Goal: Task Accomplishment & Management: Manage account settings

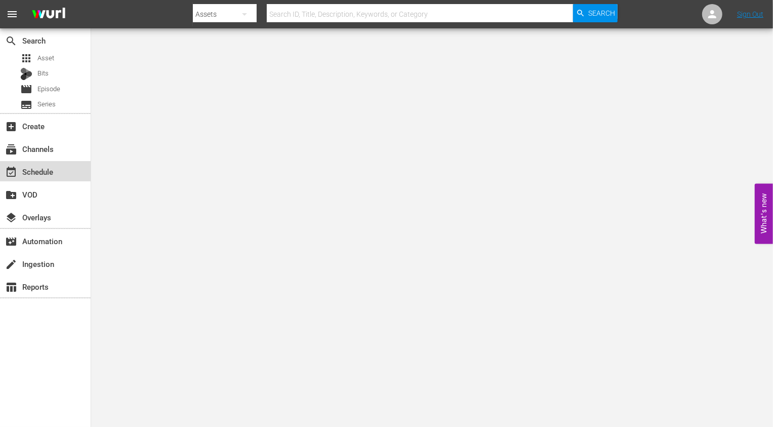
click at [44, 168] on div "event_available Schedule" at bounding box center [28, 170] width 57 height 9
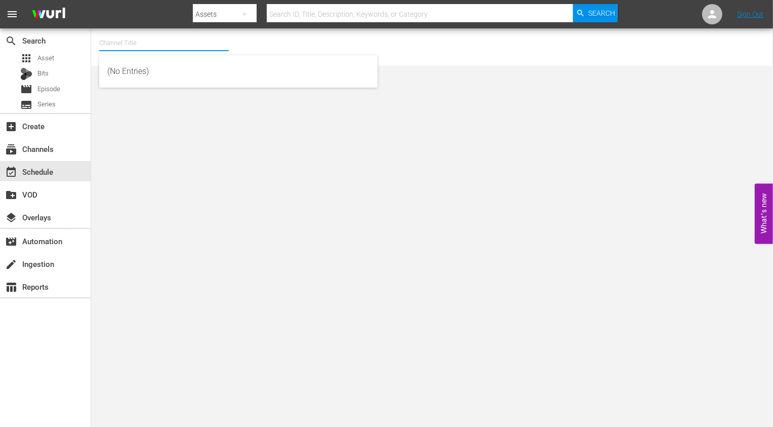
click at [150, 42] on input "text" at bounding box center [164, 43] width 130 height 24
click at [143, 41] on input "rakuten viki" at bounding box center [164, 43] width 130 height 24
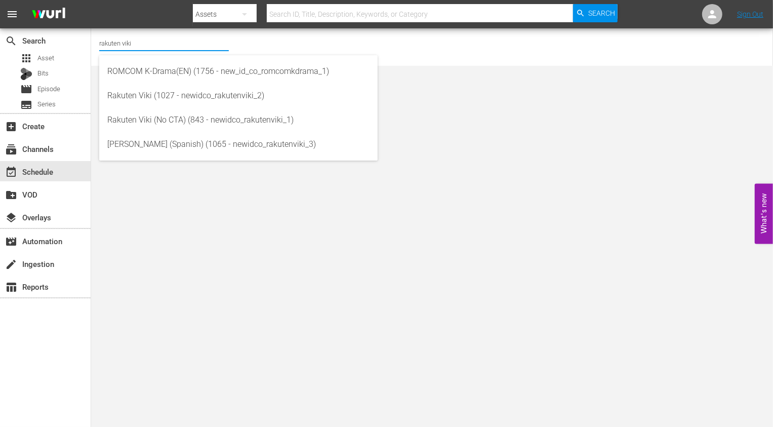
click at [267, 42] on div "Channel Title rakuten viki No Channel Selected." at bounding box center [280, 47] width 363 height 32
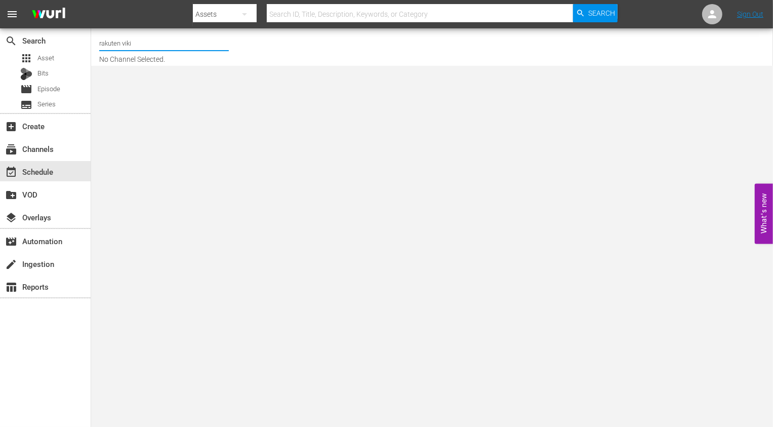
click at [191, 41] on input "rakuten viki" at bounding box center [164, 43] width 130 height 24
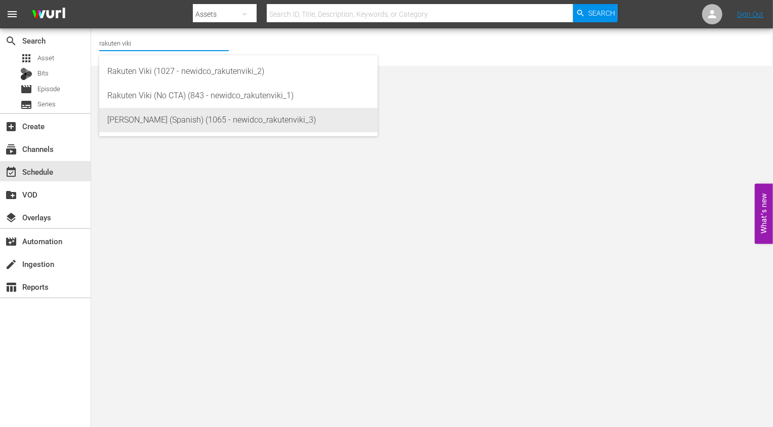
click at [235, 119] on div "[PERSON_NAME] (Spanish) (1065 - newidco_rakutenviki_3)" at bounding box center [238, 120] width 262 height 24
type input "[PERSON_NAME] (Spanish) (1065 - newidco_rakutenviki_3)"
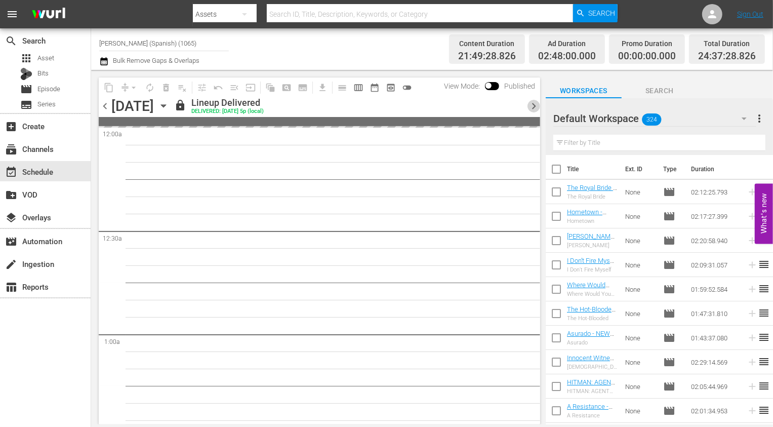
click at [534, 108] on span "chevron_right" at bounding box center [534, 106] width 13 height 13
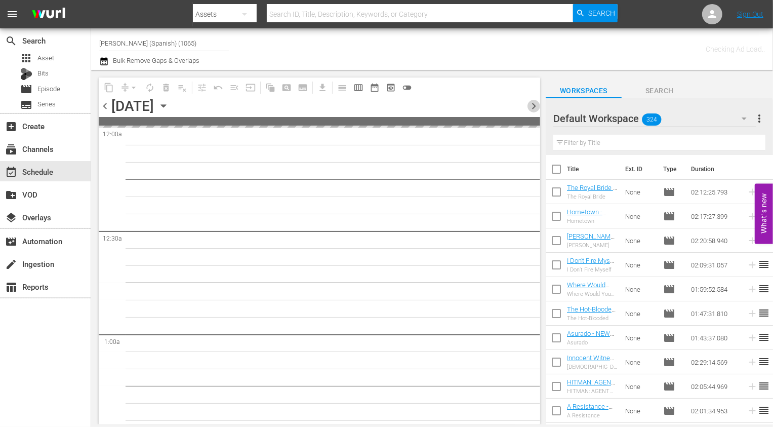
click at [534, 108] on span "chevron_right" at bounding box center [534, 106] width 13 height 13
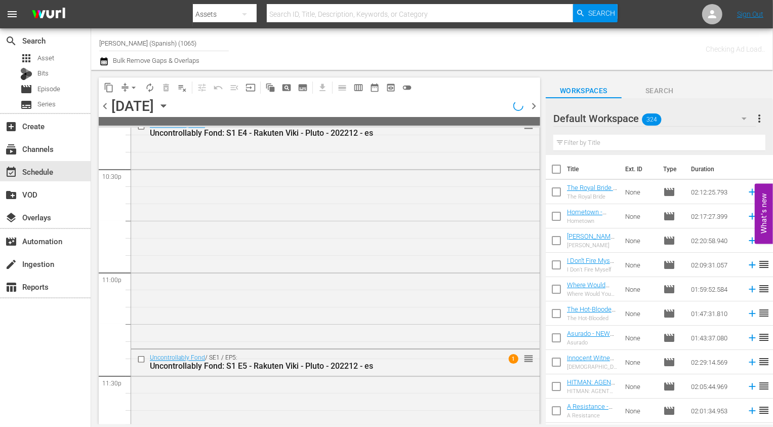
scroll to position [4764, 0]
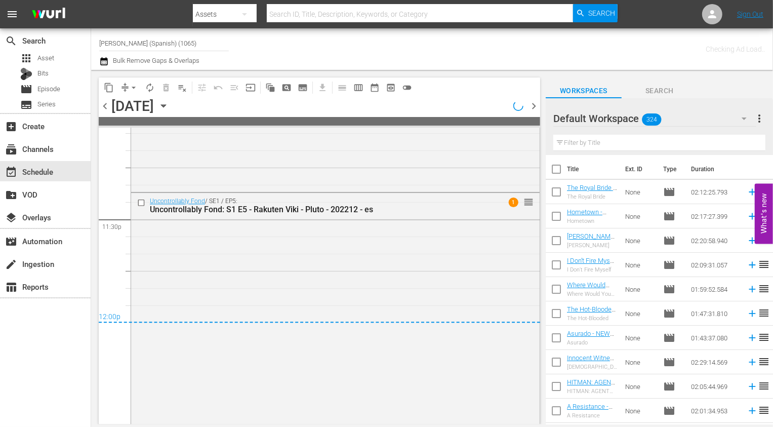
click at [537, 104] on span "chevron_right" at bounding box center [534, 106] width 13 height 13
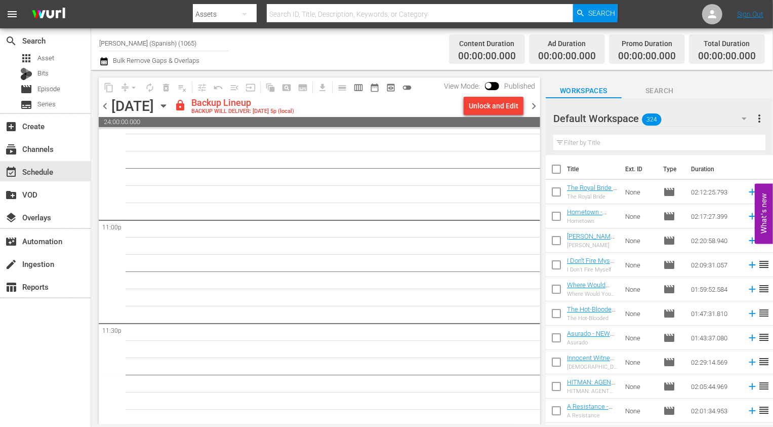
scroll to position [4663, 0]
click at [681, 113] on div "Default Workspace 324" at bounding box center [655, 118] width 203 height 28
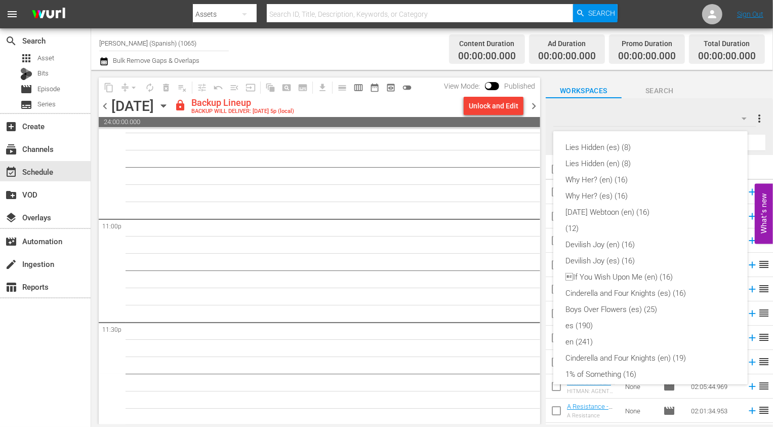
scroll to position [249, 0]
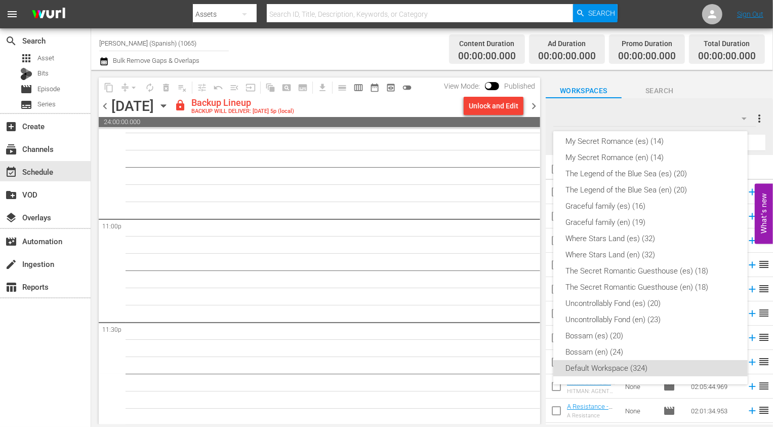
click at [479, 96] on div "Lies Hidden (es) (8) Lies Hidden (en) (8) Why Her? (en) (16) Why Her? (es) (16)…" at bounding box center [386, 213] width 773 height 427
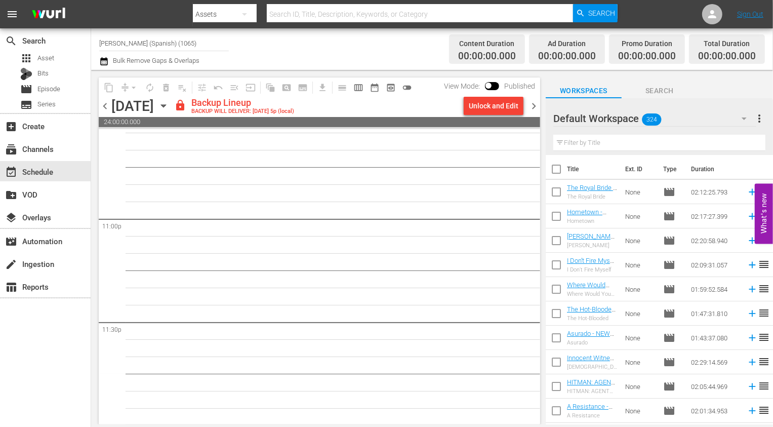
click at [478, 104] on div "Lies Hidden (es) (8) Lies Hidden (en) (8) Why Her? (en) (16) Why Her? (es) (16)…" at bounding box center [386, 213] width 773 height 427
click at [476, 100] on div "Unlock and Edit" at bounding box center [494, 106] width 50 height 18
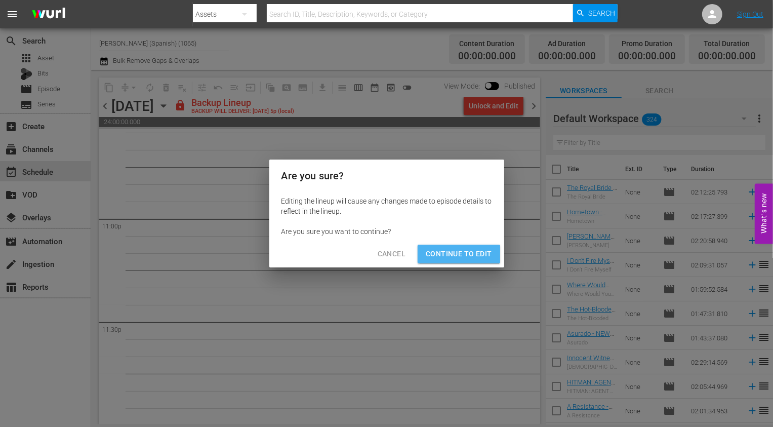
click at [485, 252] on span "Continue to Edit" at bounding box center [459, 254] width 66 height 13
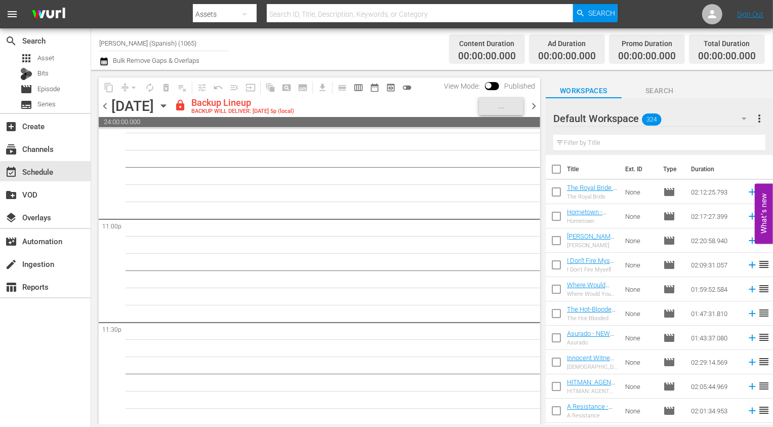
click at [702, 113] on div "Default Workspace 324" at bounding box center [655, 118] width 203 height 28
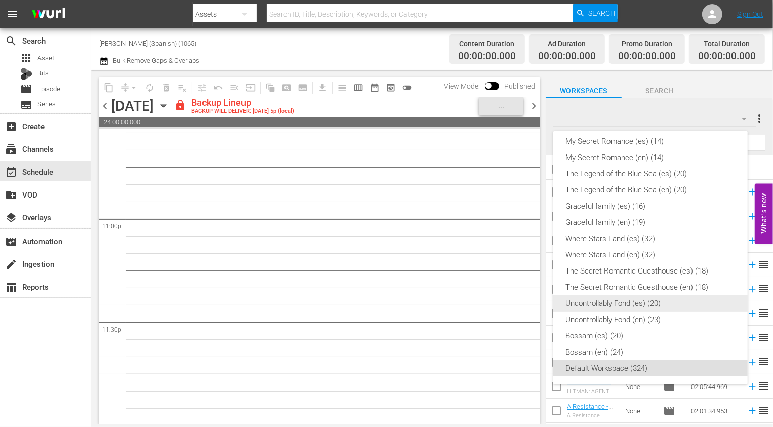
click at [649, 303] on div "Uncontrollably Fond (es) (20)" at bounding box center [651, 303] width 170 height 16
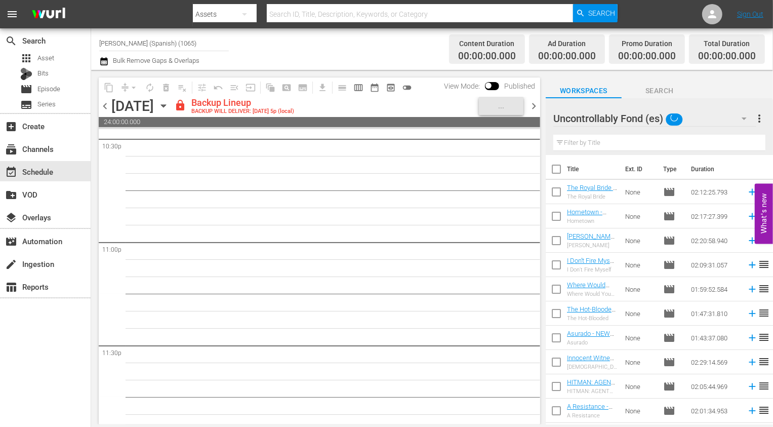
scroll to position [4635, 0]
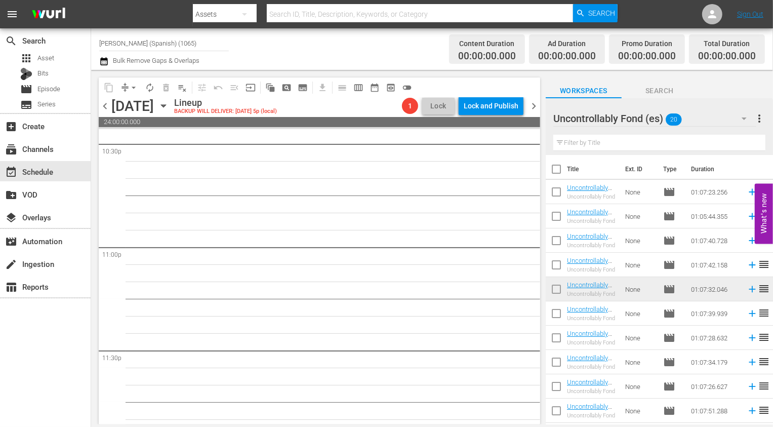
click at [562, 170] on input "checkbox" at bounding box center [556, 171] width 21 height 21
checkbox input "true"
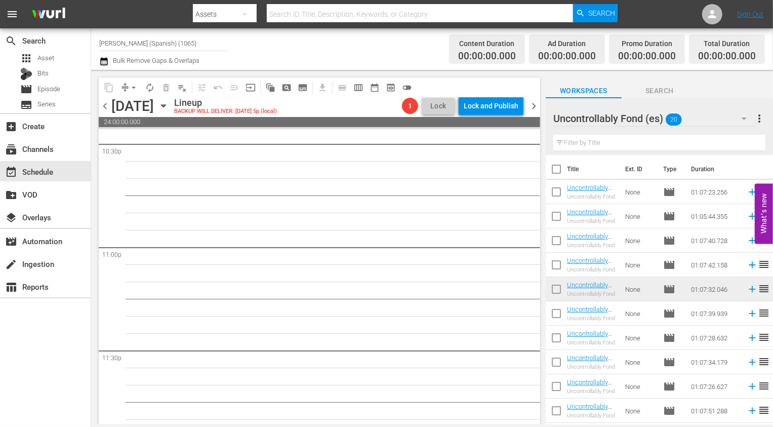
checkbox input "true"
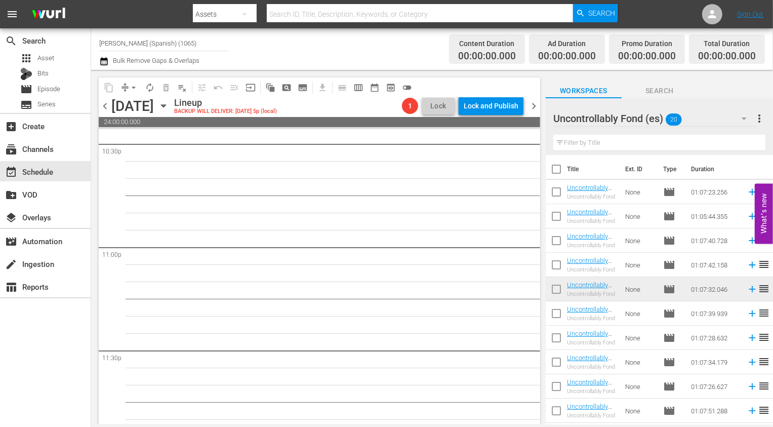
checkbox input "true"
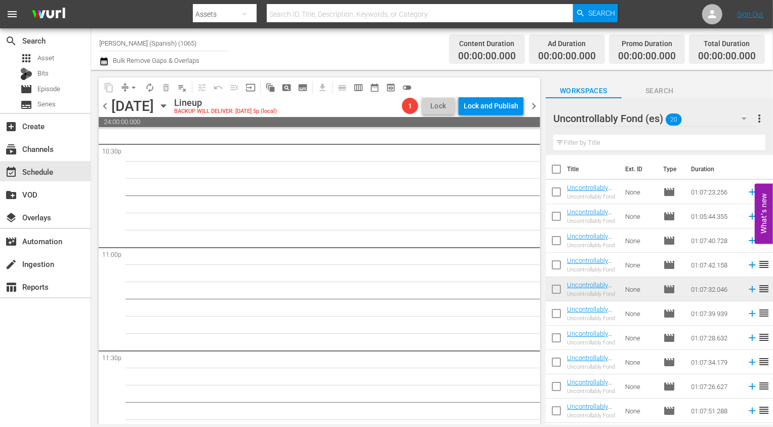
checkbox input "true"
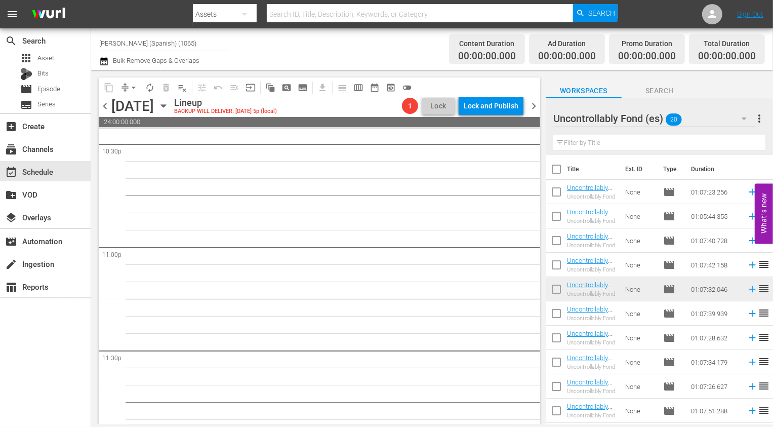
checkbox input "true"
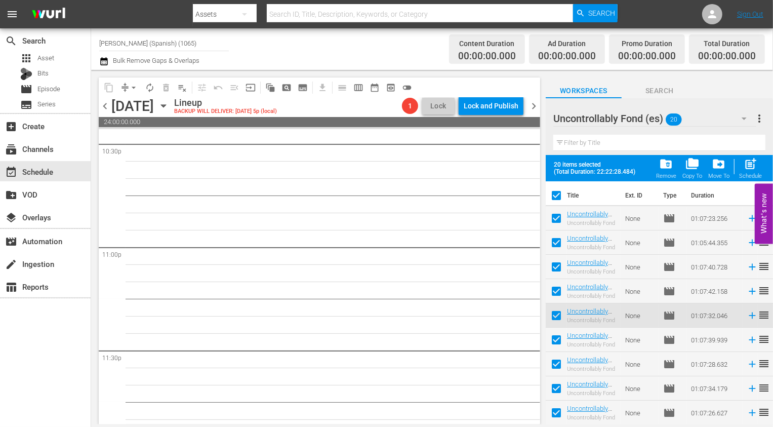
click at [559, 215] on input "checkbox" at bounding box center [556, 220] width 21 height 21
checkbox input "false"
click at [559, 241] on input "checkbox" at bounding box center [556, 244] width 21 height 21
checkbox input "false"
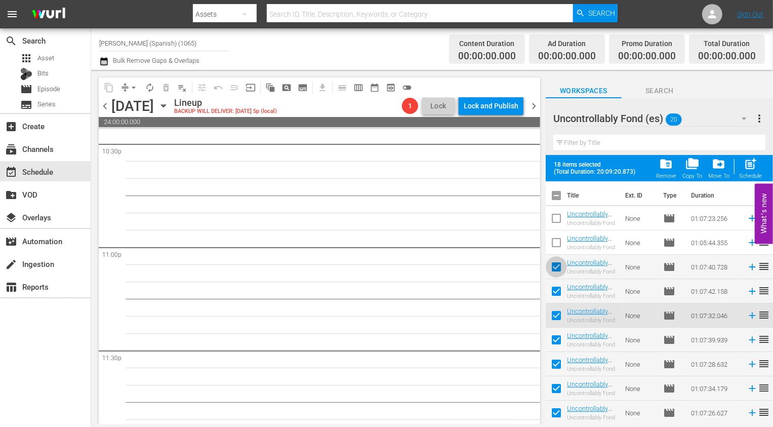
click at [559, 270] on input "checkbox" at bounding box center [556, 268] width 21 height 21
checkbox input "false"
click at [559, 298] on input "checkbox" at bounding box center [556, 293] width 21 height 21
checkbox input "false"
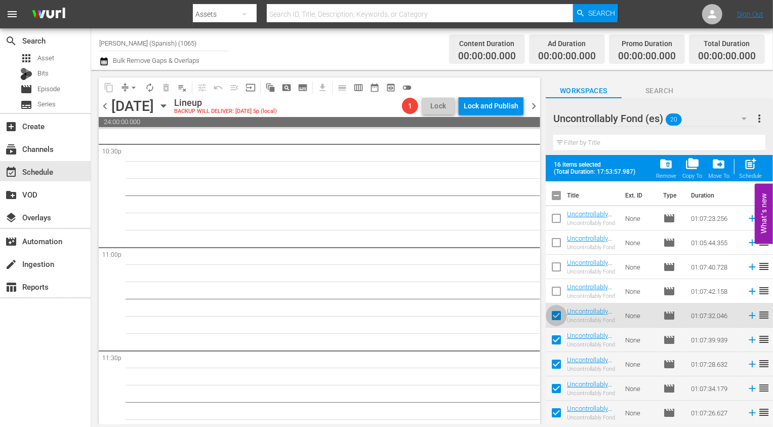
click at [559, 314] on input "checkbox" at bounding box center [556, 317] width 21 height 21
checkbox input "false"
click at [752, 168] on span "post_add" at bounding box center [751, 164] width 14 height 14
checkbox input "false"
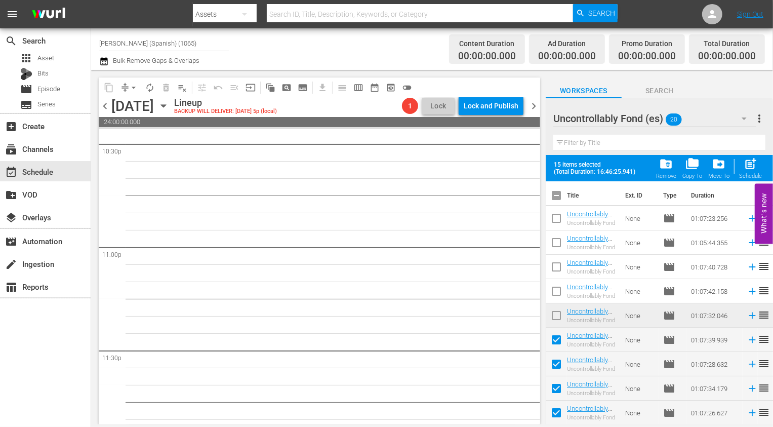
checkbox input "false"
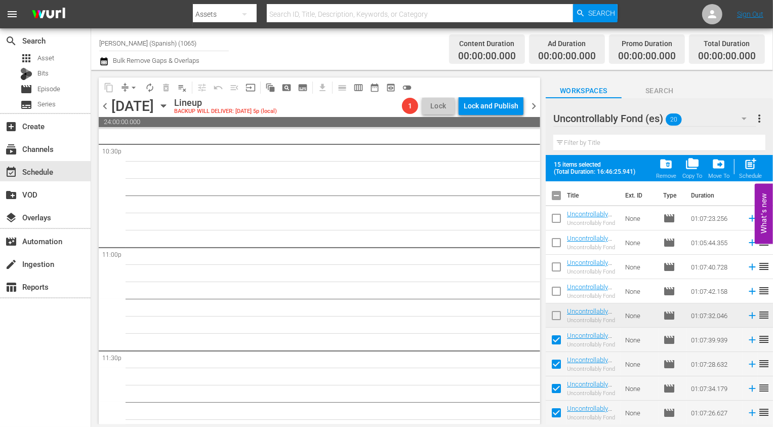
checkbox input "false"
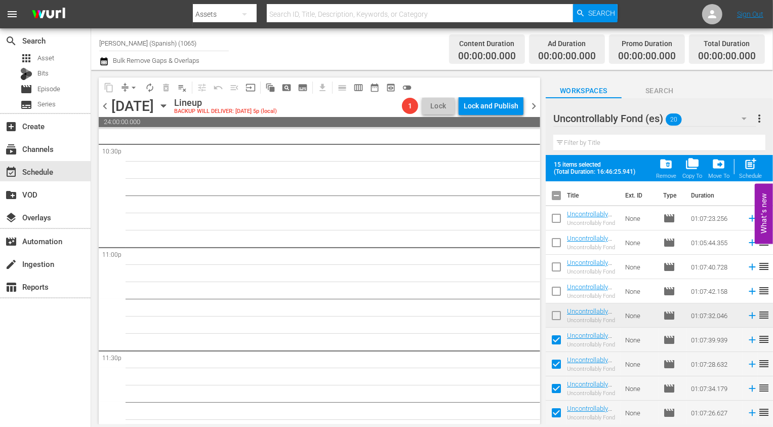
checkbox input "false"
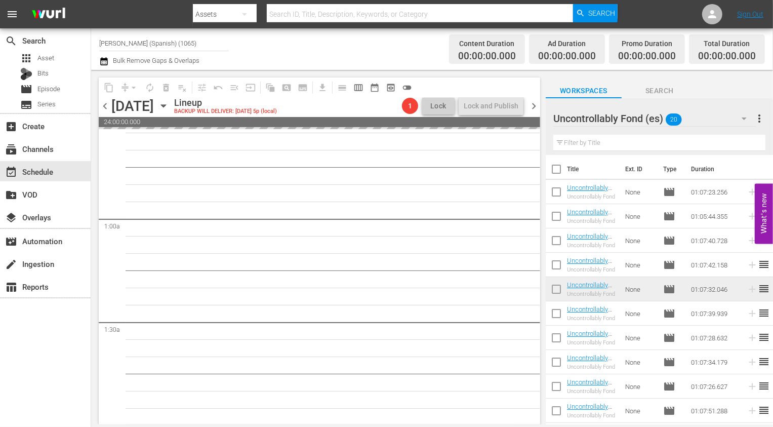
scroll to position [0, 0]
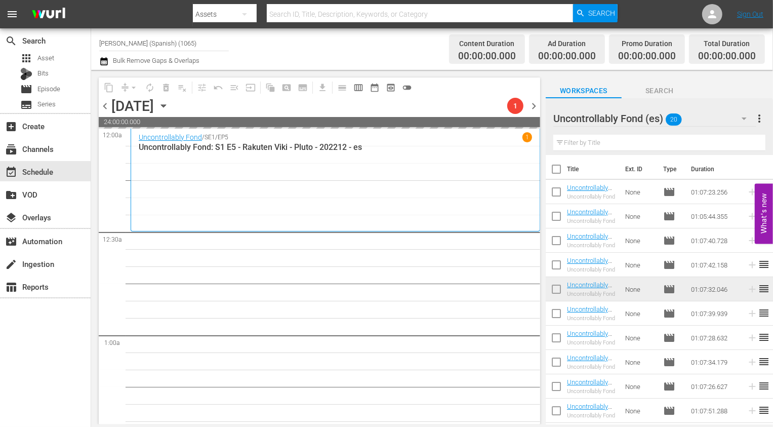
click at [559, 164] on input "checkbox" at bounding box center [556, 171] width 21 height 21
checkbox input "true"
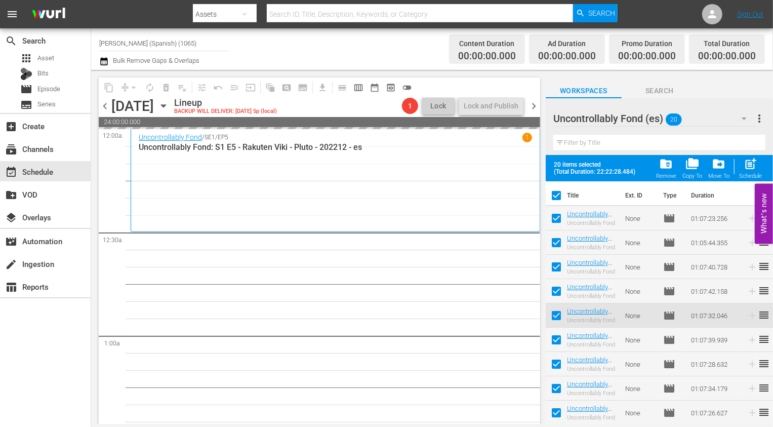
checkbox input "true"
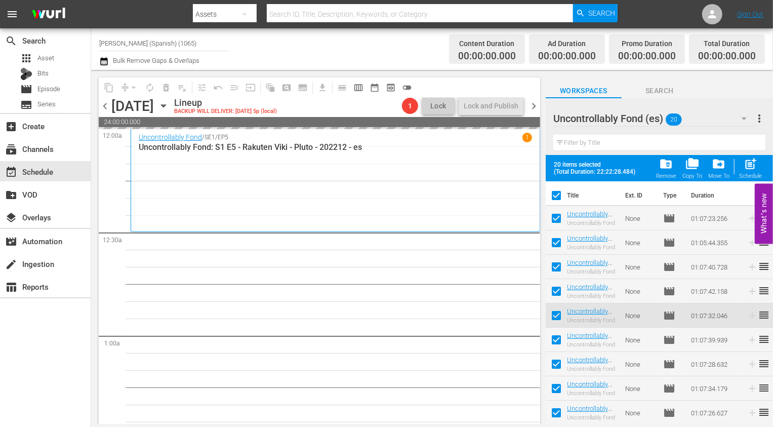
checkbox input "true"
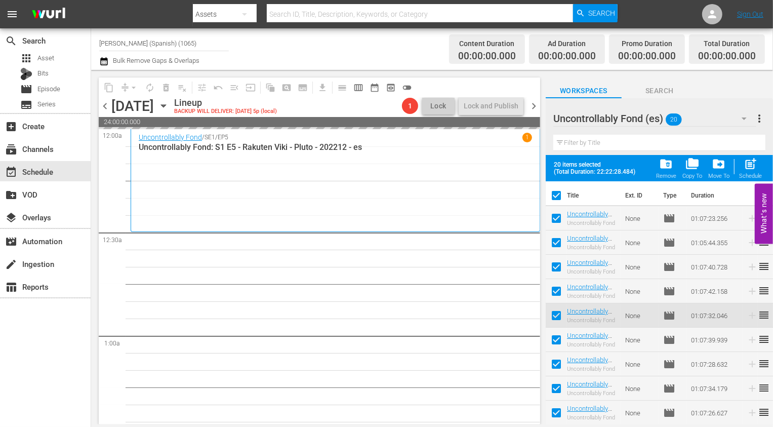
checkbox input "true"
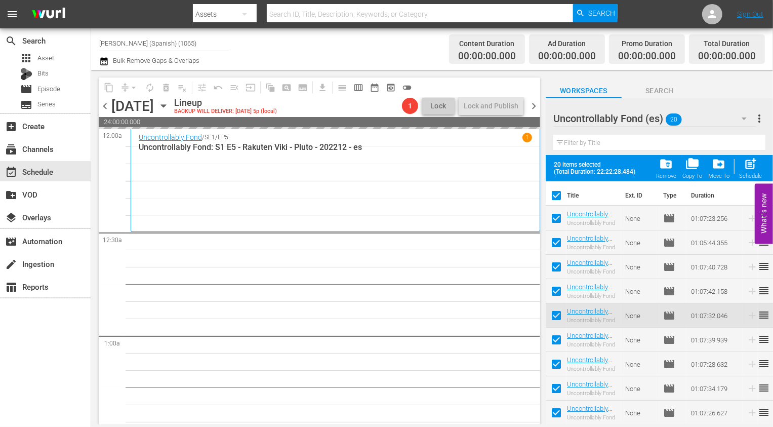
checkbox input "true"
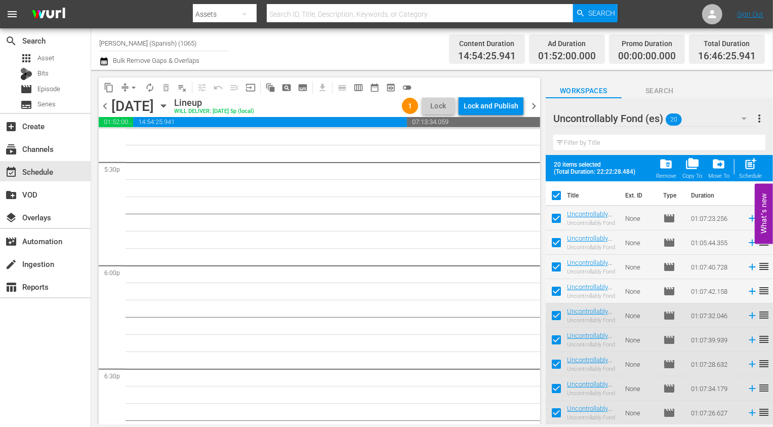
scroll to position [3593, 0]
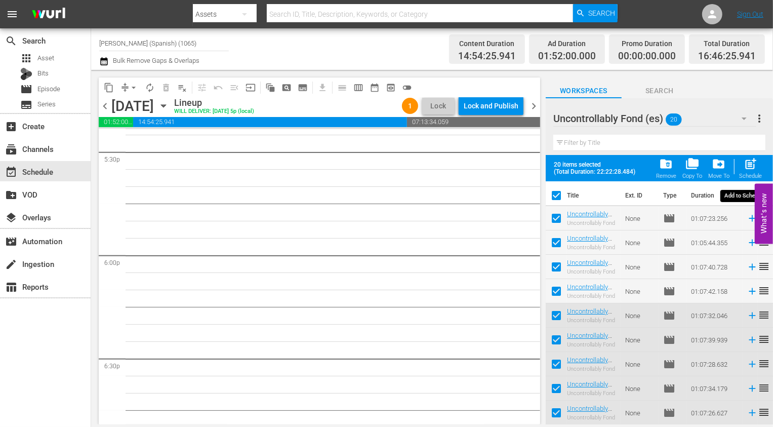
click at [753, 170] on span "post_add" at bounding box center [751, 164] width 14 height 14
checkbox input "false"
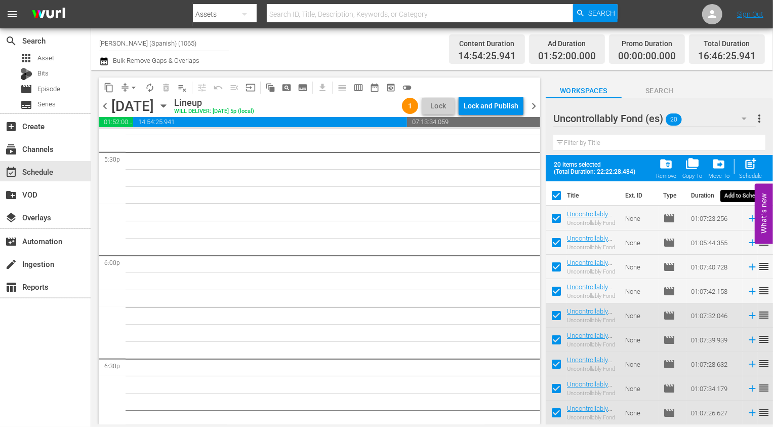
checkbox input "false"
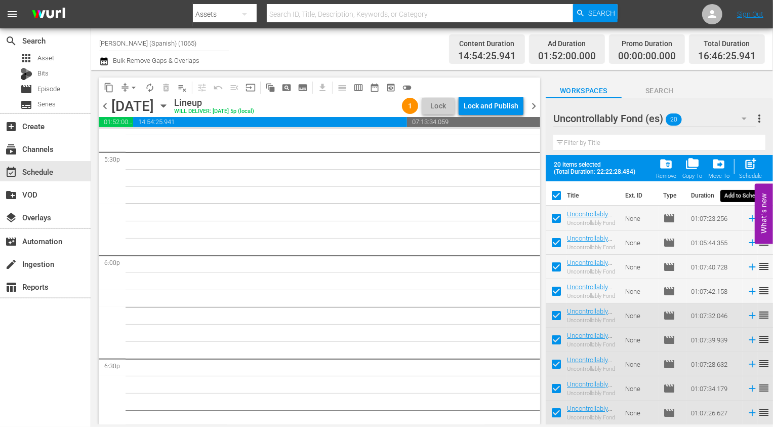
checkbox input "false"
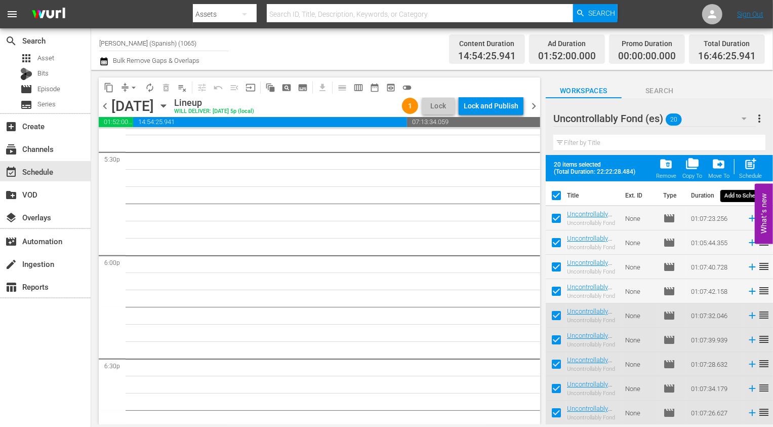
checkbox input "false"
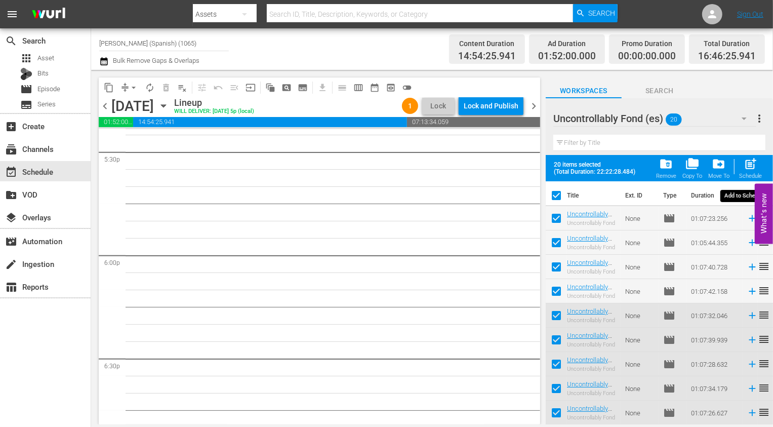
checkbox input "false"
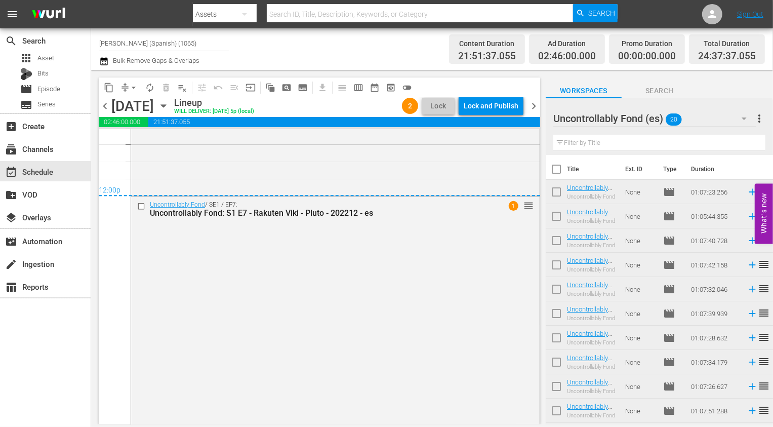
scroll to position [4896, 0]
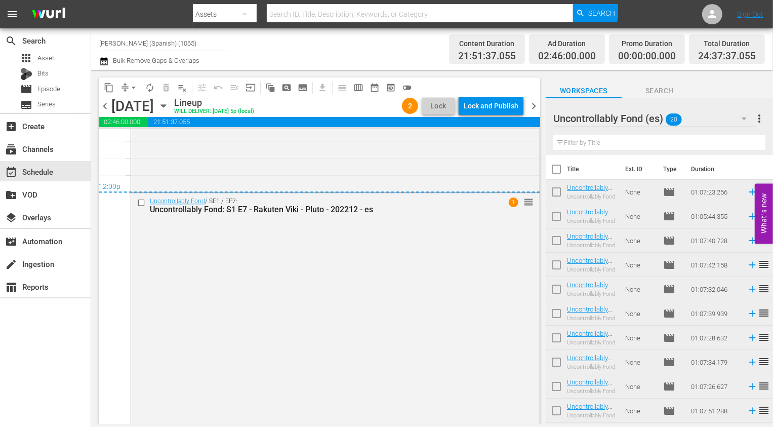
click at [497, 95] on div "content_copy compress arrow_drop_down autorenew_outlined delete_forever_outline…" at bounding box center [320, 87] width 442 height 20
click at [496, 104] on div "Lock and Publish" at bounding box center [491, 106] width 55 height 18
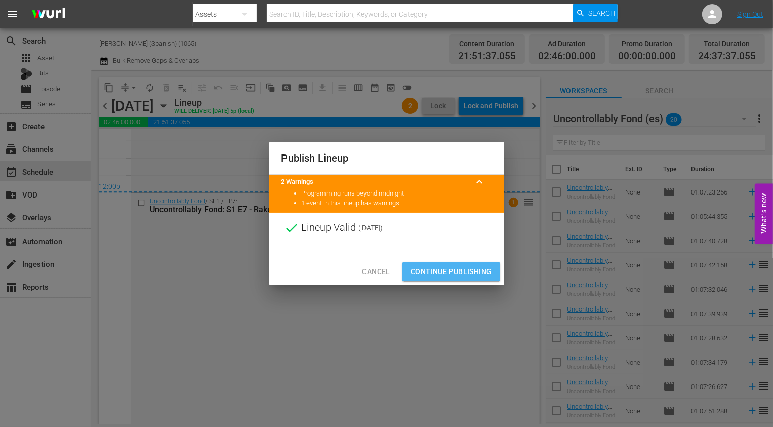
click at [464, 273] on span "Continue Publishing" at bounding box center [452, 271] width 82 height 13
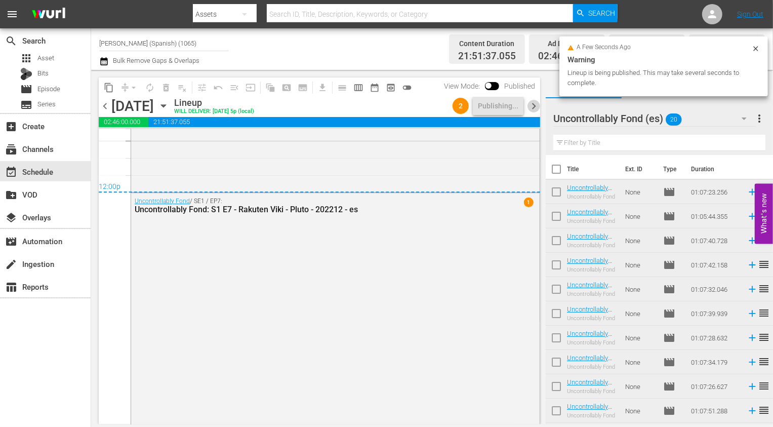
click at [535, 108] on span "chevron_right" at bounding box center [534, 106] width 13 height 13
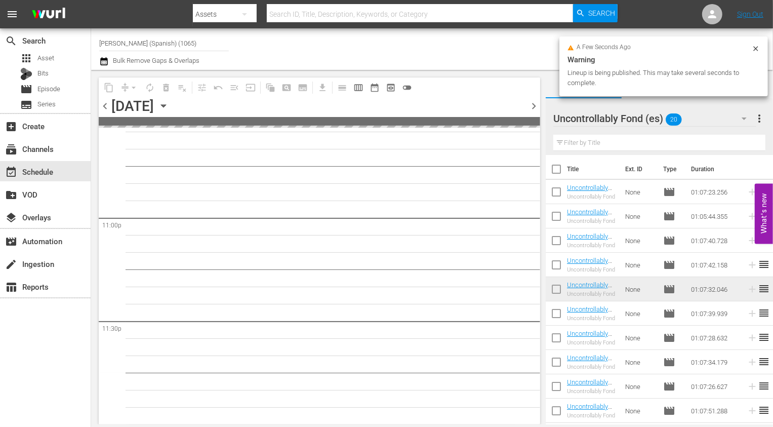
scroll to position [4662, 0]
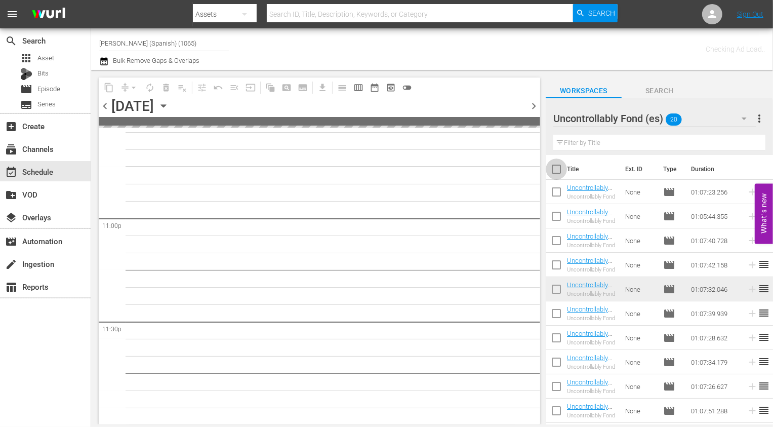
click at [559, 164] on input "checkbox" at bounding box center [556, 171] width 21 height 21
checkbox input "true"
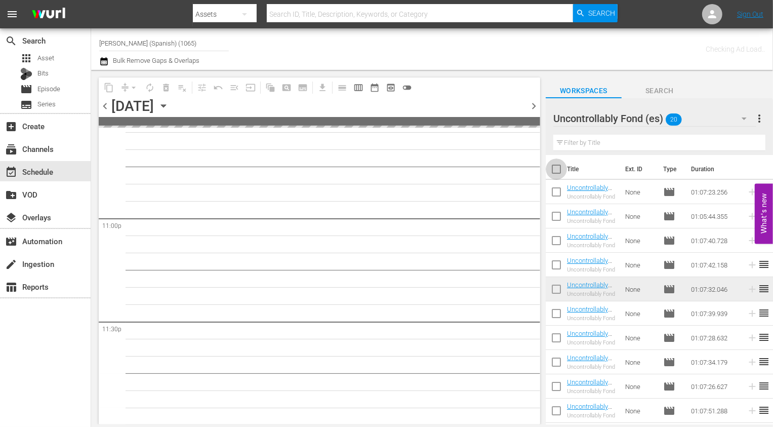
checkbox input "true"
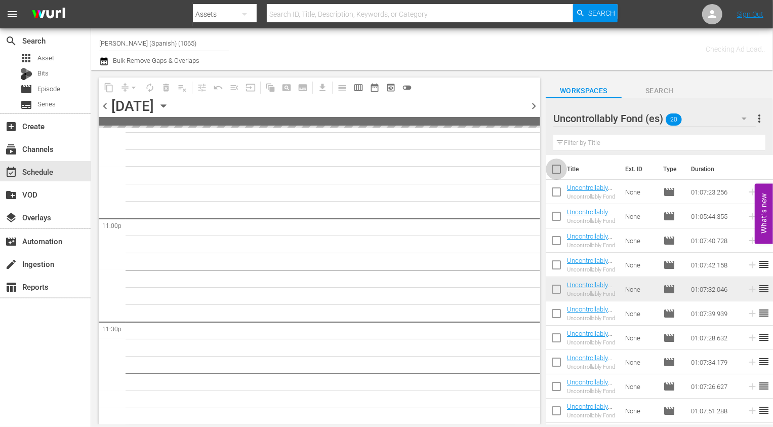
checkbox input "true"
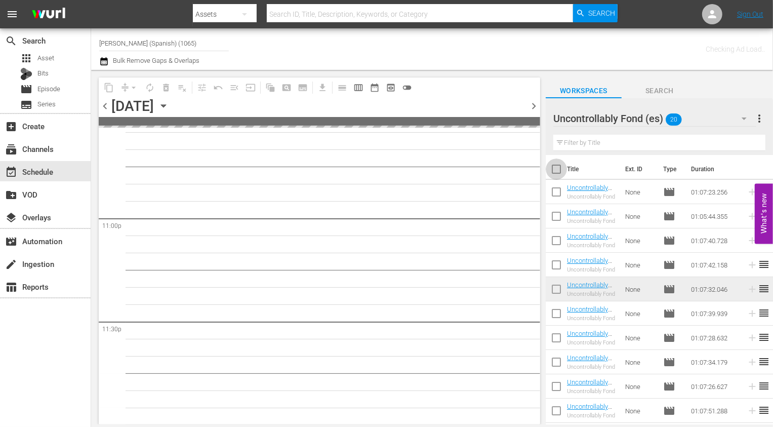
checkbox input "true"
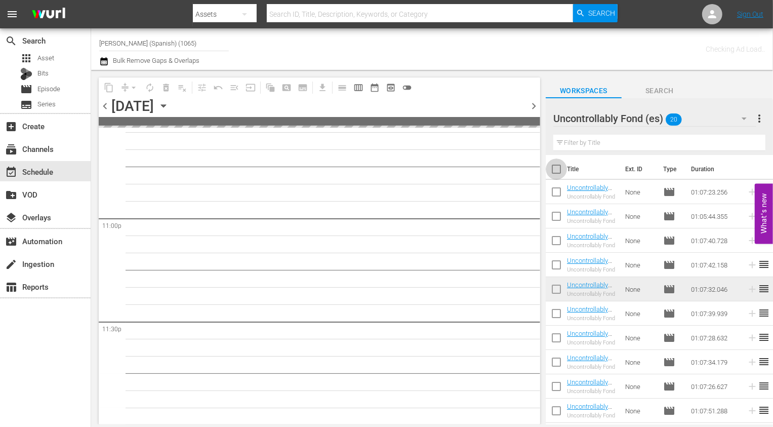
checkbox input "true"
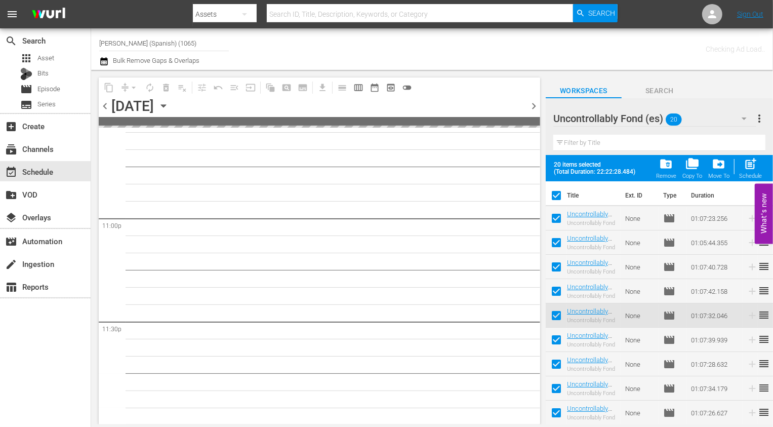
click at [559, 216] on input "checkbox" at bounding box center [556, 220] width 21 height 21
checkbox input "false"
click at [559, 248] on input "checkbox" at bounding box center [556, 244] width 21 height 21
checkbox input "false"
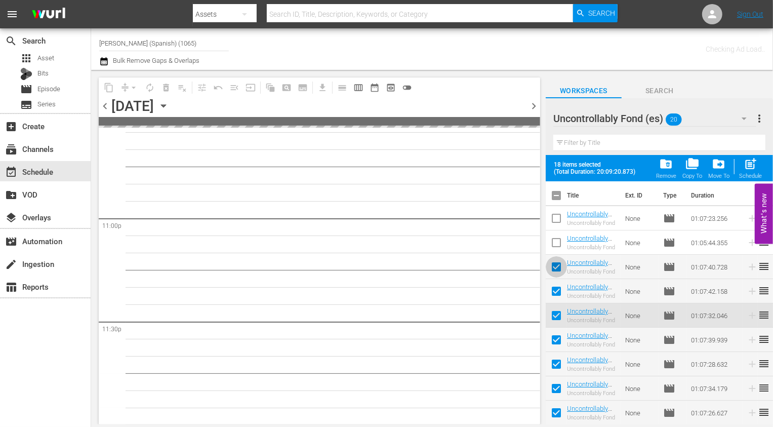
click at [559, 272] on input "checkbox" at bounding box center [556, 268] width 21 height 21
checkbox input "false"
click at [559, 290] on input "checkbox" at bounding box center [556, 293] width 21 height 21
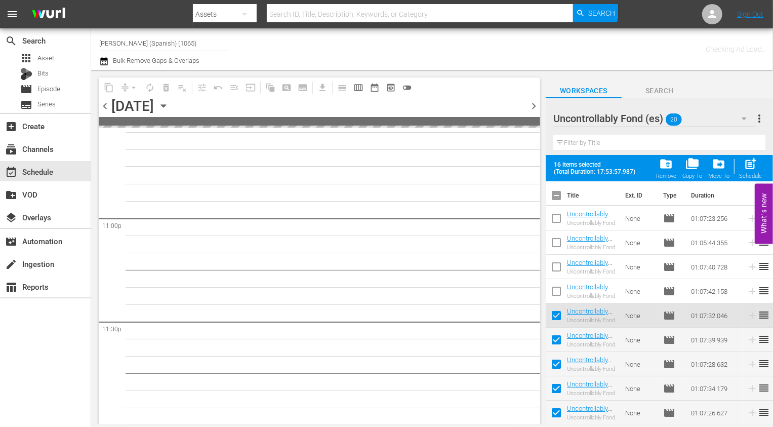
click at [559, 303] on input "checkbox" at bounding box center [556, 293] width 21 height 21
checkbox input "true"
click at [555, 315] on input "checkbox" at bounding box center [556, 317] width 21 height 21
checkbox input "false"
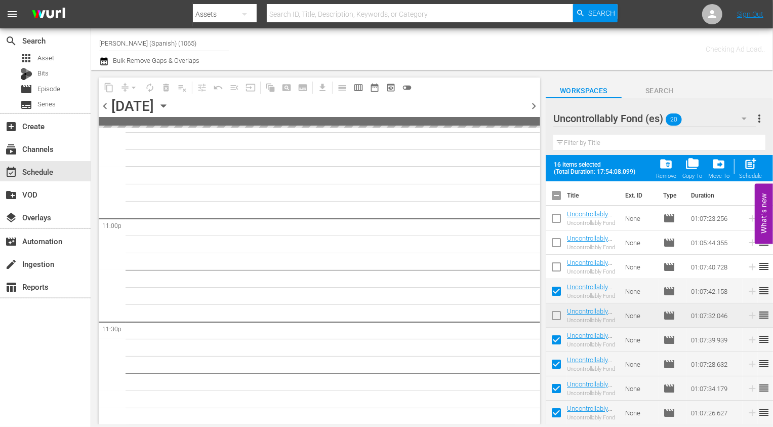
click at [555, 294] on input "checkbox" at bounding box center [556, 293] width 21 height 21
checkbox input "false"
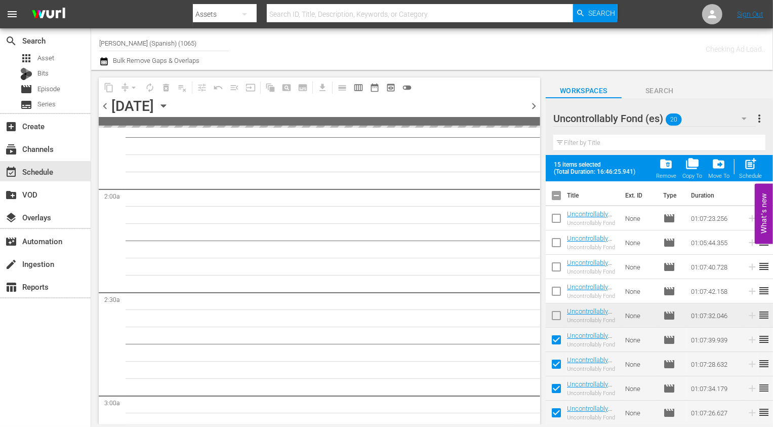
scroll to position [0, 0]
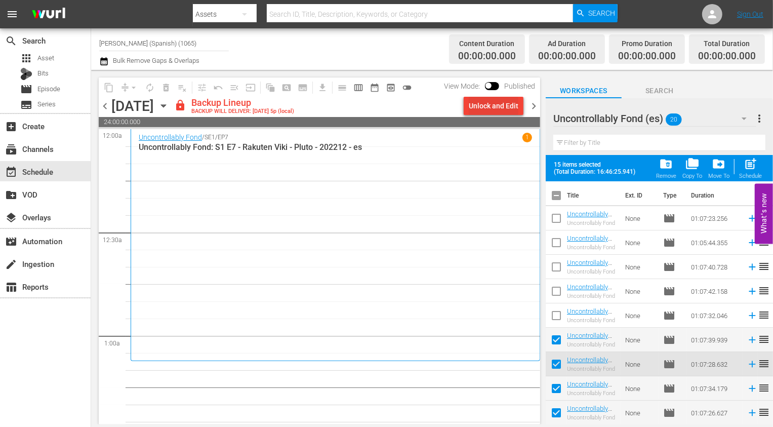
click at [501, 101] on div "Unlock and Edit" at bounding box center [494, 106] width 50 height 18
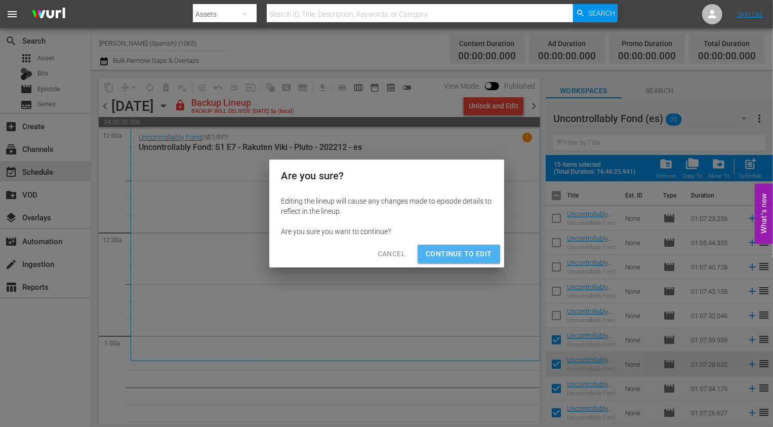
click at [462, 252] on span "Continue to Edit" at bounding box center [459, 254] width 66 height 13
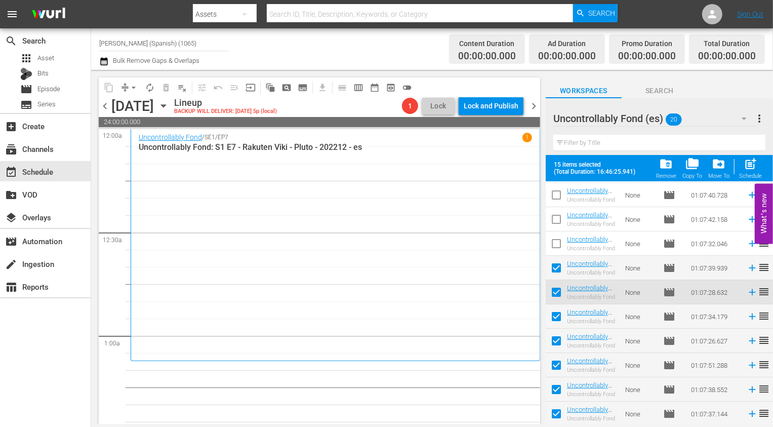
scroll to position [73, 0]
click at [557, 262] on input "checkbox" at bounding box center [556, 268] width 21 height 21
checkbox input "false"
click at [557, 291] on input "checkbox" at bounding box center [556, 293] width 21 height 21
checkbox input "false"
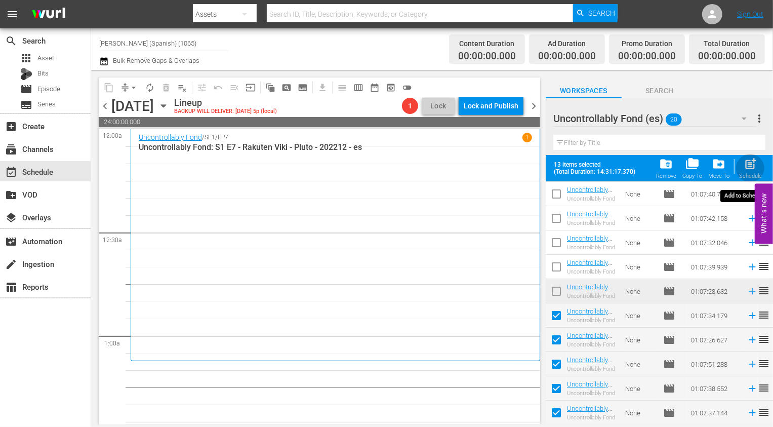
click at [751, 167] on span "post_add" at bounding box center [751, 164] width 14 height 14
checkbox input "false"
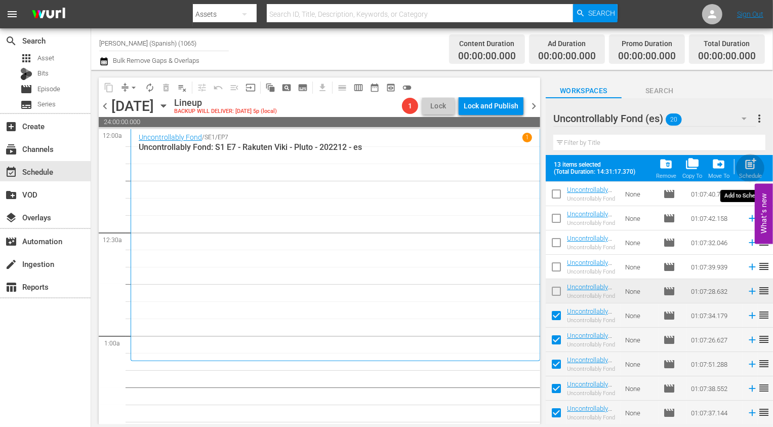
checkbox input "false"
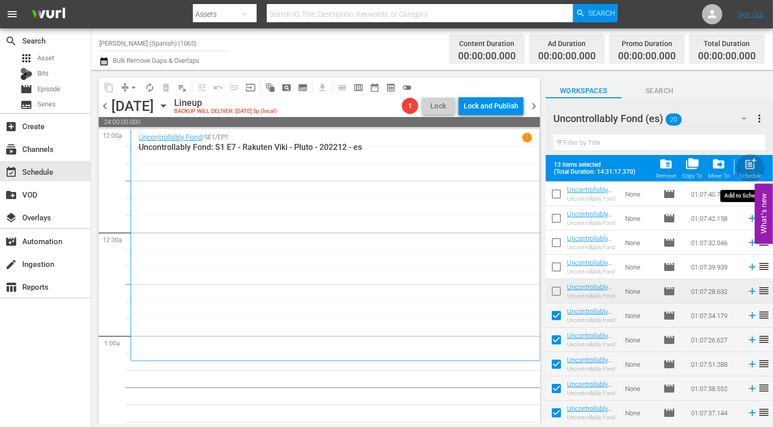
checkbox input "false"
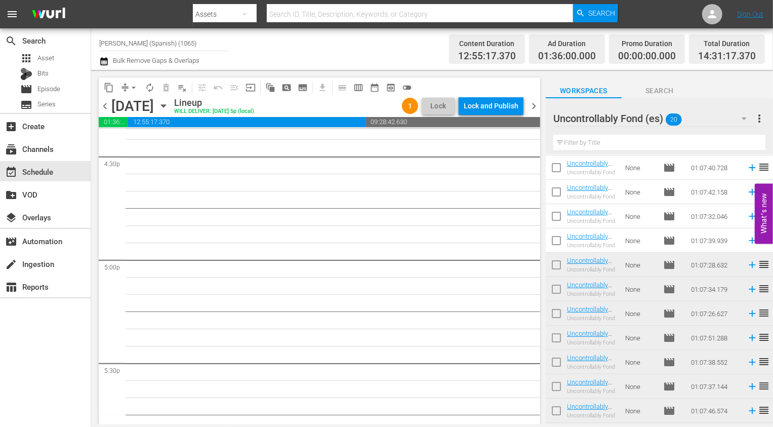
scroll to position [3465, 0]
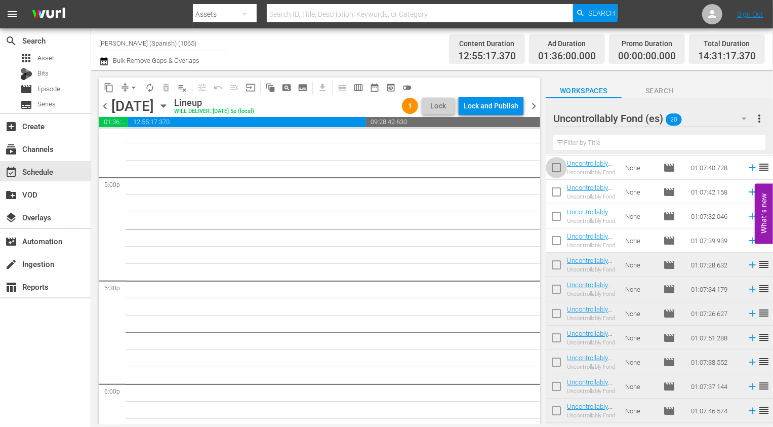
click at [561, 169] on input "checkbox" at bounding box center [556, 169] width 21 height 21
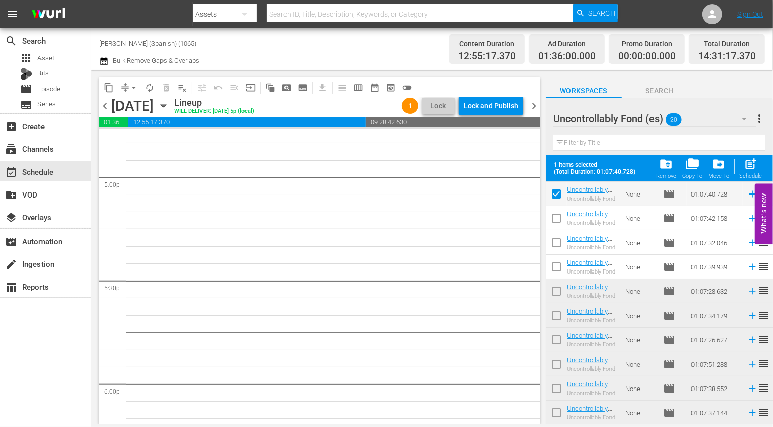
scroll to position [0, 0]
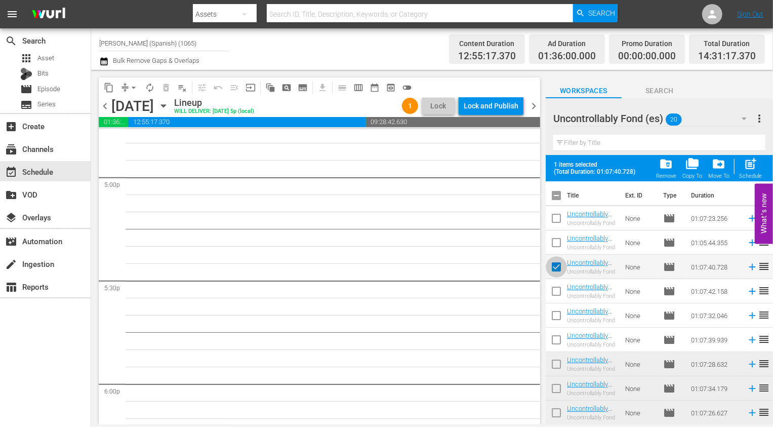
click at [558, 266] on input "checkbox" at bounding box center [556, 268] width 21 height 21
checkbox input "false"
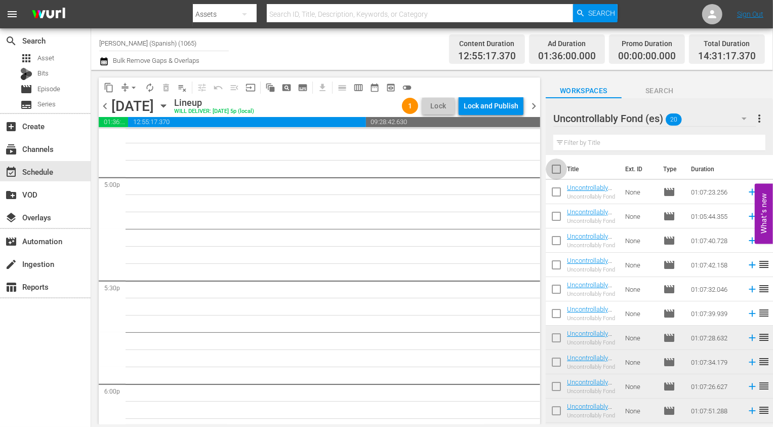
click at [564, 163] on input "checkbox" at bounding box center [556, 171] width 21 height 21
checkbox input "true"
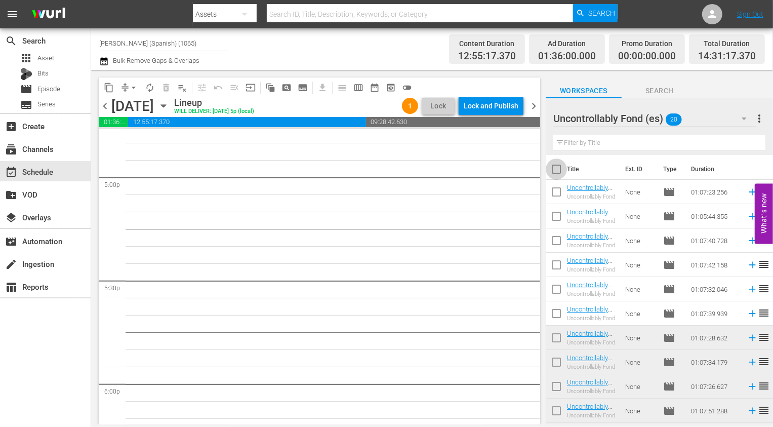
checkbox input "true"
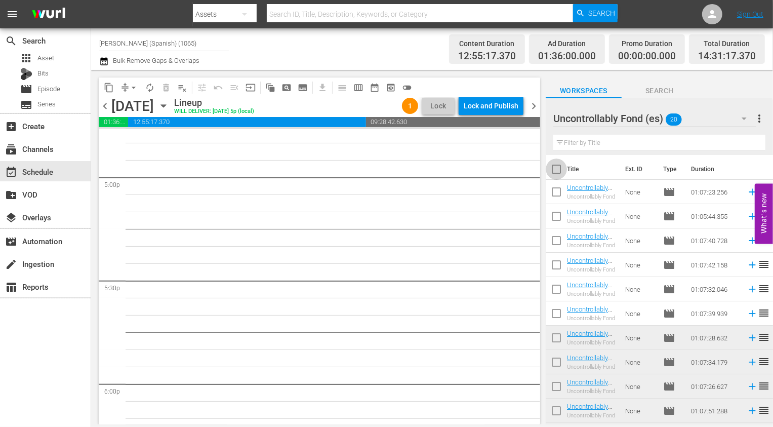
checkbox input "true"
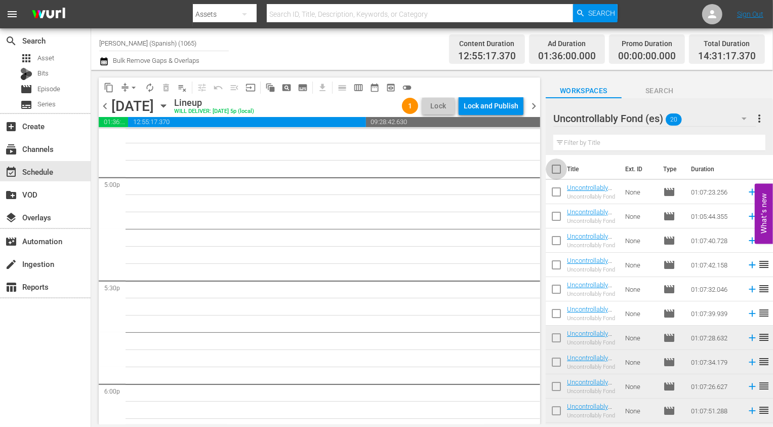
checkbox input "true"
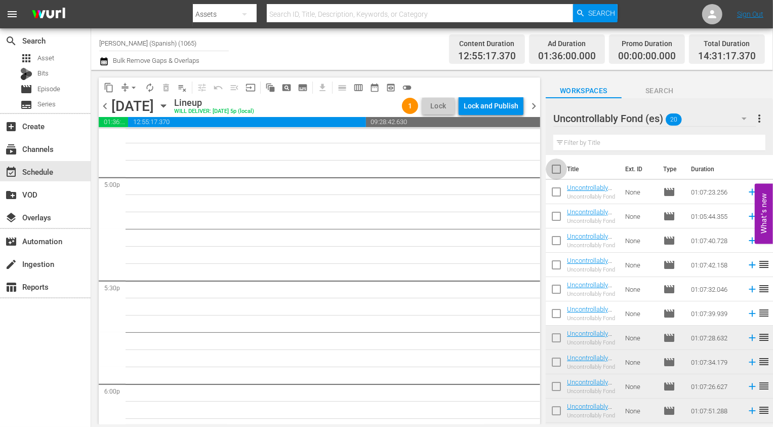
checkbox input "true"
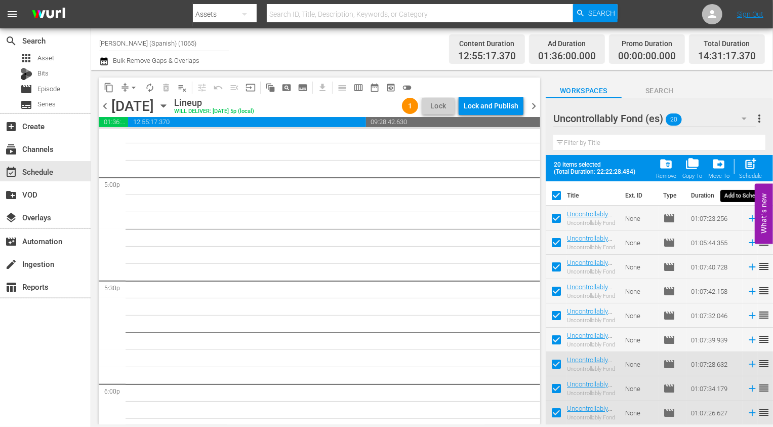
click at [755, 165] on span "post_add" at bounding box center [751, 164] width 14 height 14
checkbox input "false"
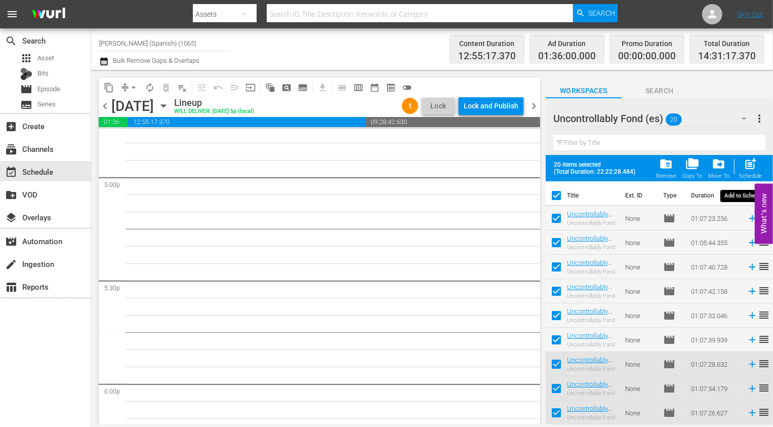
checkbox input "false"
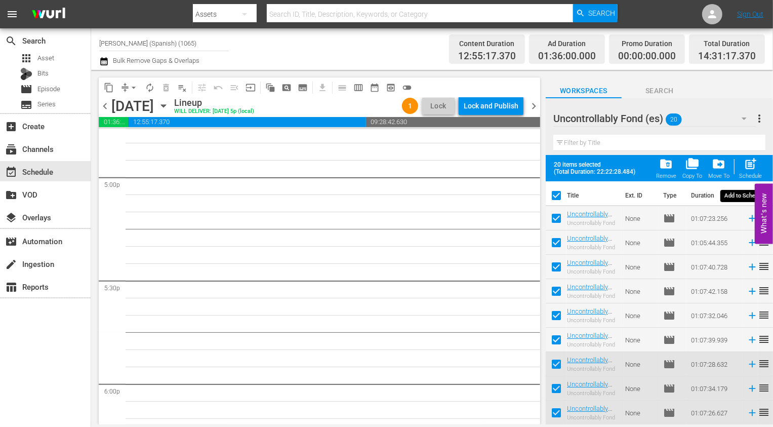
checkbox input "false"
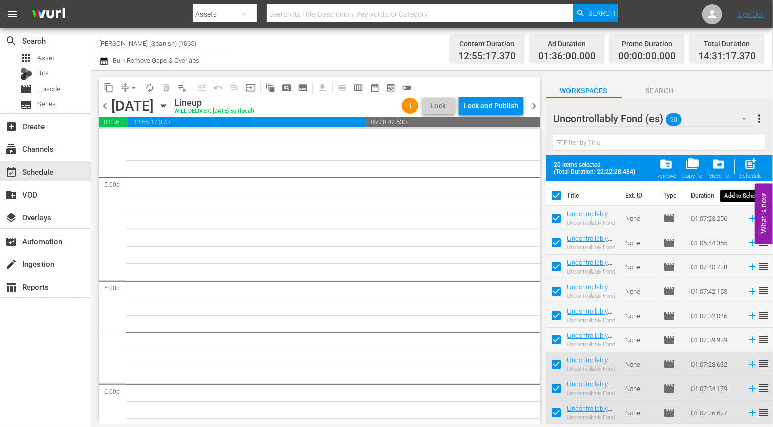
checkbox input "false"
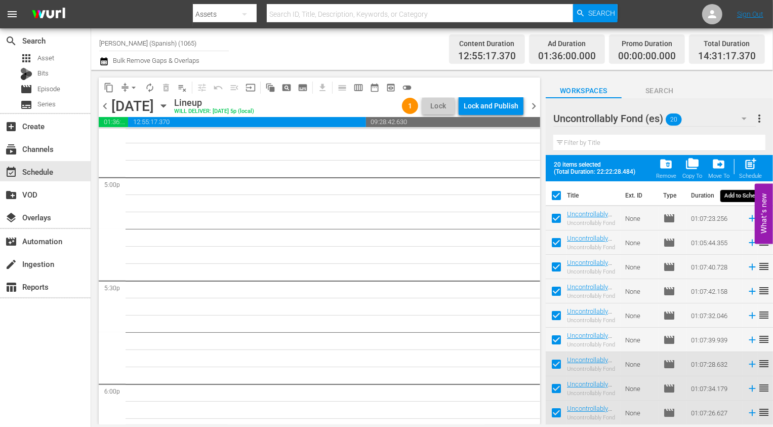
checkbox input "false"
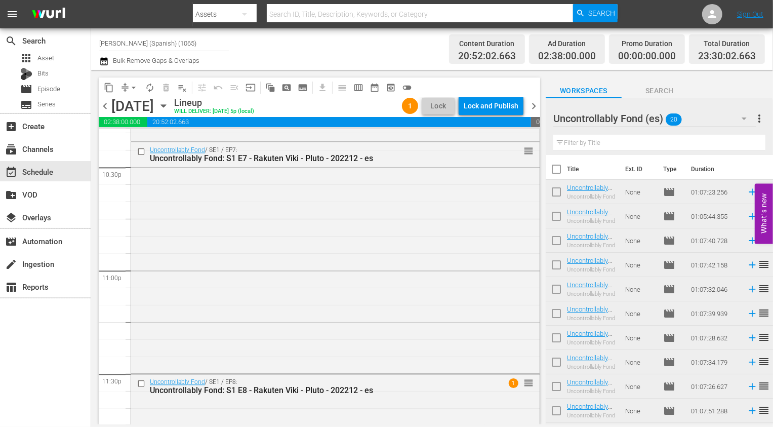
scroll to position [4793, 0]
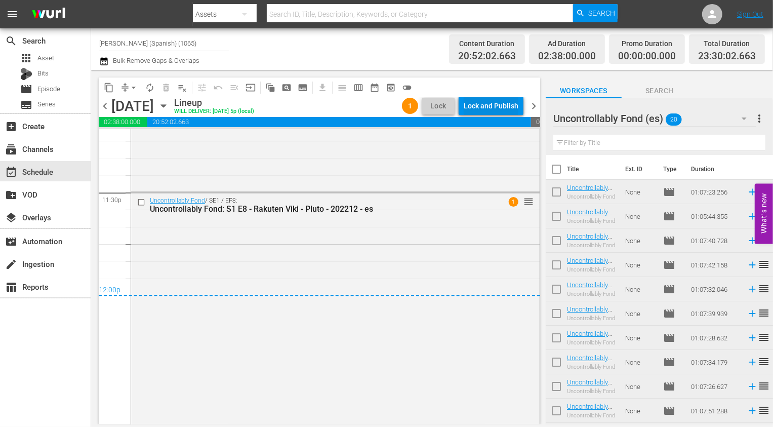
click at [512, 102] on div "Lock and Publish" at bounding box center [491, 106] width 55 height 18
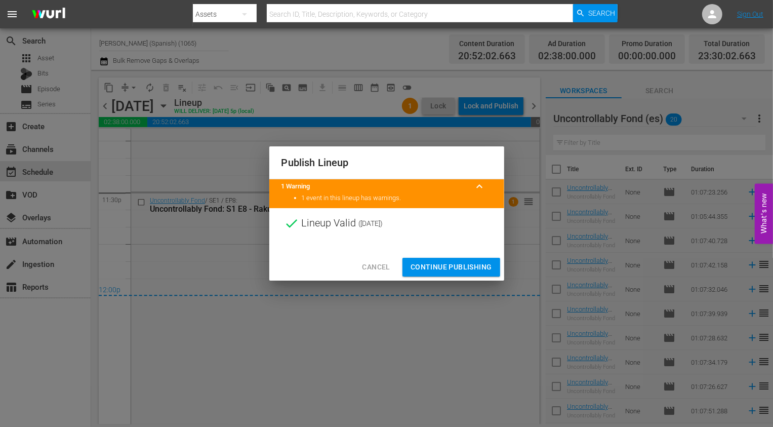
click at [469, 275] on button "Continue Publishing" at bounding box center [452, 267] width 98 height 19
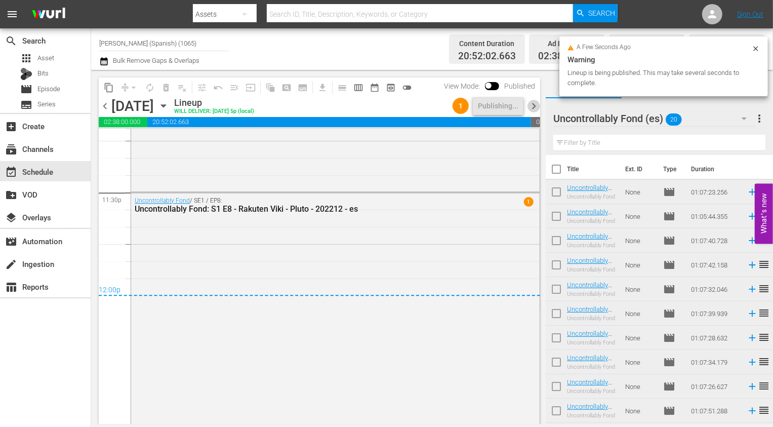
click at [538, 106] on span "chevron_right" at bounding box center [534, 106] width 13 height 13
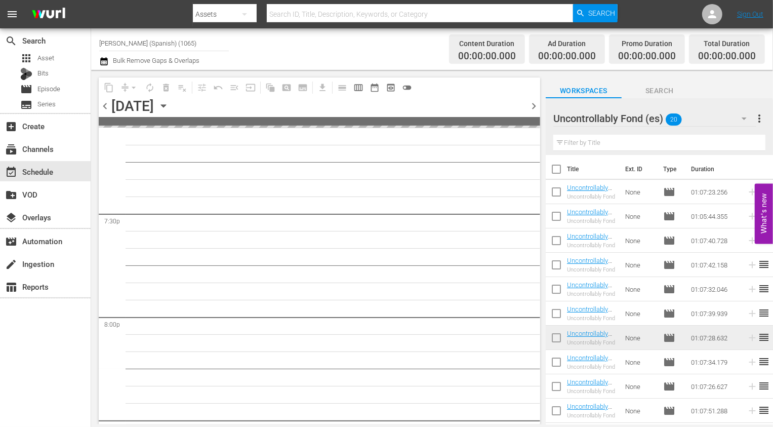
scroll to position [3927, 0]
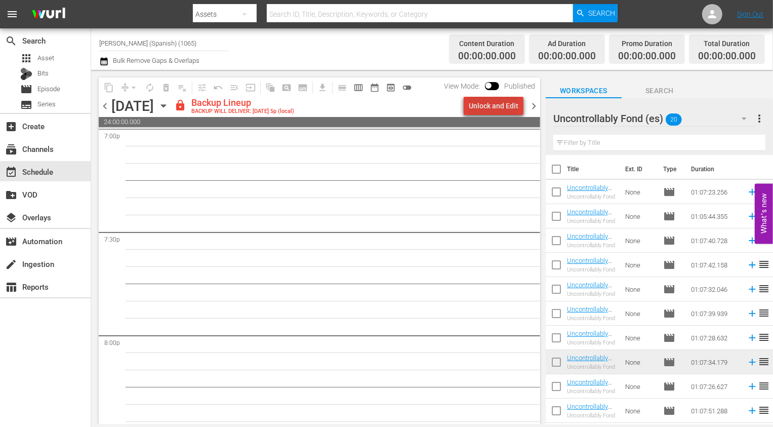
click at [504, 105] on div "Unlock and Edit" at bounding box center [494, 106] width 50 height 18
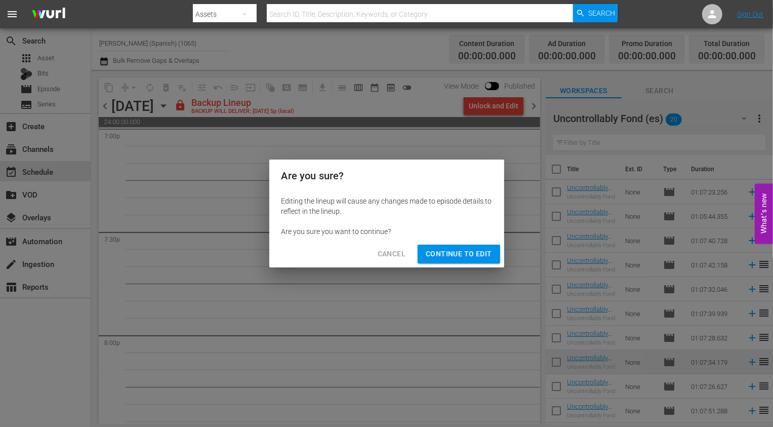
click at [434, 261] on button "Continue to Edit" at bounding box center [459, 254] width 82 height 19
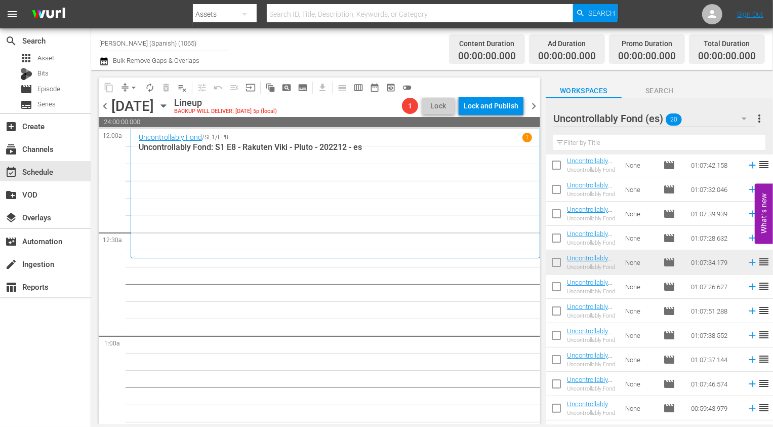
scroll to position [0, 0]
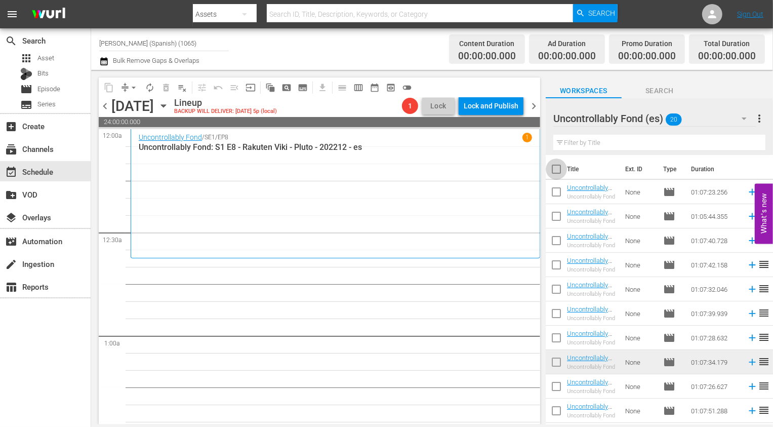
click at [557, 166] on input "checkbox" at bounding box center [556, 171] width 21 height 21
checkbox input "true"
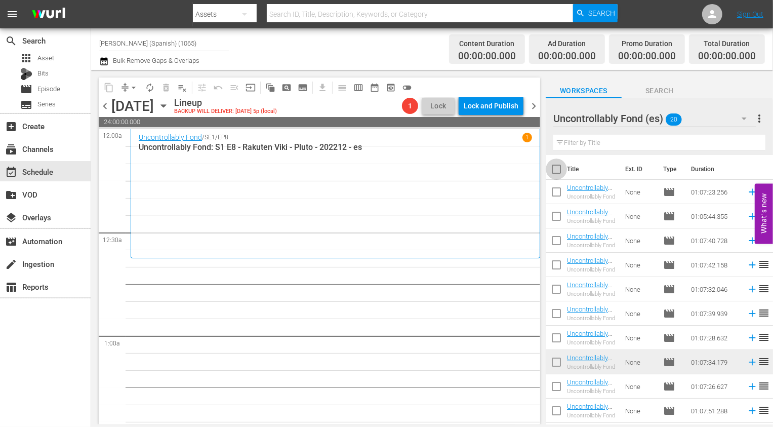
checkbox input "true"
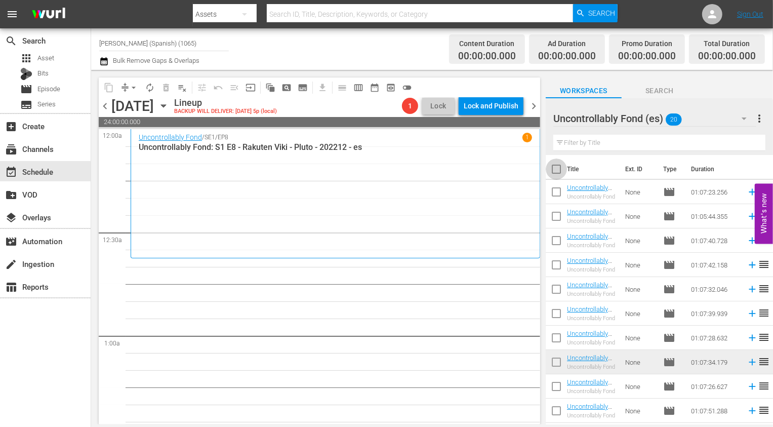
checkbox input "true"
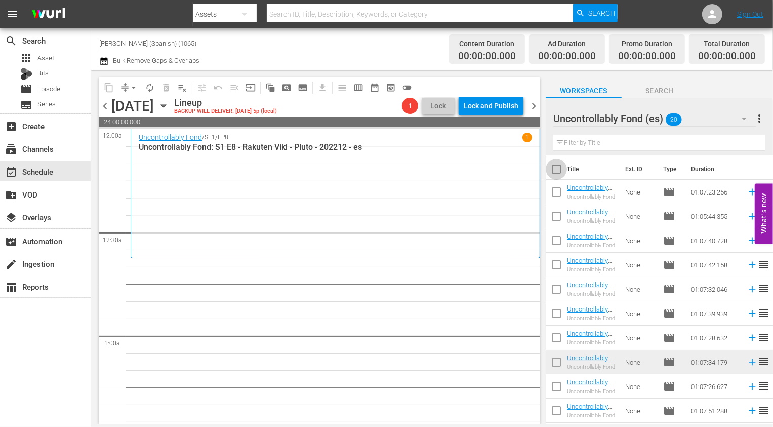
checkbox input "true"
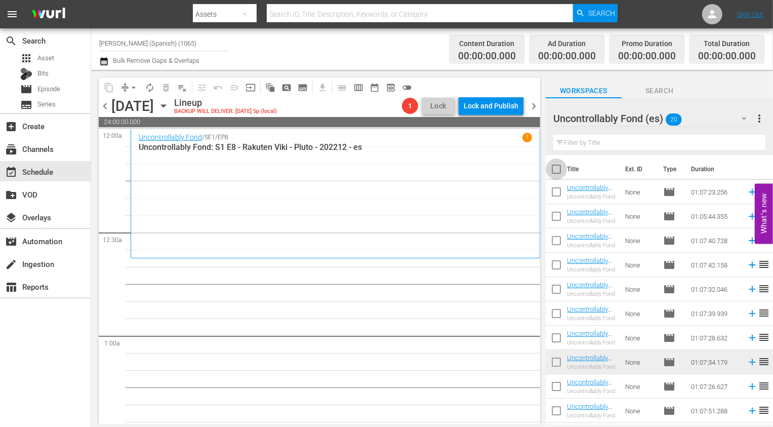
checkbox input "true"
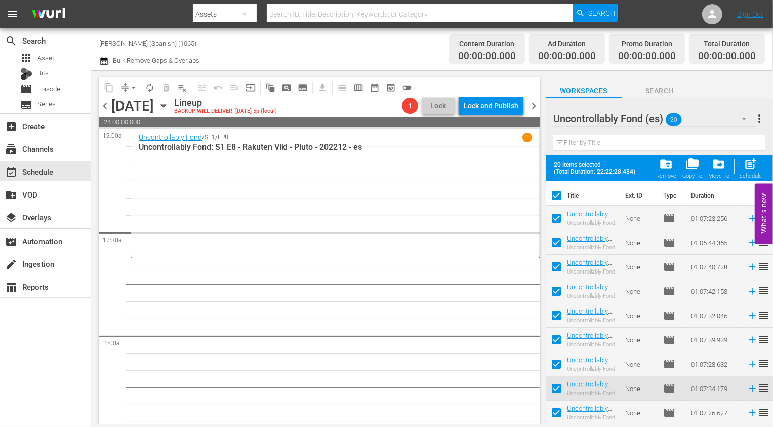
click at [557, 218] on input "checkbox" at bounding box center [556, 220] width 21 height 21
checkbox input "false"
click at [557, 245] on input "checkbox" at bounding box center [556, 244] width 21 height 21
checkbox input "false"
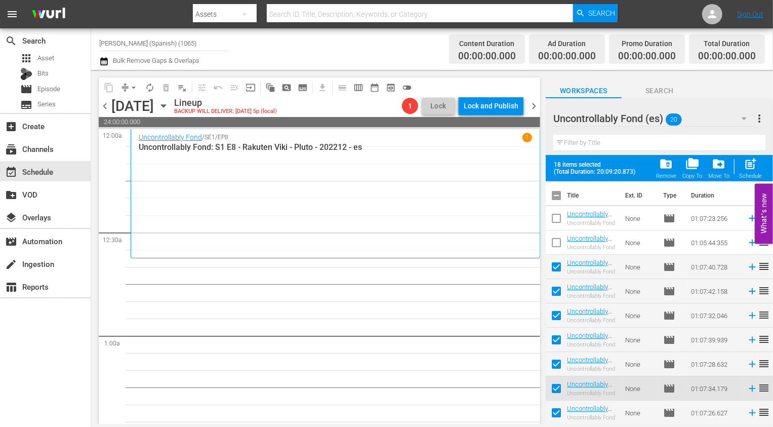
click at [557, 267] on input "checkbox" at bounding box center [556, 268] width 21 height 21
checkbox input "false"
click at [554, 311] on input "checkbox" at bounding box center [556, 317] width 21 height 21
checkbox input "false"
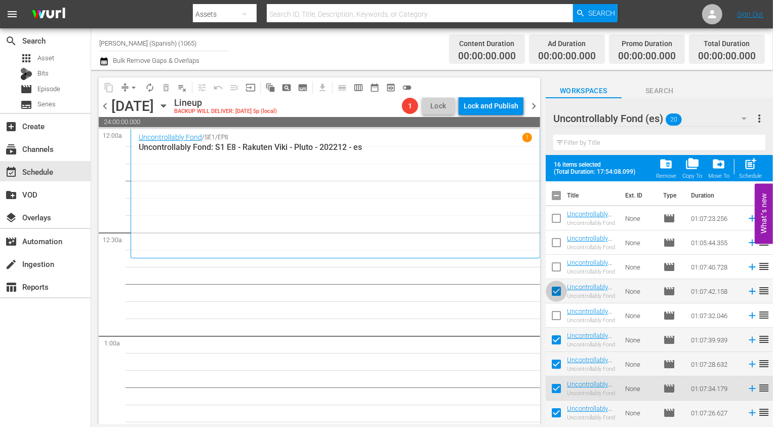
click at [555, 298] on input "checkbox" at bounding box center [556, 293] width 21 height 21
checkbox input "false"
click at [555, 338] on input "checkbox" at bounding box center [556, 341] width 21 height 21
checkbox input "false"
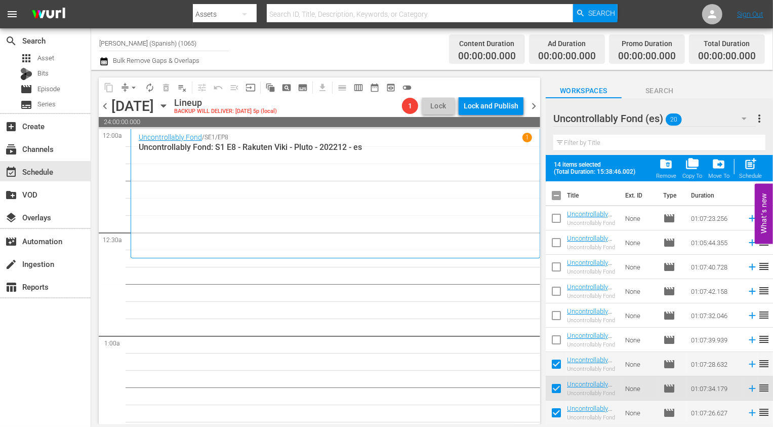
click at [555, 366] on input "checkbox" at bounding box center [556, 366] width 21 height 21
checkbox input "false"
click at [555, 388] on input "checkbox" at bounding box center [556, 390] width 21 height 21
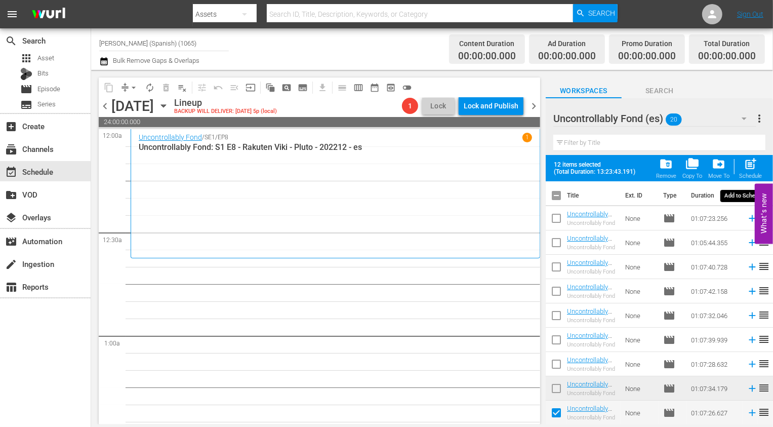
click at [751, 166] on span "post_add" at bounding box center [751, 164] width 14 height 14
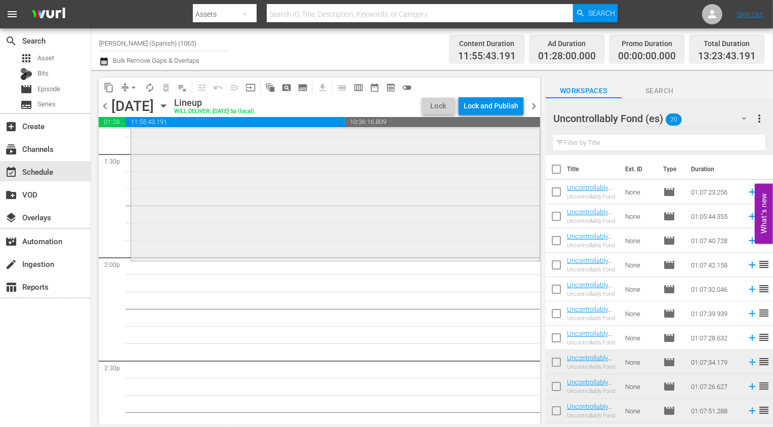
scroll to position [2748, 0]
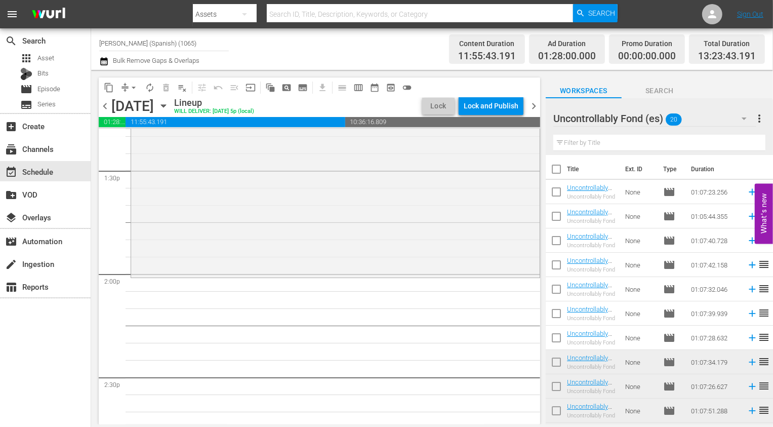
click at [711, 119] on div "Uncontrollably Fond (es) 20" at bounding box center [655, 118] width 203 height 28
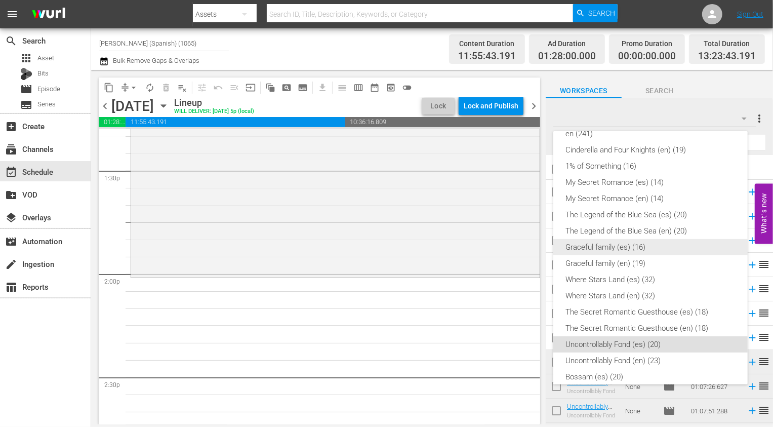
scroll to position [182, 0]
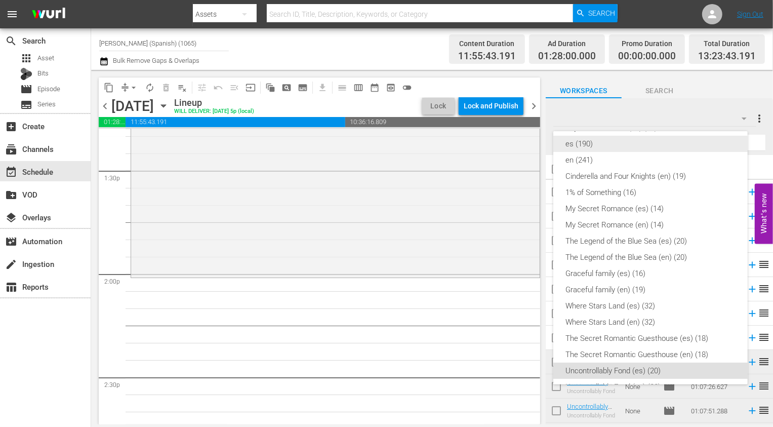
click at [603, 147] on div "es (190)" at bounding box center [651, 144] width 170 height 16
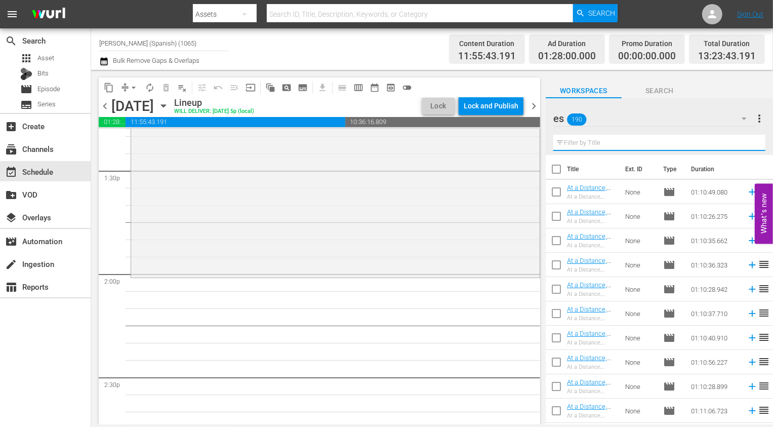
click at [598, 148] on input "text" at bounding box center [660, 143] width 212 height 16
click at [553, 172] on input "checkbox" at bounding box center [556, 171] width 21 height 21
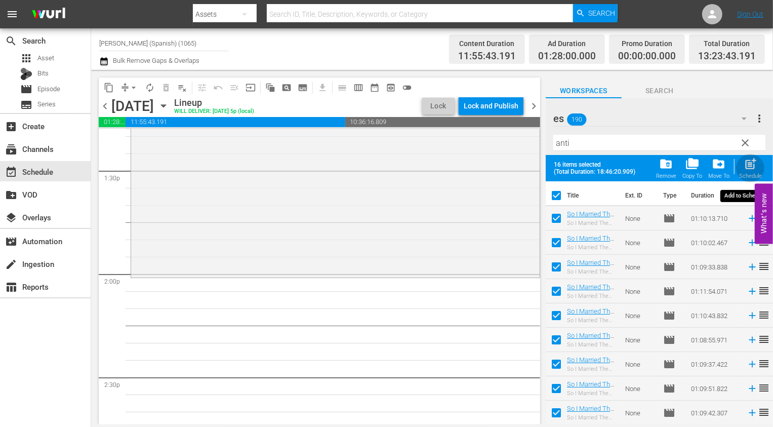
click at [755, 169] on span "post_add" at bounding box center [751, 164] width 14 height 14
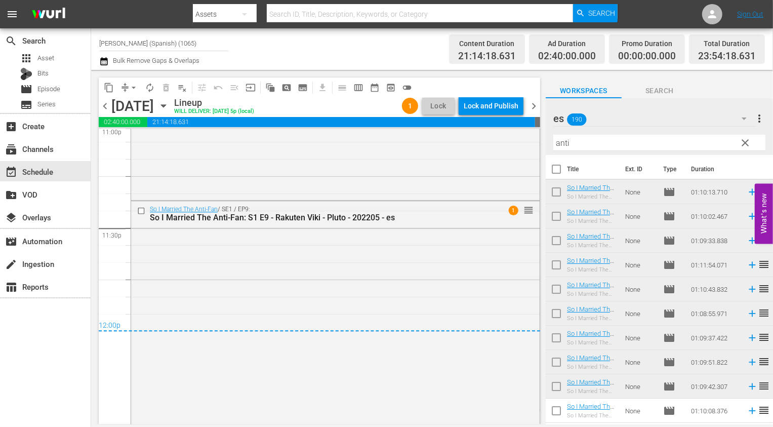
scroll to position [4773, 0]
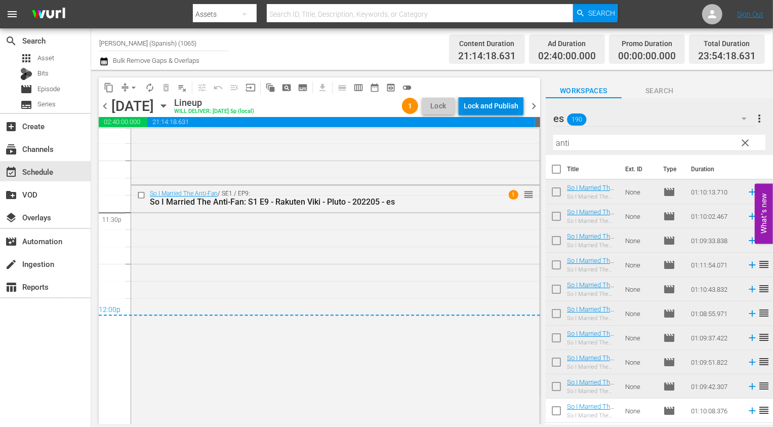
click at [502, 97] on div "Lock and Publish" at bounding box center [491, 106] width 55 height 18
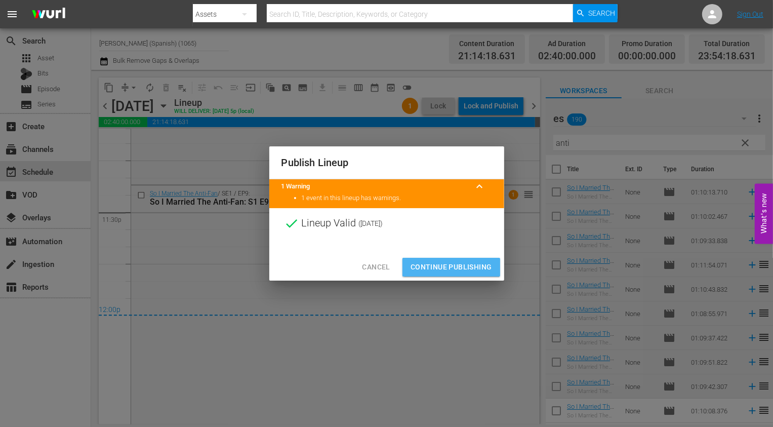
click at [476, 269] on span "Continue Publishing" at bounding box center [452, 267] width 82 height 13
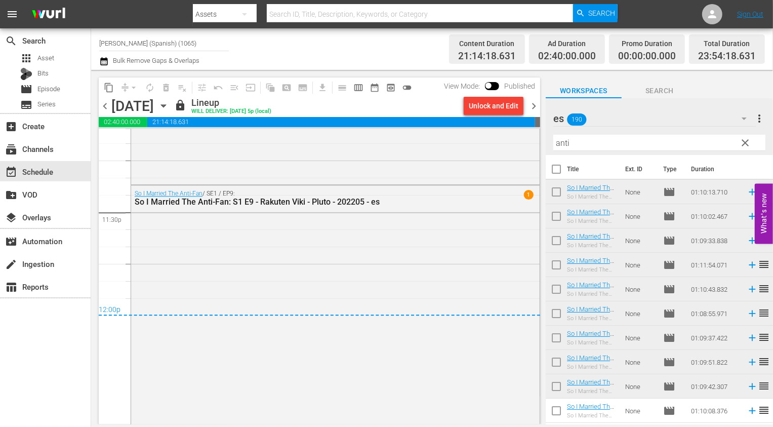
click at [531, 109] on span "chevron_right" at bounding box center [534, 106] width 13 height 13
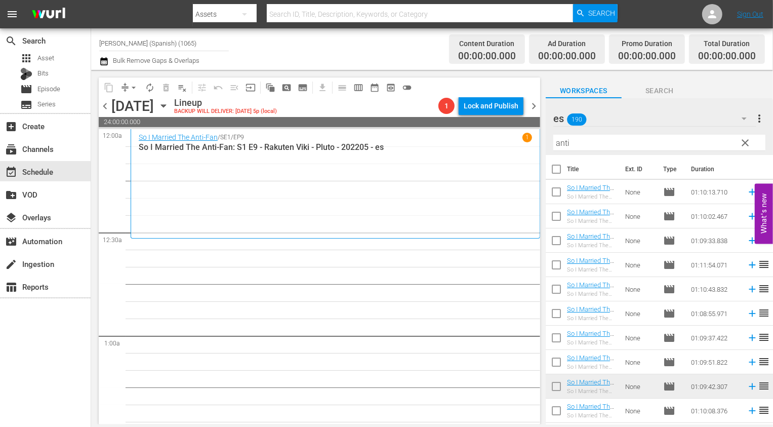
scroll to position [142, 0]
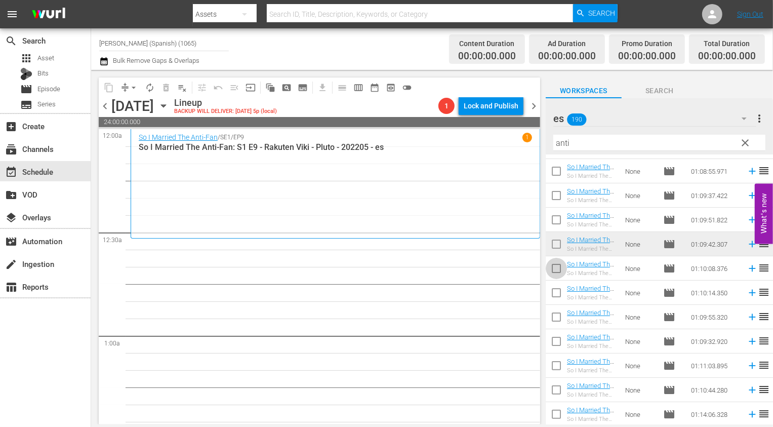
click at [554, 268] on input "checkbox" at bounding box center [556, 270] width 21 height 21
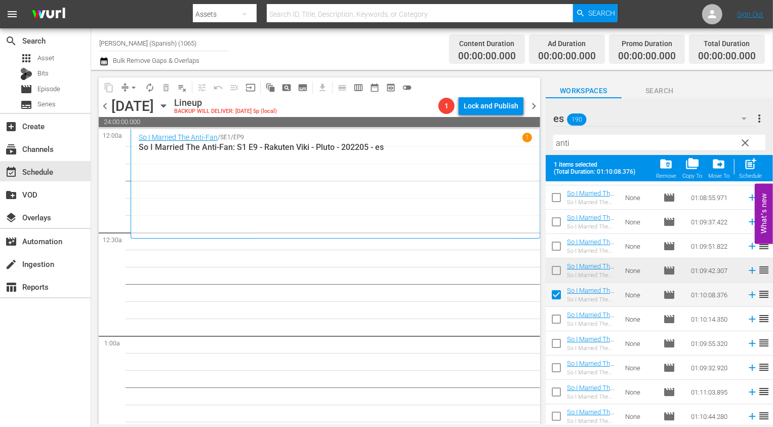
click at [556, 326] on input "checkbox" at bounding box center [556, 320] width 21 height 21
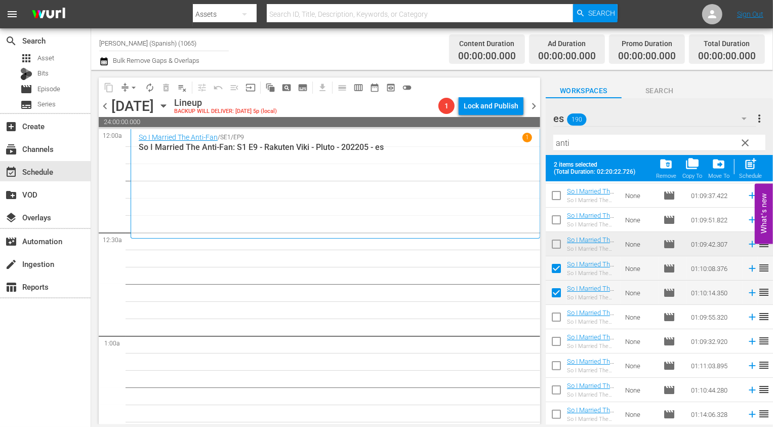
click at [557, 320] on input "checkbox" at bounding box center [556, 318] width 21 height 21
click at [557, 349] on input "checkbox" at bounding box center [556, 343] width 21 height 21
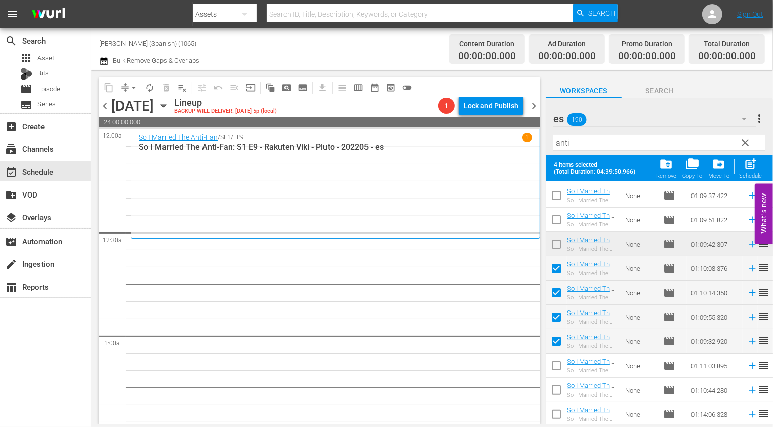
click at [557, 368] on input "checkbox" at bounding box center [556, 367] width 21 height 21
click at [557, 390] on input "checkbox" at bounding box center [556, 391] width 21 height 21
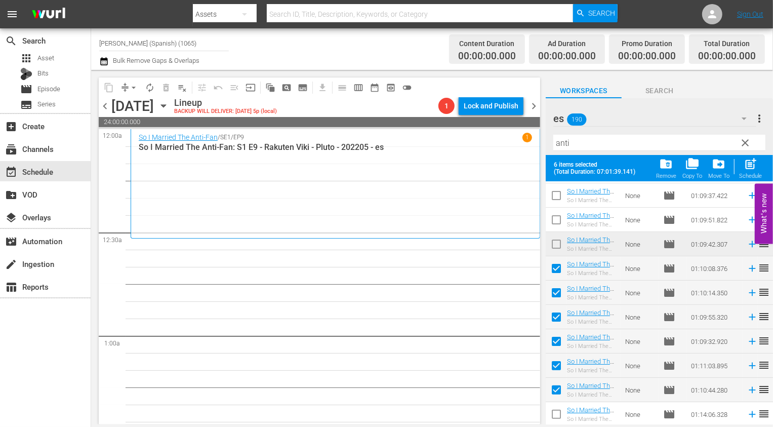
click at [557, 416] on input "checkbox" at bounding box center [556, 416] width 21 height 21
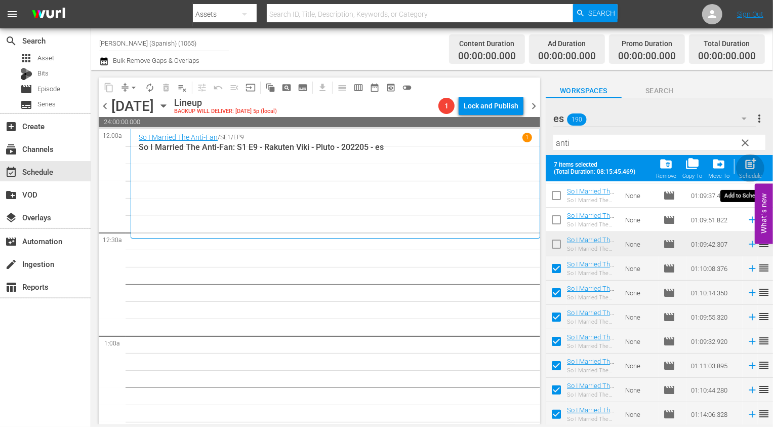
click at [752, 166] on span "post_add" at bounding box center [751, 164] width 14 height 14
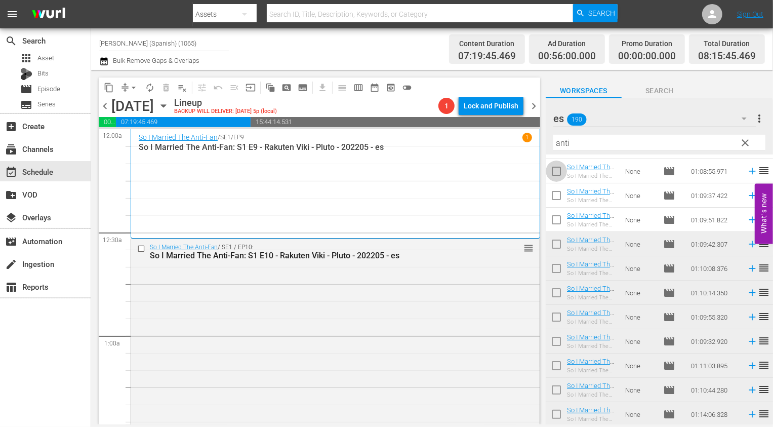
click at [560, 165] on input "checkbox" at bounding box center [556, 173] width 21 height 21
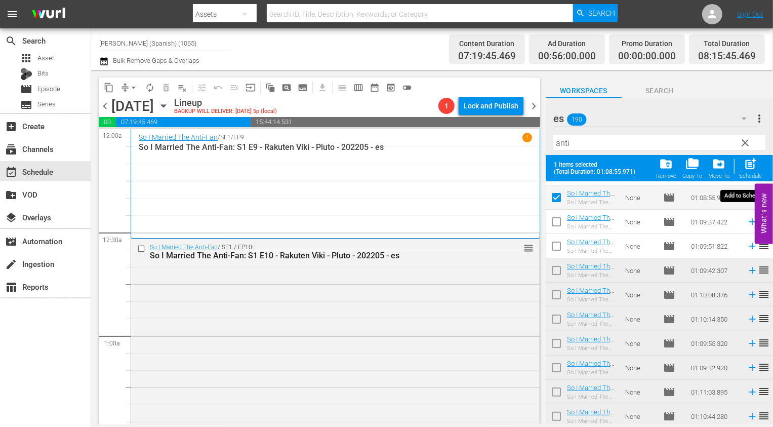
click at [748, 159] on span "post_add" at bounding box center [751, 164] width 14 height 14
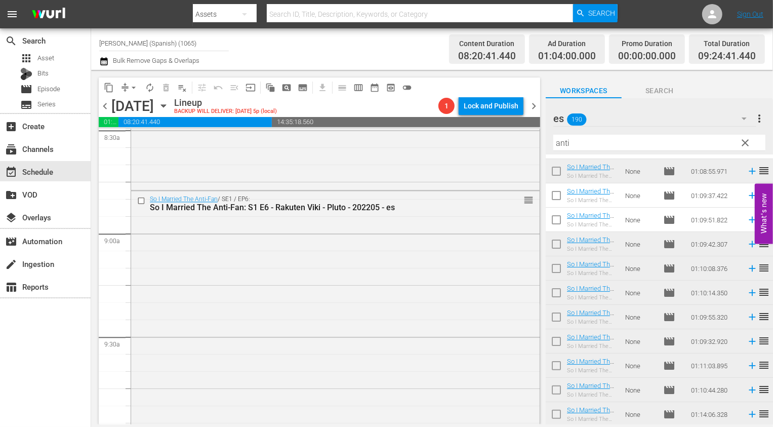
scroll to position [1756, 0]
click at [373, 253] on div "So I Married The Anti-Fan / SE1 / EP6: So I Married The Anti-Fan: S1 E6 - Rakut…" at bounding box center [335, 307] width 409 height 234
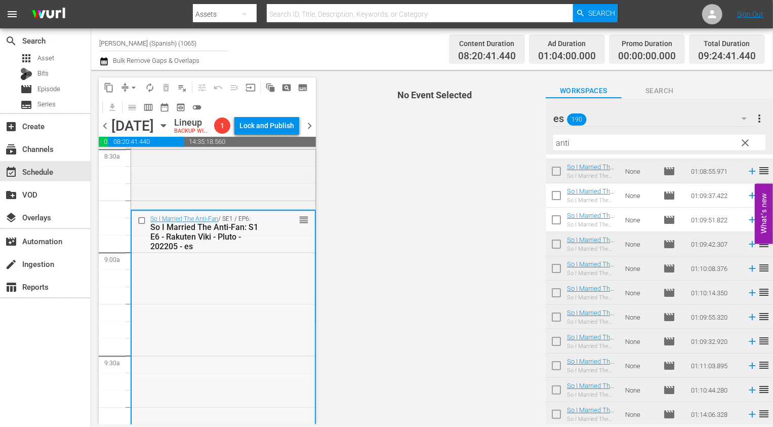
click at [143, 225] on input "checkbox" at bounding box center [143, 220] width 11 height 9
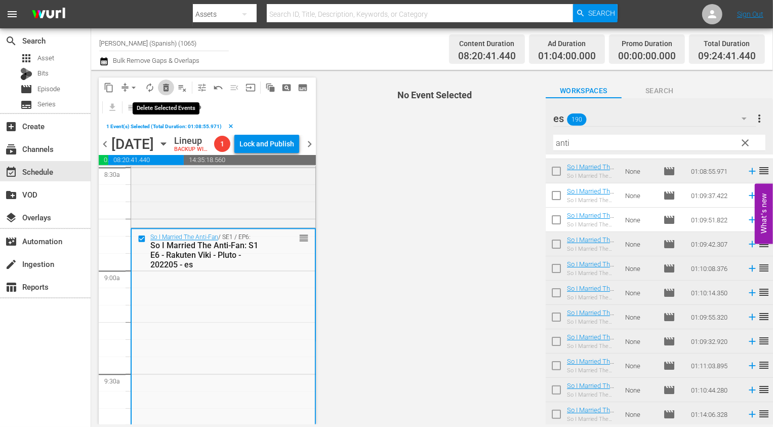
click at [164, 87] on span "delete_forever_outlined" at bounding box center [166, 88] width 10 height 10
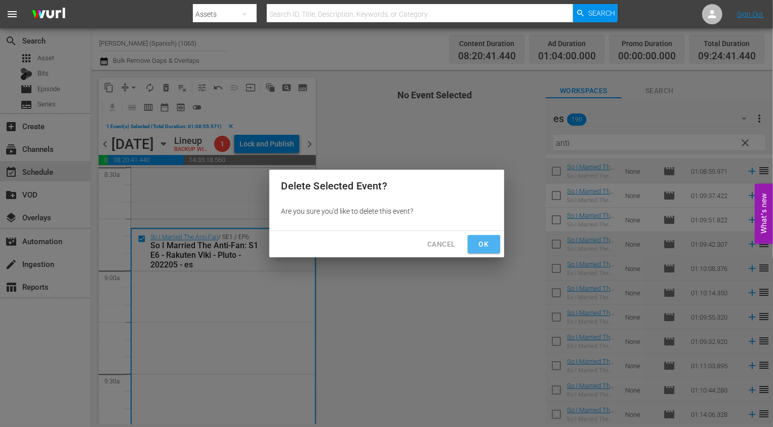
click at [492, 239] on span "Ok" at bounding box center [484, 244] width 16 height 13
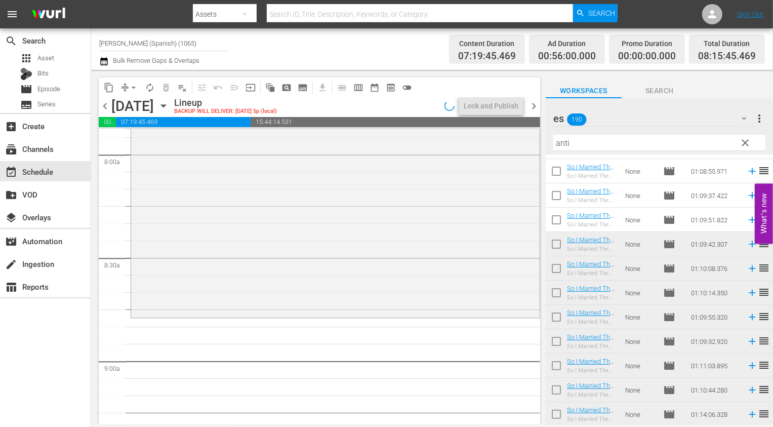
scroll to position [0, 0]
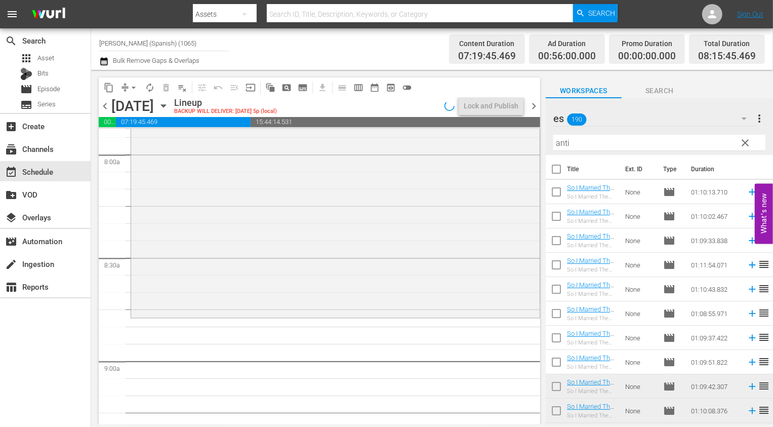
click at [560, 167] on input "checkbox" at bounding box center [556, 171] width 21 height 21
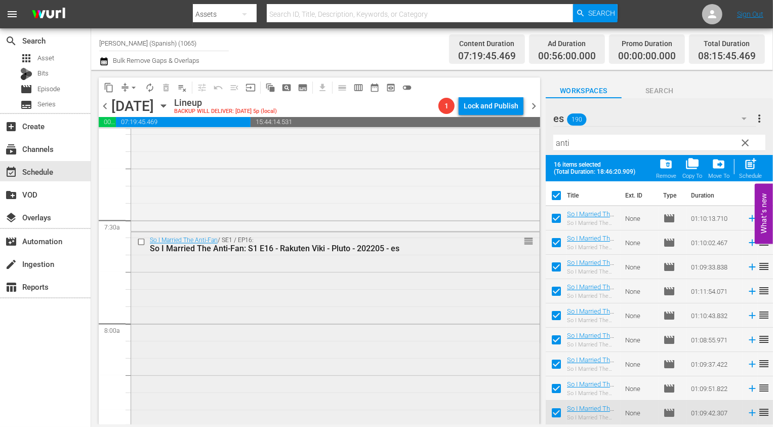
scroll to position [1453, 0]
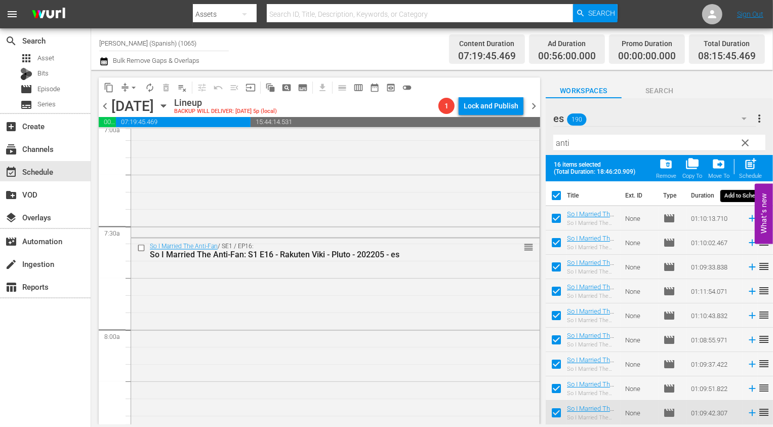
click at [749, 165] on span "post_add" at bounding box center [751, 164] width 14 height 14
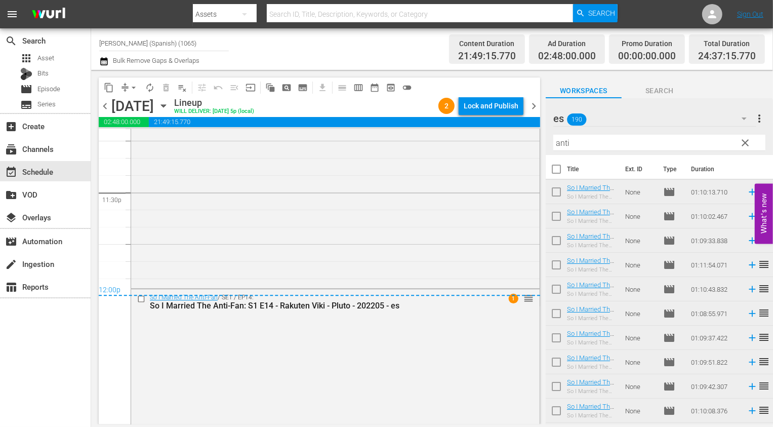
scroll to position [4901, 0]
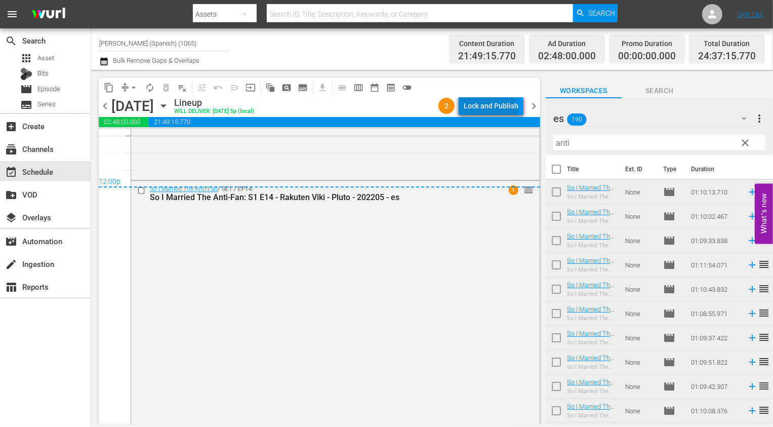
click at [489, 113] on div "Lock and Publish" at bounding box center [491, 106] width 55 height 18
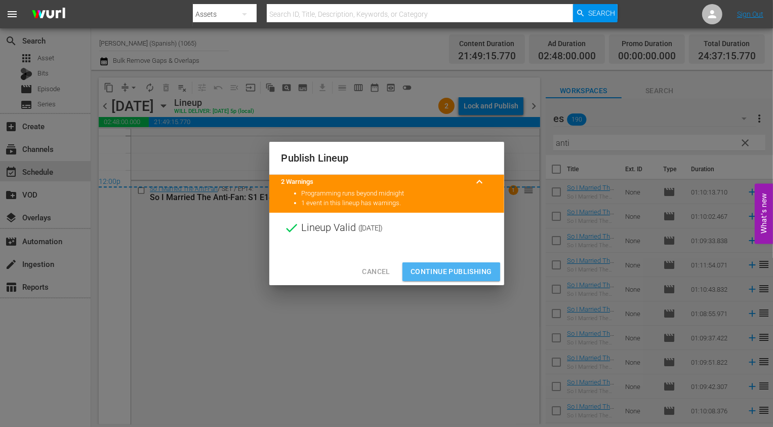
click at [442, 272] on span "Continue Publishing" at bounding box center [452, 271] width 82 height 13
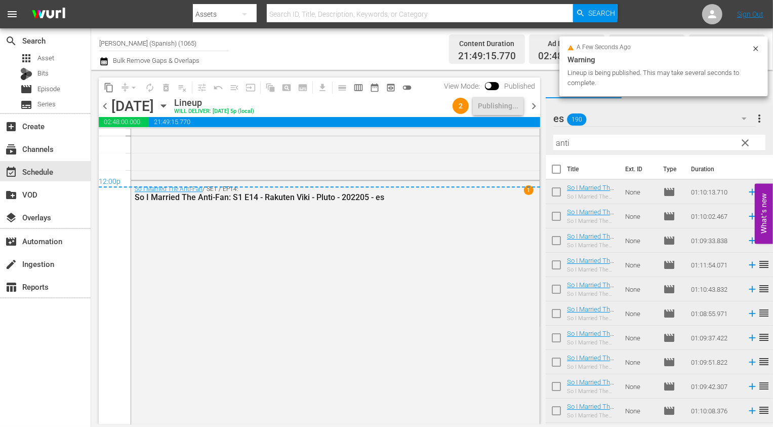
click at [538, 108] on span "chevron_right" at bounding box center [534, 106] width 13 height 13
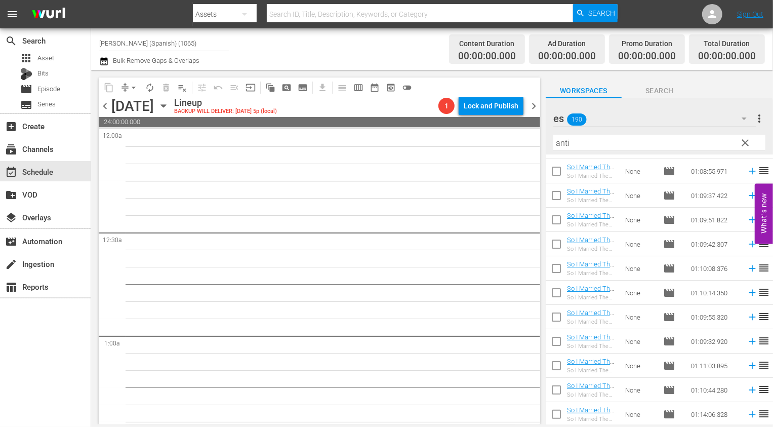
click at [107, 109] on span "chevron_left" at bounding box center [105, 106] width 13 height 13
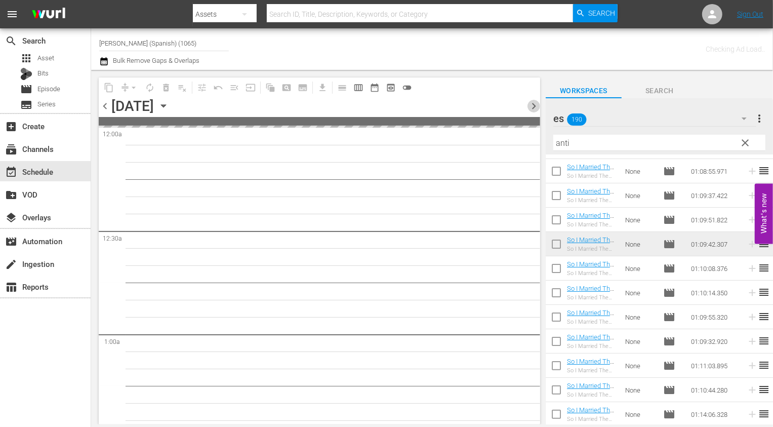
click at [532, 107] on span "chevron_right" at bounding box center [534, 106] width 13 height 13
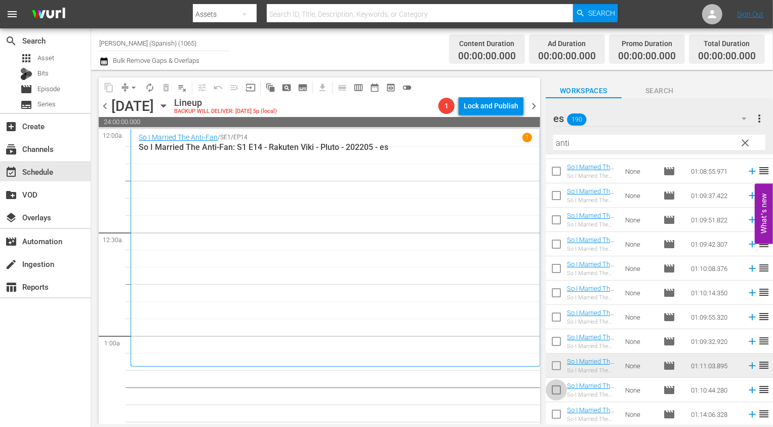
click at [559, 399] on input "checkbox" at bounding box center [556, 391] width 21 height 21
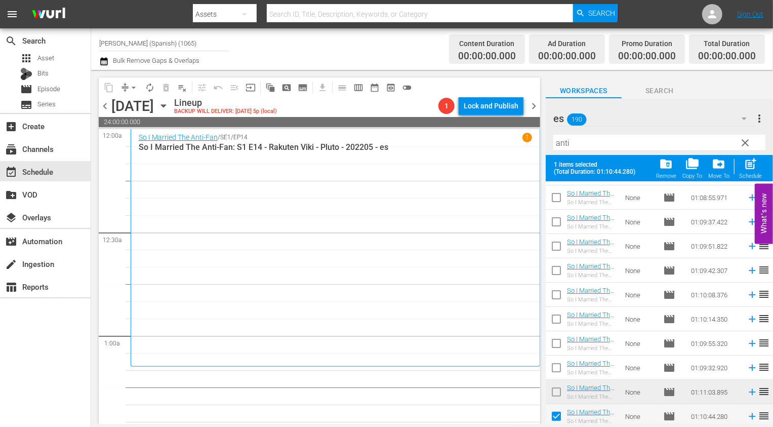
scroll to position [169, 0]
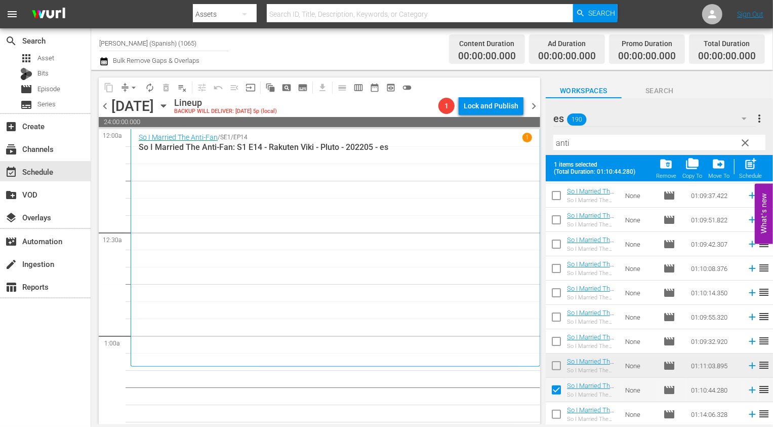
click at [558, 418] on input "checkbox" at bounding box center [556, 416] width 21 height 21
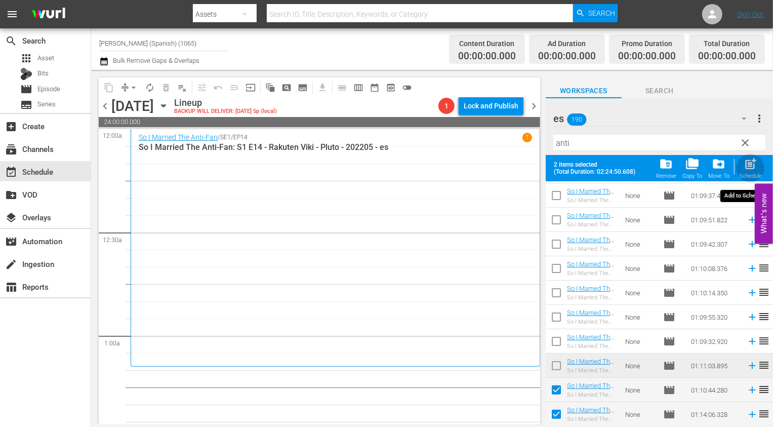
click at [753, 176] on div "Schedule" at bounding box center [750, 176] width 23 height 7
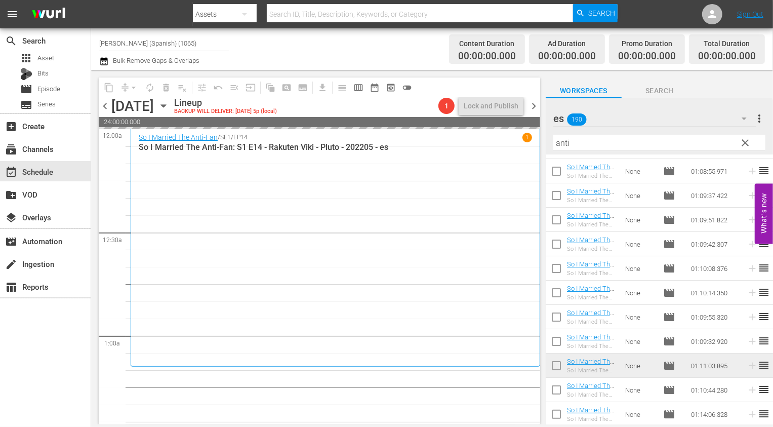
click at [745, 148] on span "clear" at bounding box center [745, 143] width 12 height 12
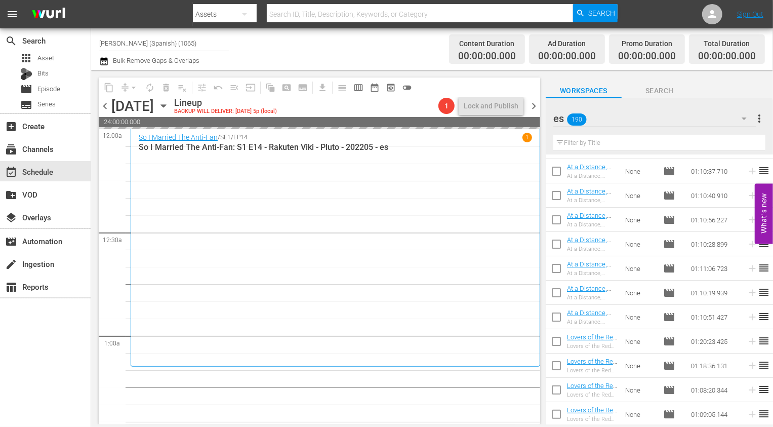
click at [710, 144] on input "text" at bounding box center [660, 143] width 212 height 16
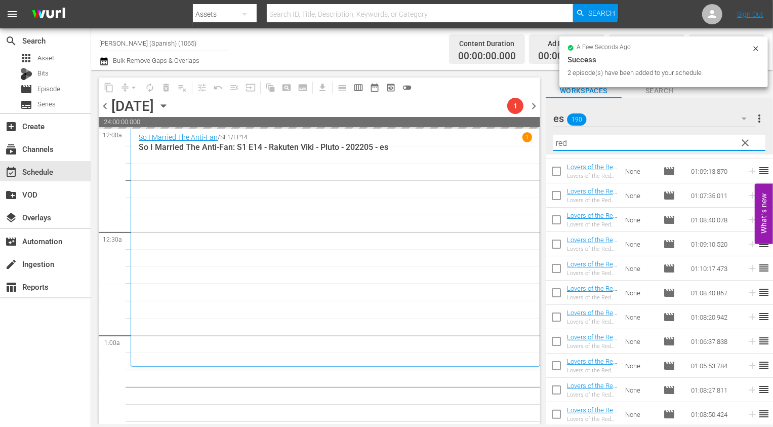
scroll to position [0, 0]
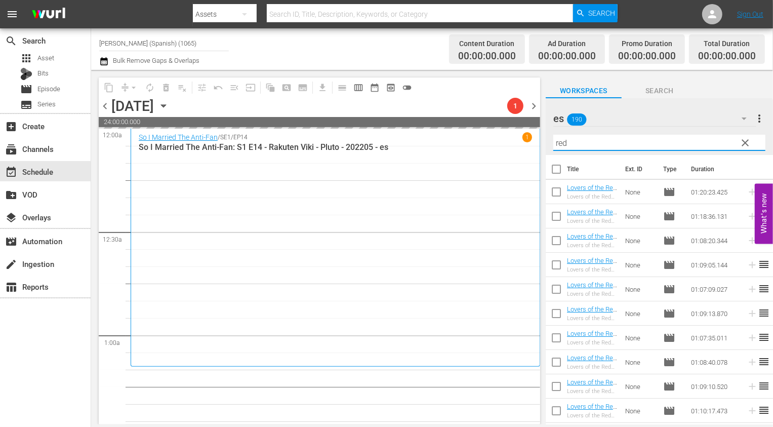
click at [556, 171] on input "checkbox" at bounding box center [556, 171] width 21 height 21
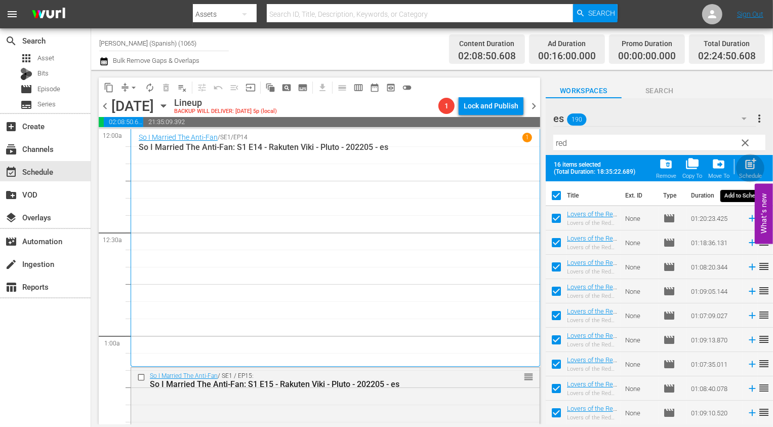
click at [744, 159] on span "post_add" at bounding box center [751, 164] width 14 height 14
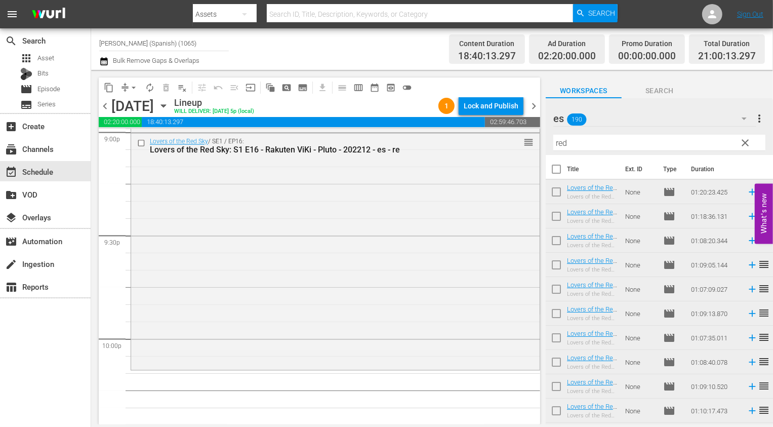
scroll to position [4360, 0]
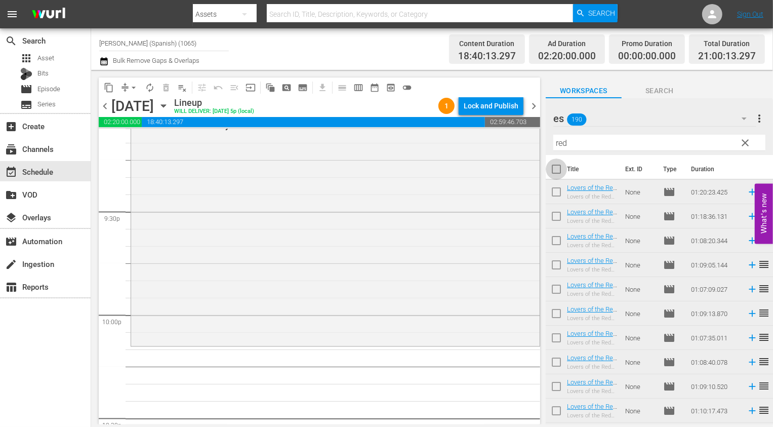
click at [557, 168] on input "checkbox" at bounding box center [556, 171] width 21 height 21
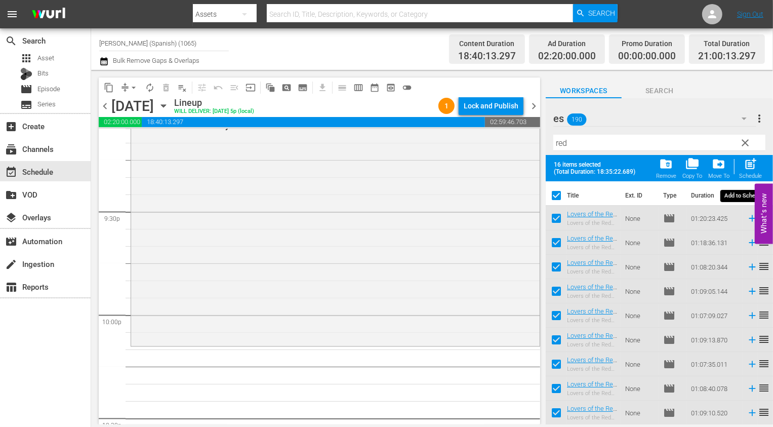
click at [752, 162] on span "post_add" at bounding box center [751, 164] width 14 height 14
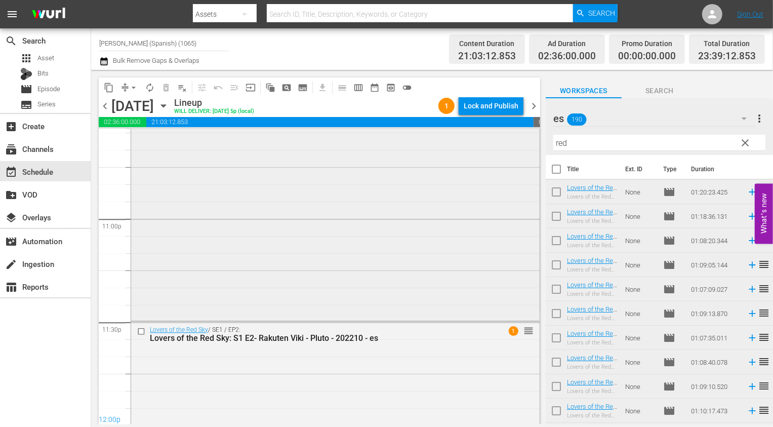
scroll to position [4829, 0]
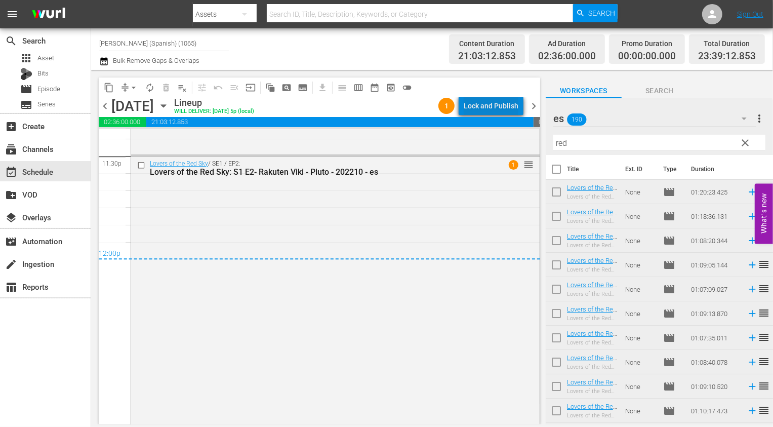
click at [500, 105] on div "Lock and Publish" at bounding box center [491, 106] width 55 height 18
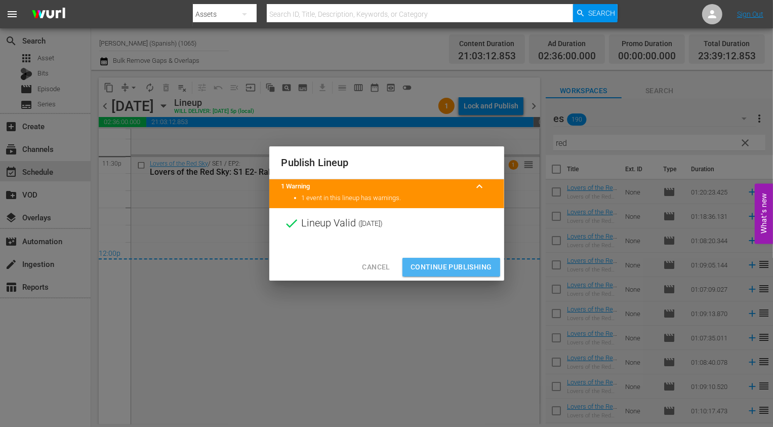
click at [453, 260] on button "Continue Publishing" at bounding box center [452, 267] width 98 height 19
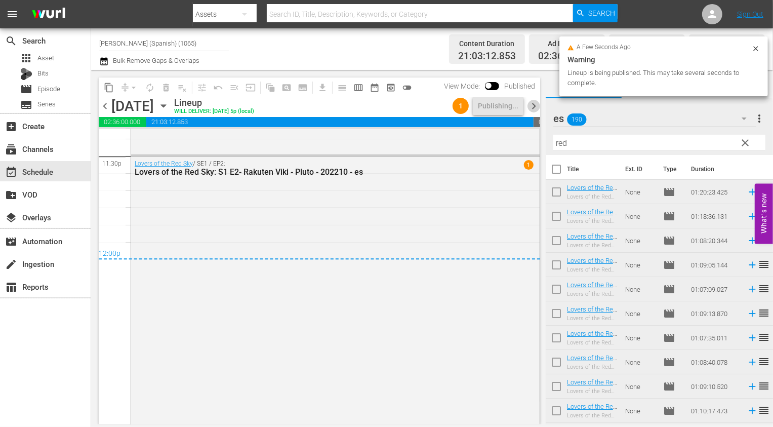
click at [533, 104] on span "chevron_right" at bounding box center [534, 106] width 13 height 13
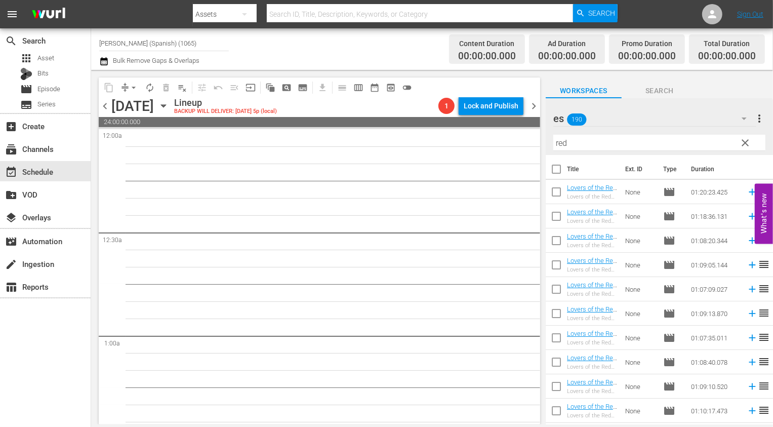
click at [106, 106] on span "chevron_left" at bounding box center [105, 106] width 13 height 13
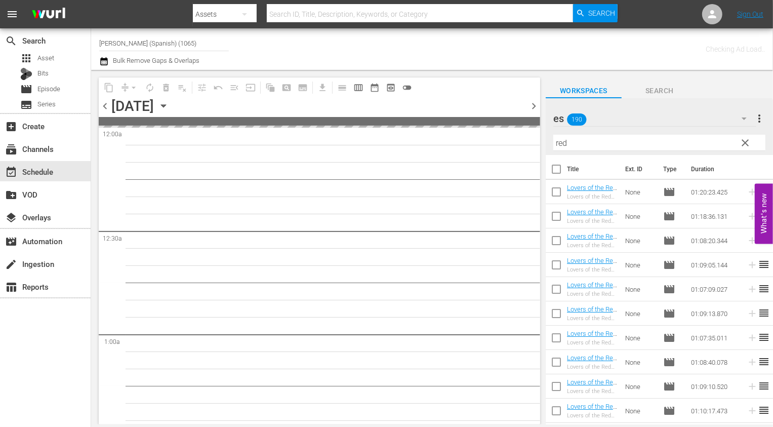
click at [530, 105] on span "chevron_right" at bounding box center [534, 106] width 13 height 13
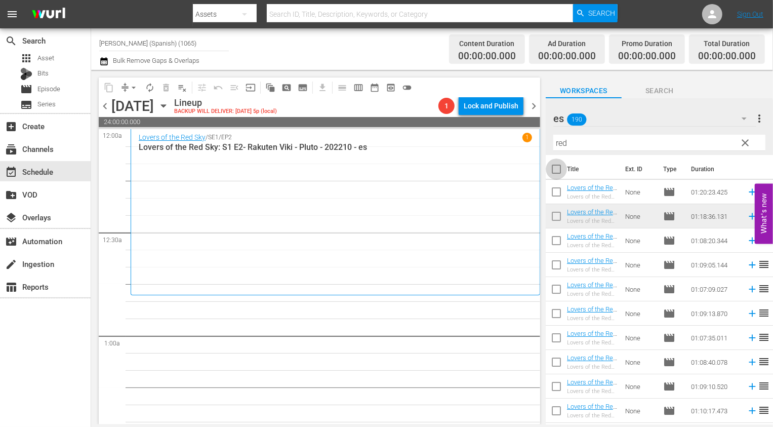
click at [557, 170] on input "checkbox" at bounding box center [556, 171] width 21 height 21
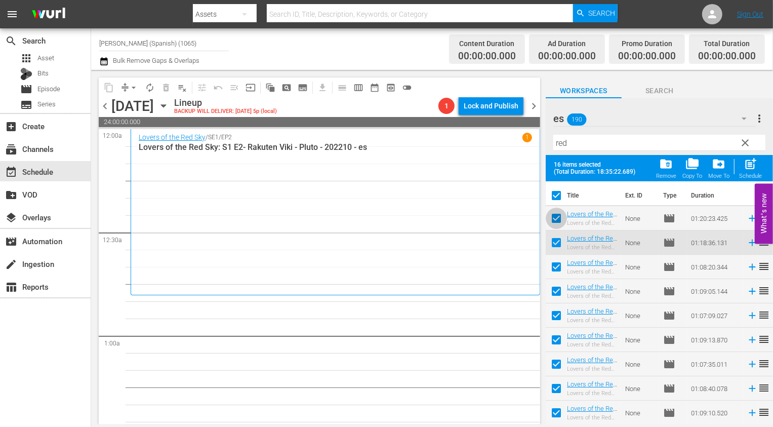
click at [556, 216] on input "checkbox" at bounding box center [556, 220] width 21 height 21
click at [556, 239] on input "checkbox" at bounding box center [556, 244] width 21 height 21
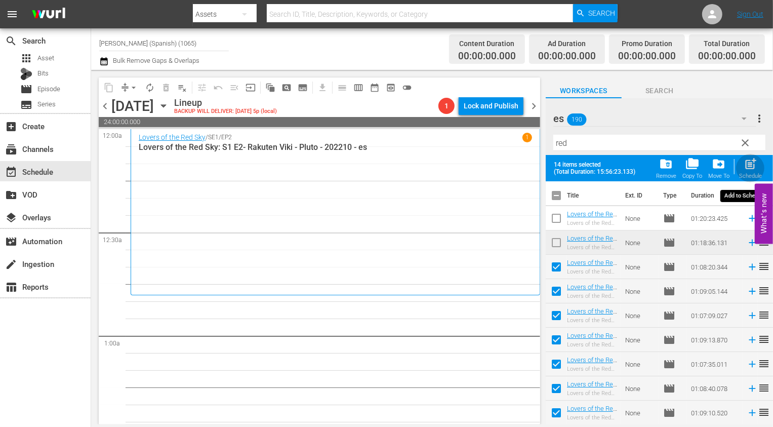
click at [747, 168] on span "post_add" at bounding box center [751, 164] width 14 height 14
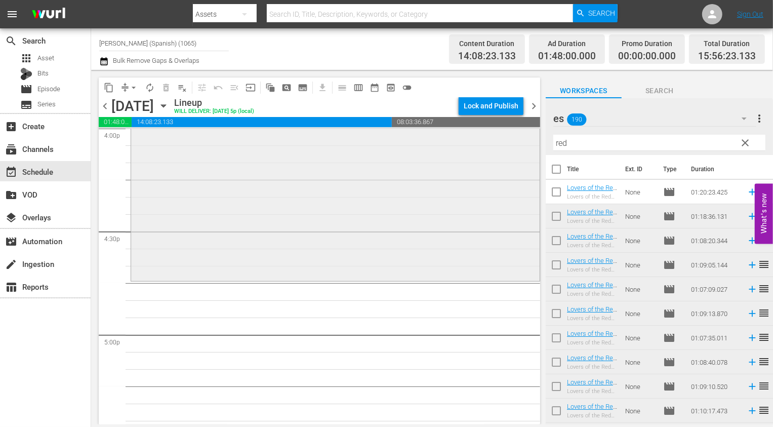
scroll to position [3329, 0]
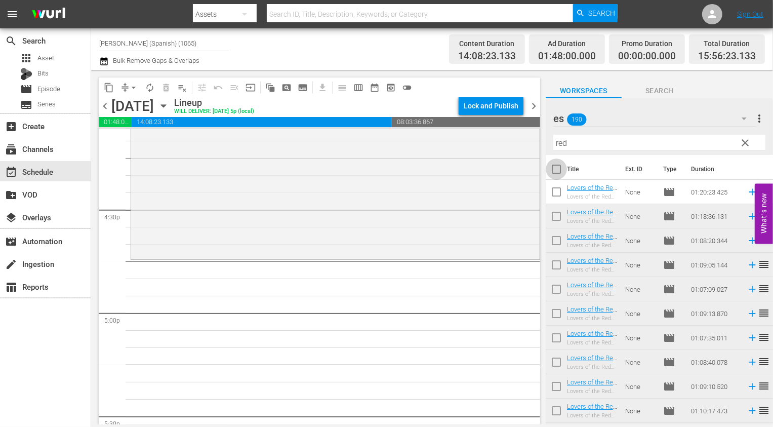
click at [560, 168] on input "checkbox" at bounding box center [556, 171] width 21 height 21
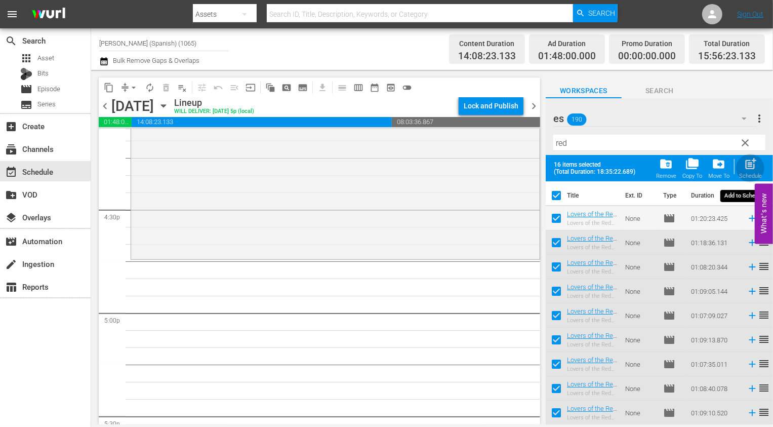
click at [758, 165] on span "post_add" at bounding box center [751, 164] width 14 height 14
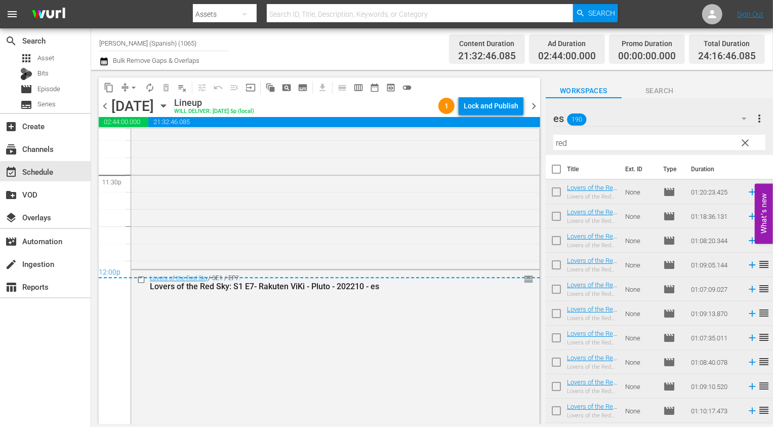
scroll to position [4887, 0]
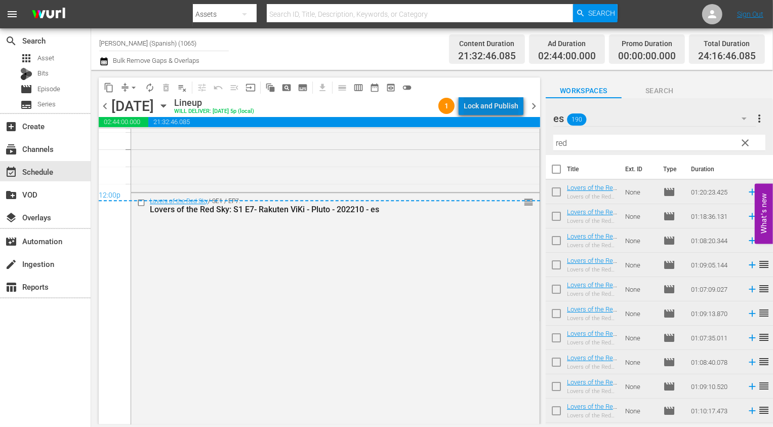
click at [505, 109] on div "Lock and Publish" at bounding box center [491, 106] width 55 height 18
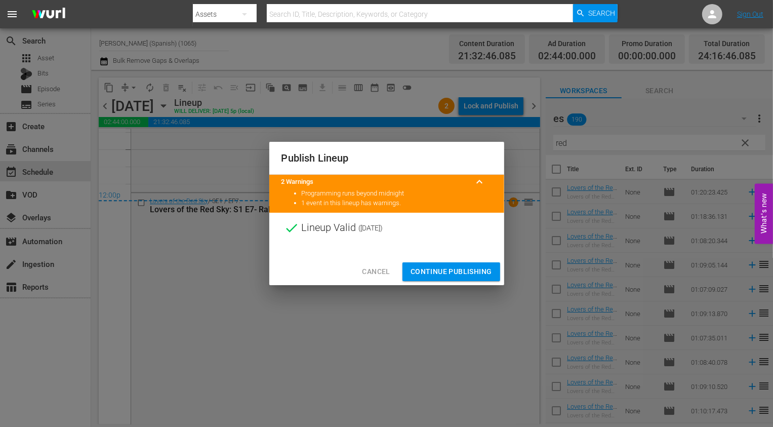
click at [456, 266] on span "Continue Publishing" at bounding box center [452, 271] width 82 height 13
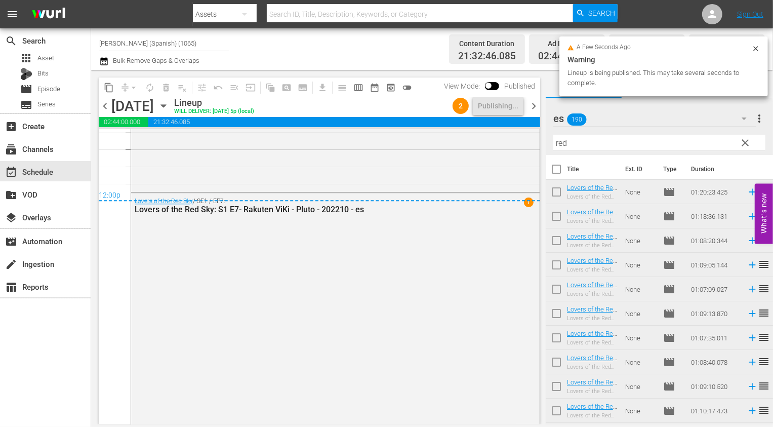
click at [534, 105] on span "chevron_right" at bounding box center [534, 106] width 13 height 13
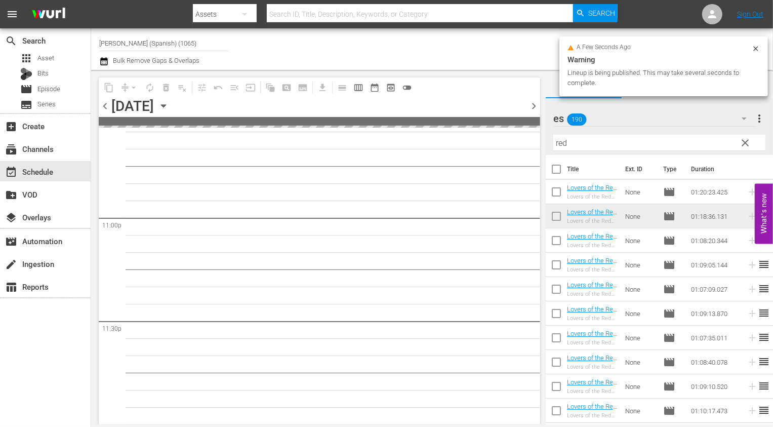
scroll to position [4662, 0]
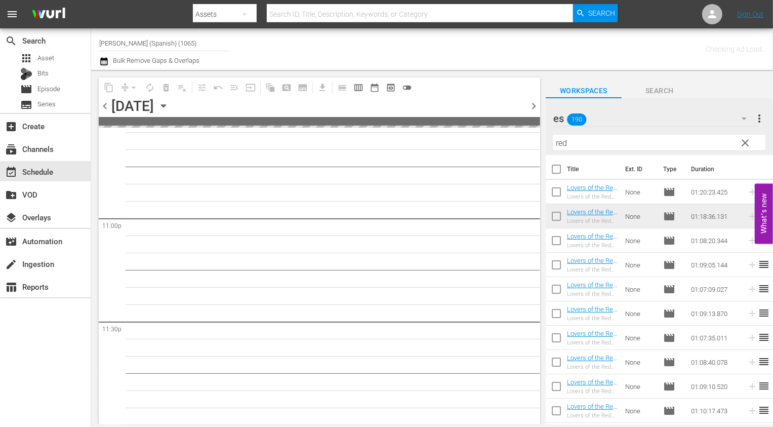
click at [108, 110] on span "chevron_left" at bounding box center [105, 106] width 13 height 13
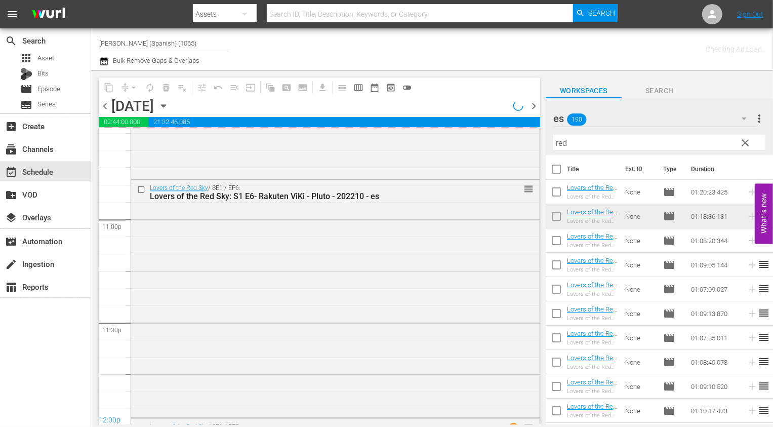
scroll to position [4887, 0]
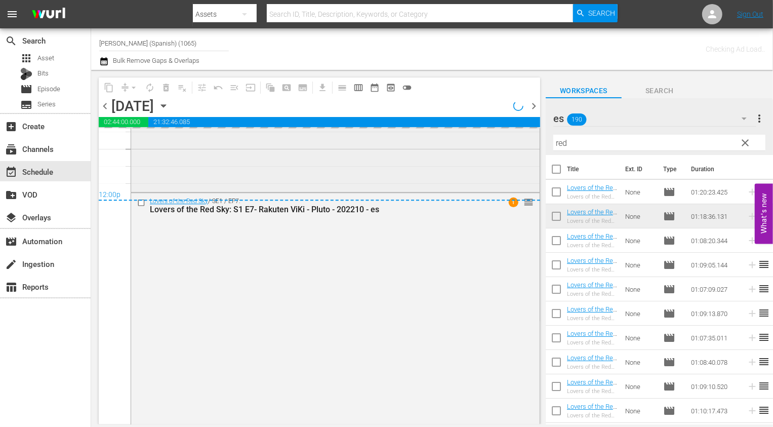
click at [425, 131] on div "Lovers of the Red Sky / SE1 / EP6: Lovers of the Red Sky: S1 E6- Rakuten ViKi -…" at bounding box center [335, 72] width 409 height 236
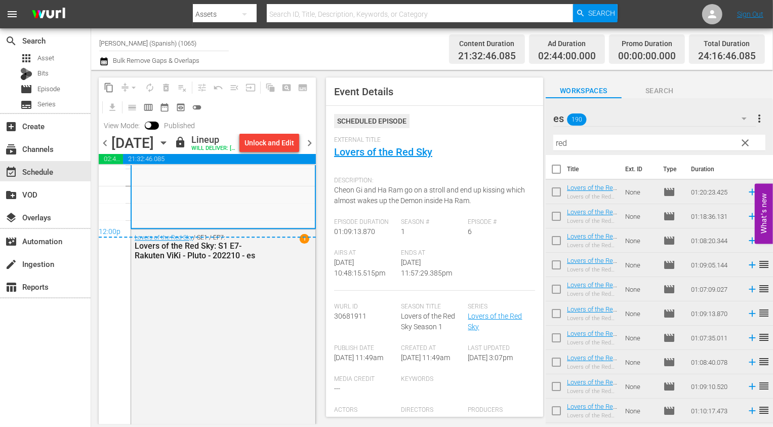
click at [310, 149] on span "chevron_right" at bounding box center [309, 143] width 13 height 13
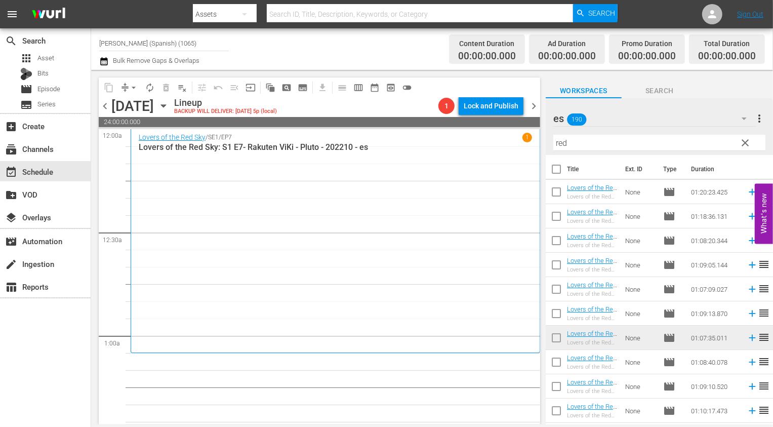
click at [555, 166] on input "checkbox" at bounding box center [556, 171] width 21 height 21
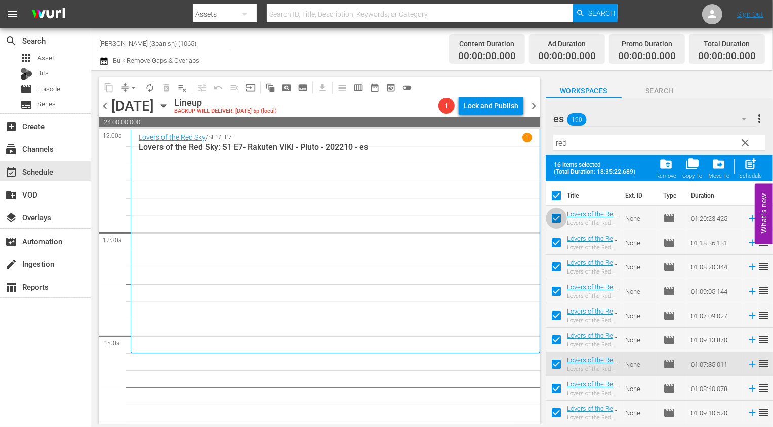
click at [558, 213] on input "checkbox" at bounding box center [556, 220] width 21 height 21
click at [558, 249] on input "checkbox" at bounding box center [556, 244] width 21 height 21
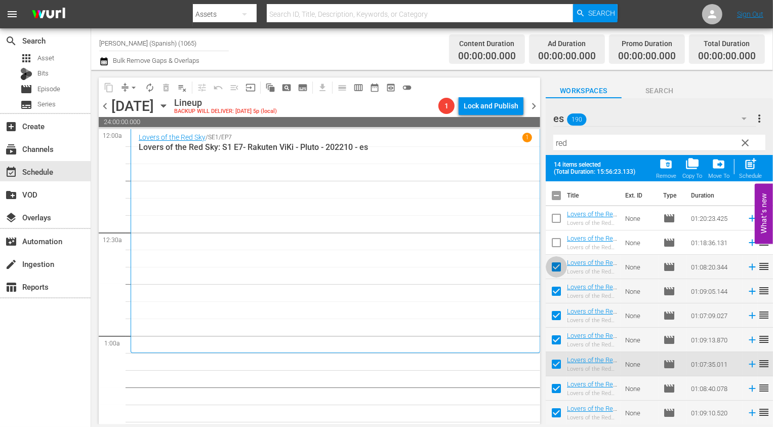
click at [558, 270] on input "checkbox" at bounding box center [556, 268] width 21 height 21
click at [558, 296] on input "checkbox" at bounding box center [556, 293] width 21 height 21
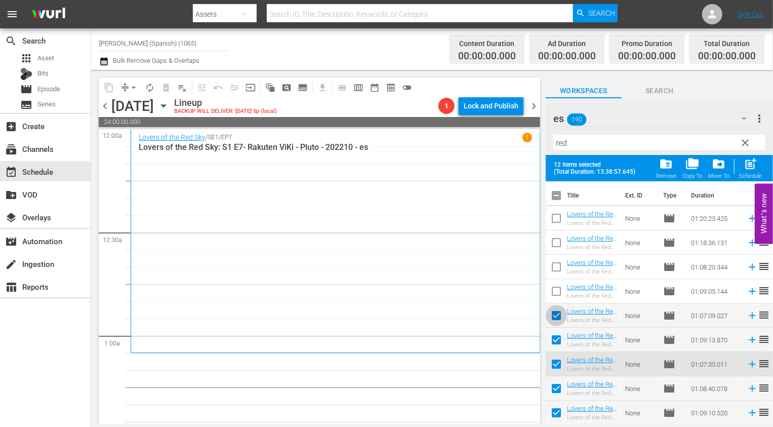
click at [558, 311] on input "checkbox" at bounding box center [556, 317] width 21 height 21
click at [558, 352] on input "checkbox" at bounding box center [556, 341] width 21 height 21
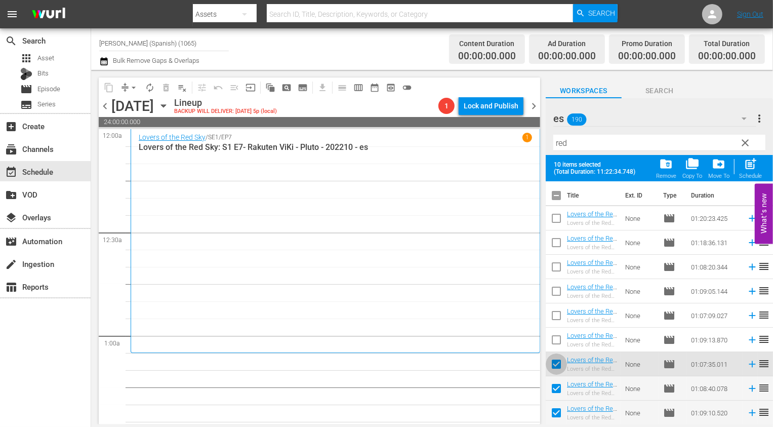
click at [558, 363] on input "checkbox" at bounding box center [556, 366] width 21 height 21
click at [751, 171] on div "post_add Schedule" at bounding box center [750, 168] width 23 height 22
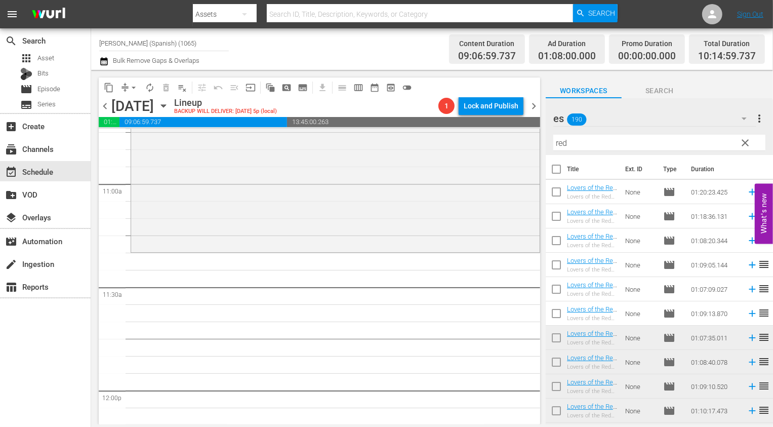
scroll to position [2261, 0]
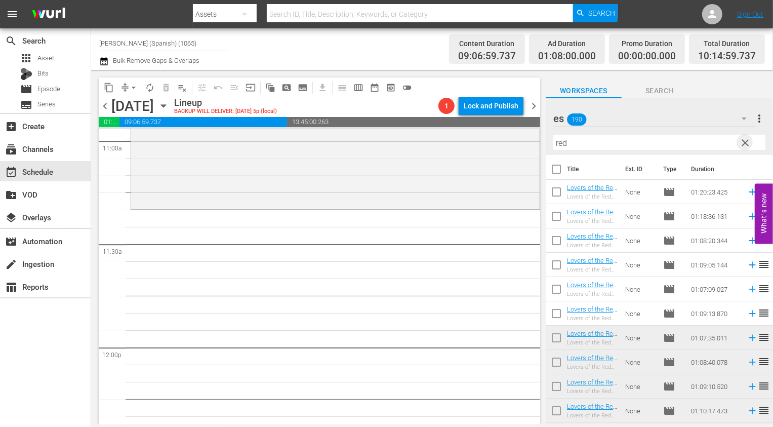
click at [746, 145] on span "clear" at bounding box center [745, 143] width 12 height 12
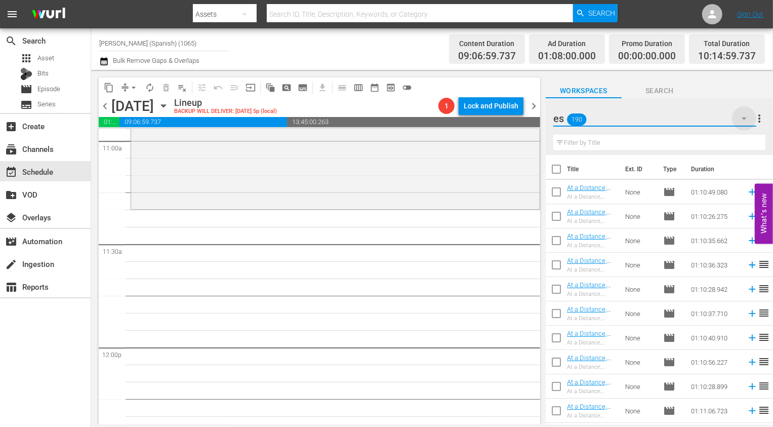
click at [740, 119] on icon "button" at bounding box center [744, 118] width 12 height 12
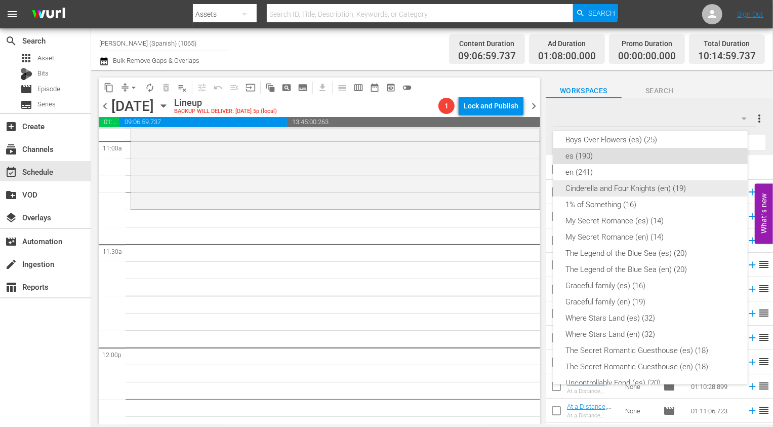
scroll to position [0, 0]
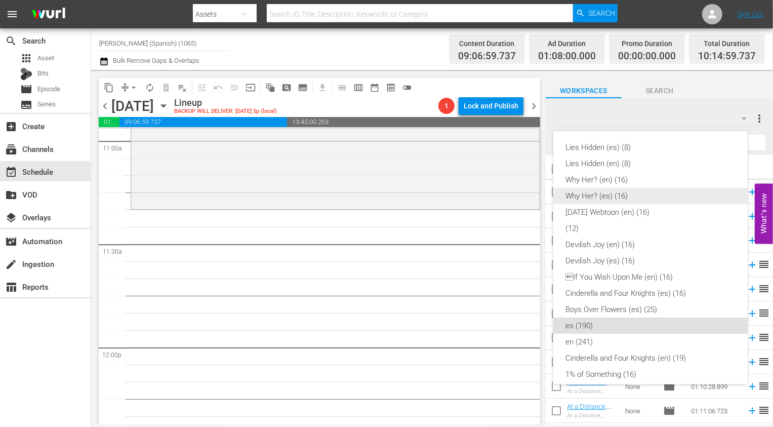
click at [642, 193] on div "Why Her? (es) (16)" at bounding box center [651, 196] width 170 height 16
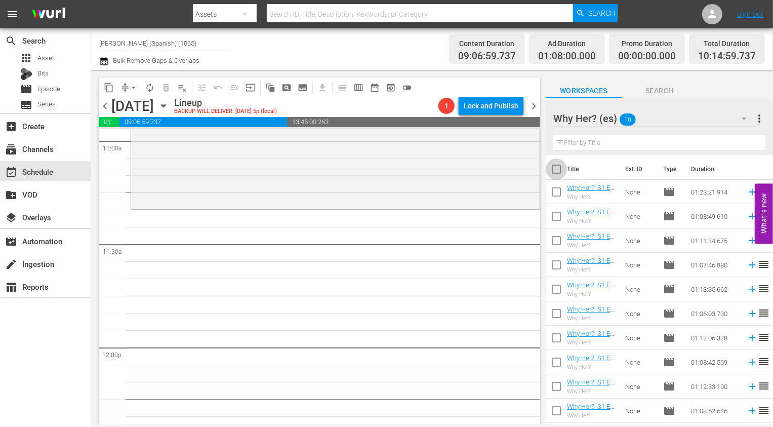
click at [558, 171] on input "checkbox" at bounding box center [556, 171] width 21 height 21
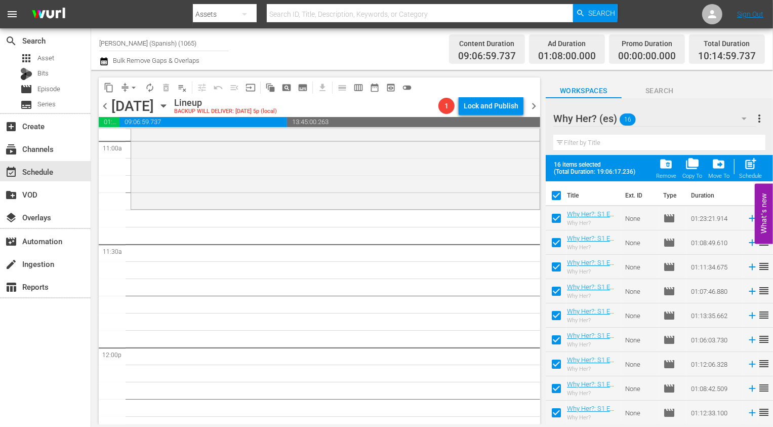
click at [762, 166] on button "post_add Schedule" at bounding box center [750, 168] width 29 height 28
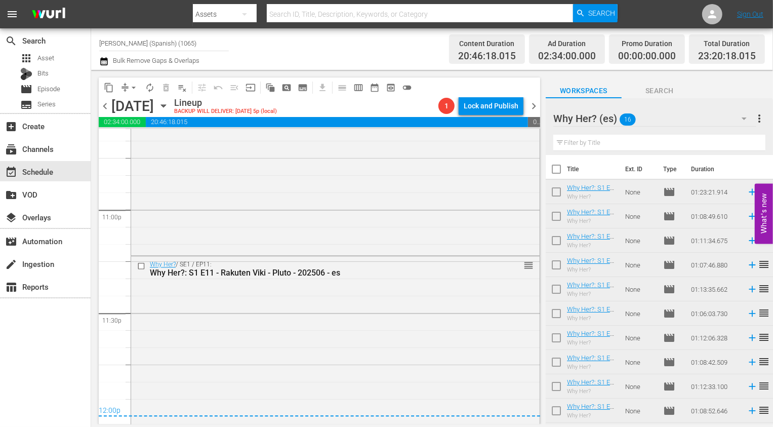
scroll to position [4751, 0]
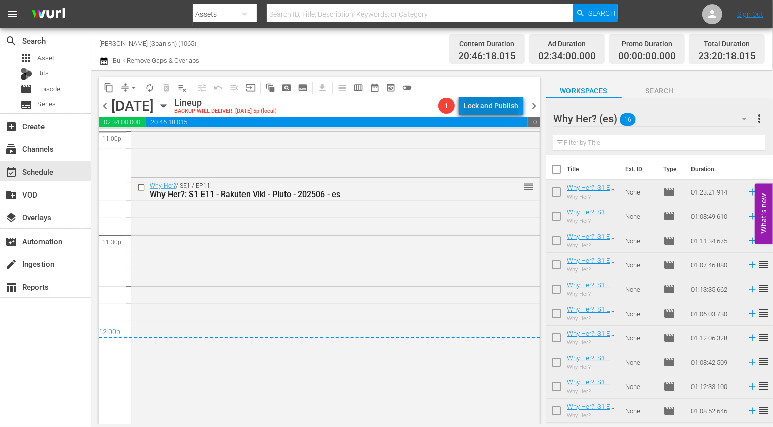
click at [494, 102] on div "Lock and Publish" at bounding box center [491, 106] width 55 height 18
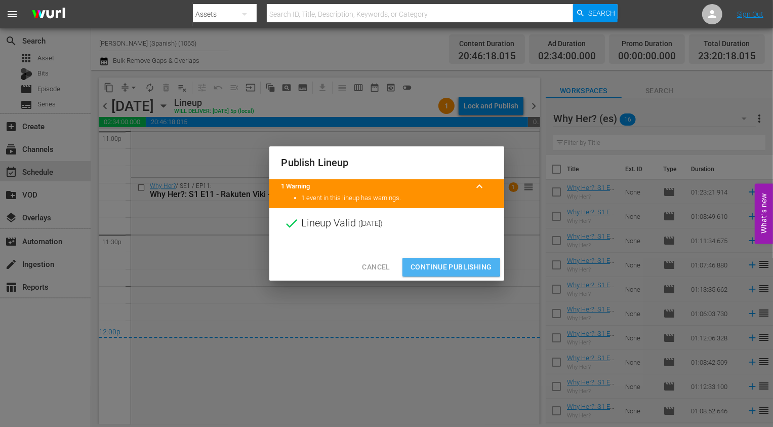
click at [445, 259] on button "Continue Publishing" at bounding box center [452, 267] width 98 height 19
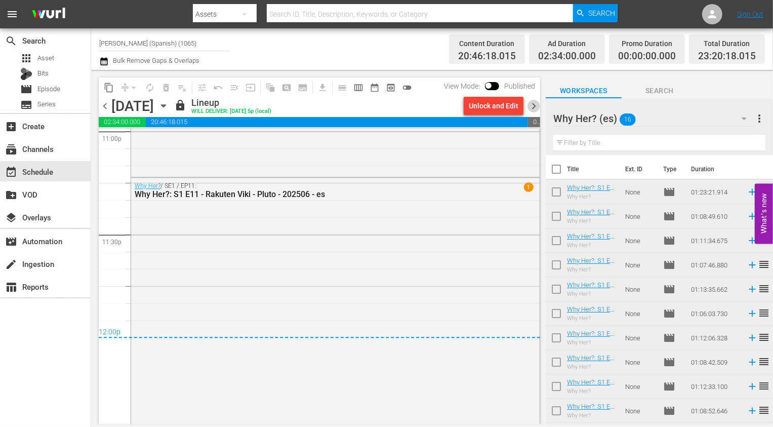
click at [532, 103] on span "chevron_right" at bounding box center [534, 106] width 13 height 13
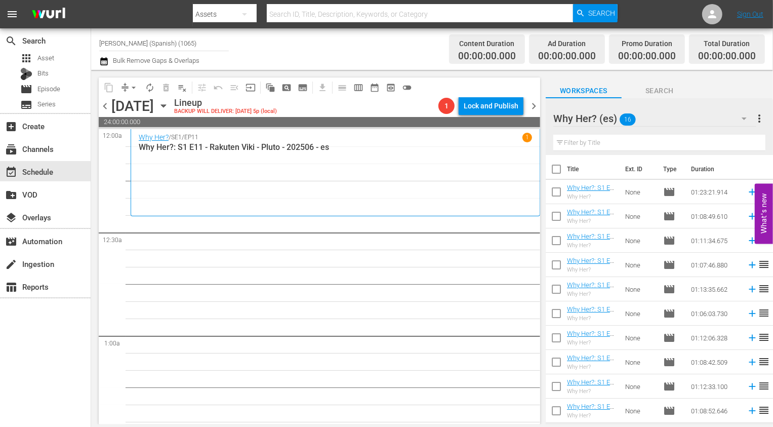
scroll to position [142, 0]
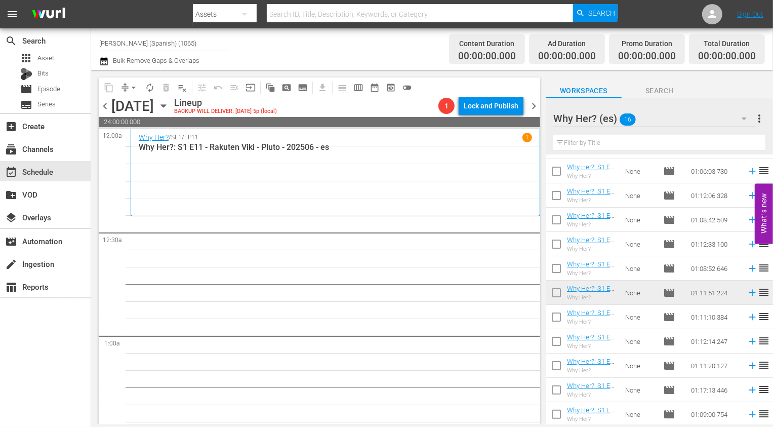
click at [557, 310] on input "checkbox" at bounding box center [556, 318] width 21 height 21
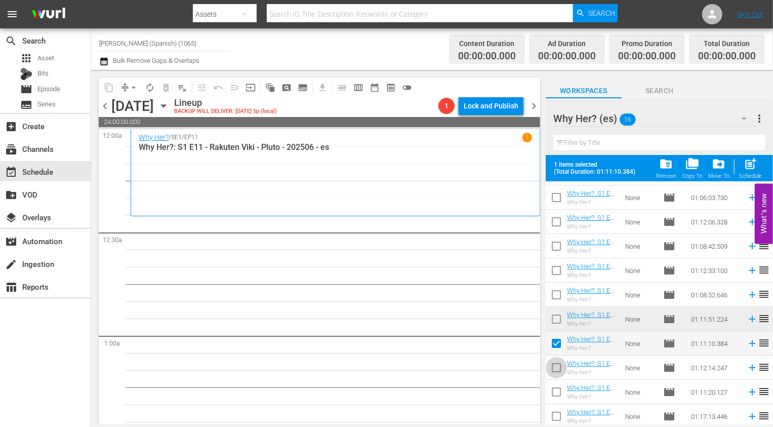
click at [557, 365] on input "checkbox" at bounding box center [556, 369] width 21 height 21
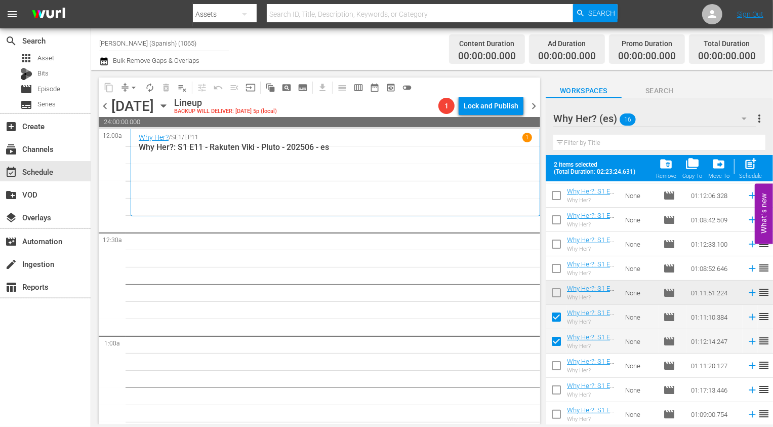
click at [557, 377] on input "checkbox" at bounding box center [556, 367] width 21 height 21
click at [556, 393] on input "checkbox" at bounding box center [556, 391] width 21 height 21
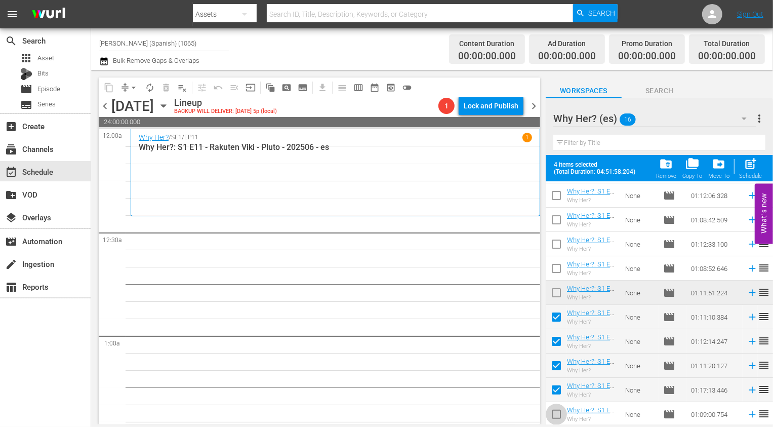
click at [556, 409] on input "checkbox" at bounding box center [556, 416] width 21 height 21
click at [750, 170] on span "post_add" at bounding box center [751, 164] width 14 height 14
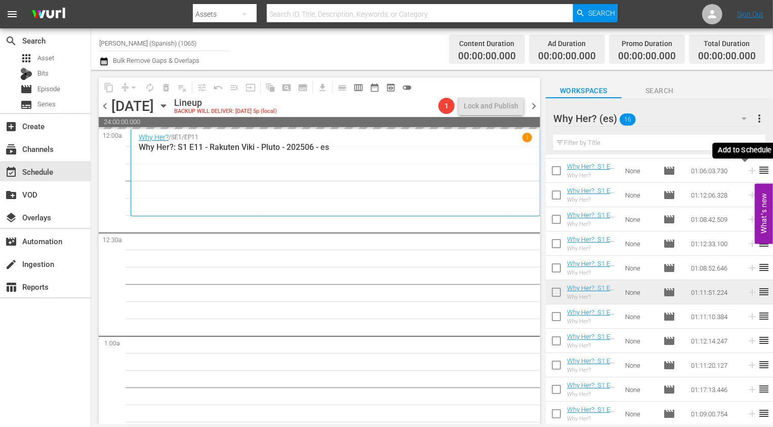
scroll to position [142, 0]
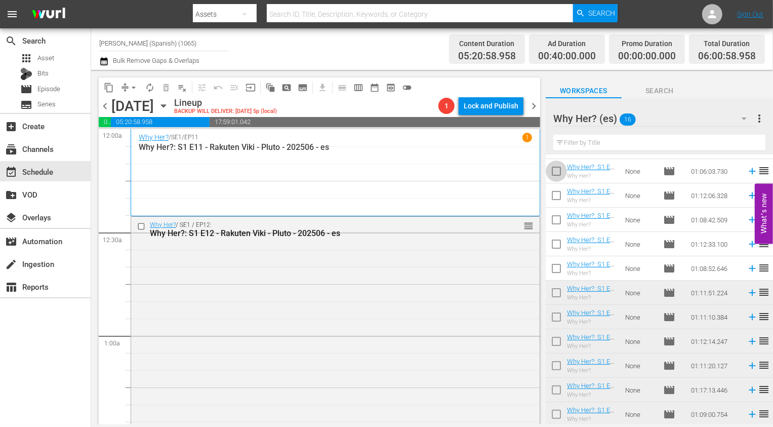
click at [560, 166] on input "checkbox" at bounding box center [556, 173] width 21 height 21
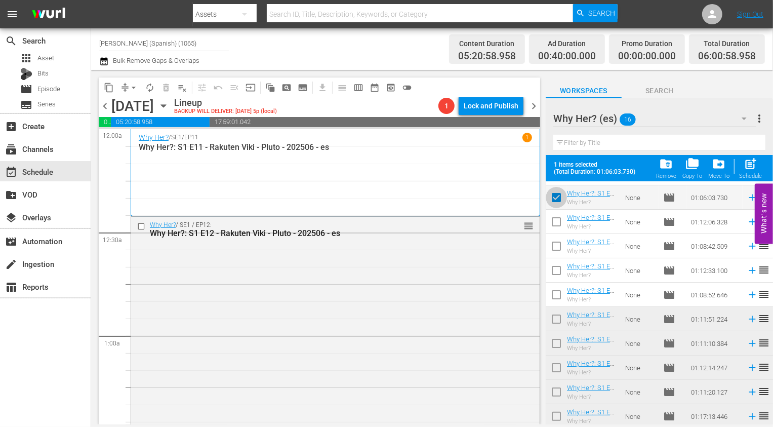
click at [558, 199] on input "checkbox" at bounding box center [556, 199] width 21 height 21
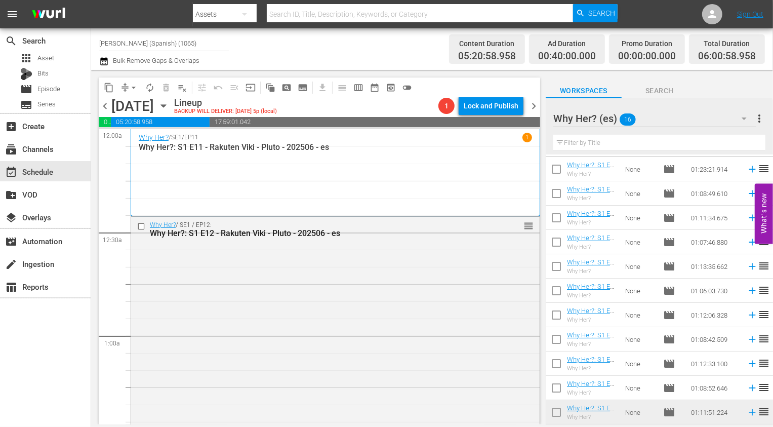
scroll to position [0, 0]
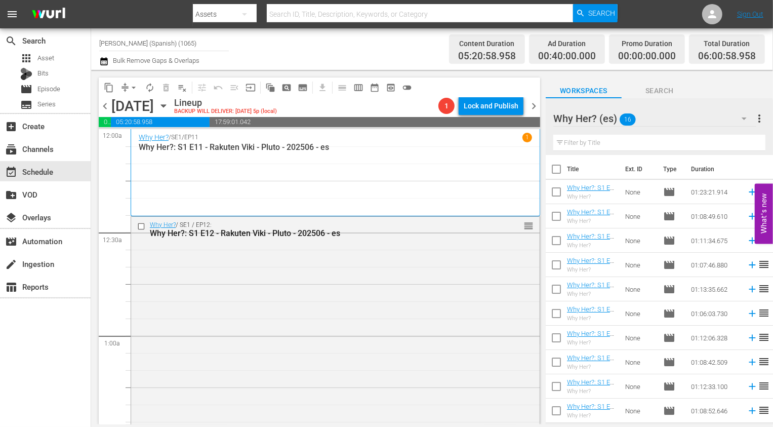
click at [557, 168] on input "checkbox" at bounding box center [556, 171] width 21 height 21
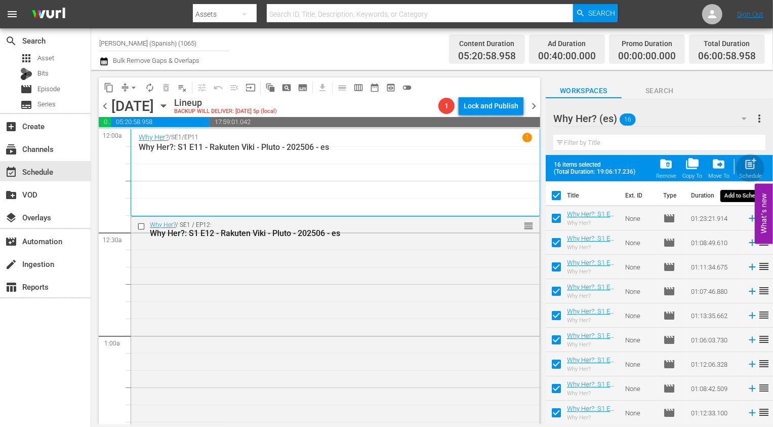
click at [748, 174] on div "Schedule" at bounding box center [750, 176] width 23 height 7
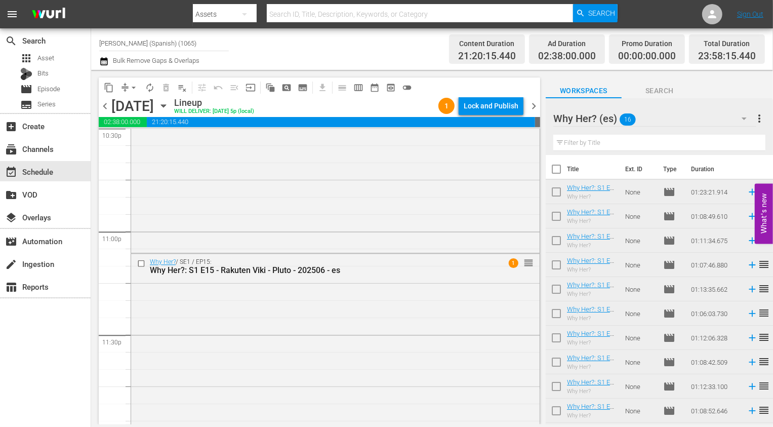
scroll to position [4745, 0]
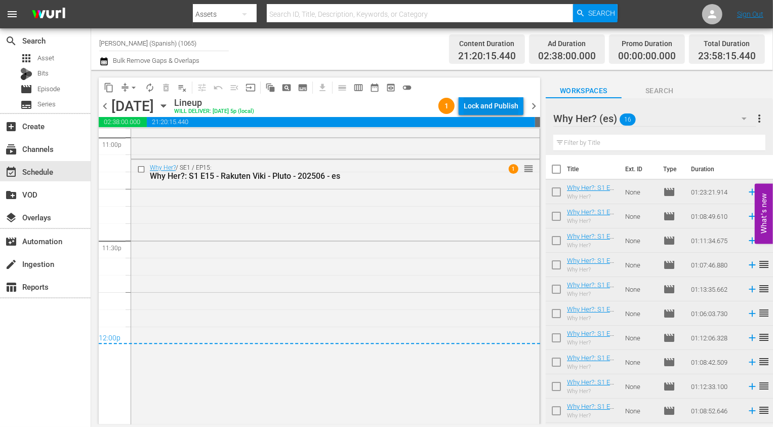
click at [495, 110] on div "Lock and Publish" at bounding box center [491, 106] width 55 height 18
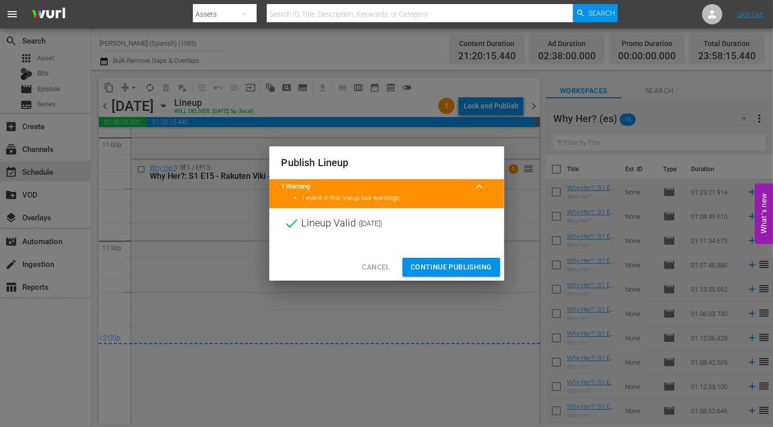
click at [432, 272] on span "Continue Publishing" at bounding box center [452, 267] width 82 height 13
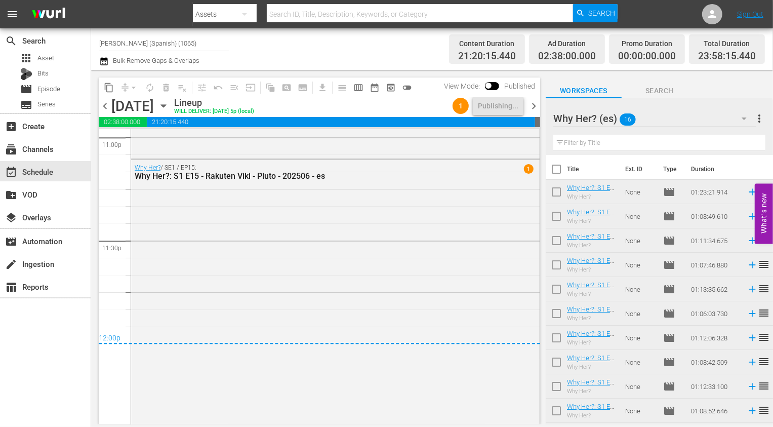
click at [157, 44] on input "Rakuten Viki (Spanish) (1065)" at bounding box center [164, 43] width 130 height 24
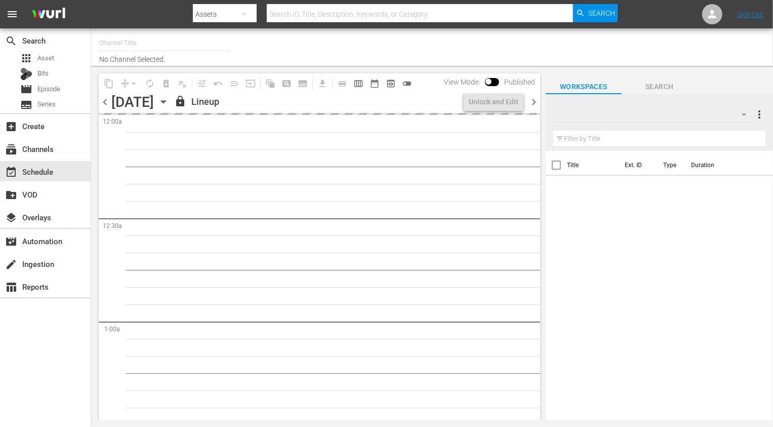
type input "[PERSON_NAME] (1027)"
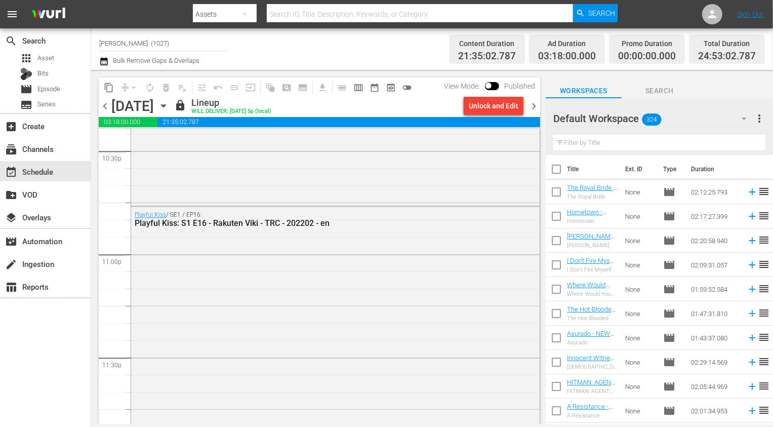
scroll to position [4858, 0]
